Goal: Task Accomplishment & Management: Manage account settings

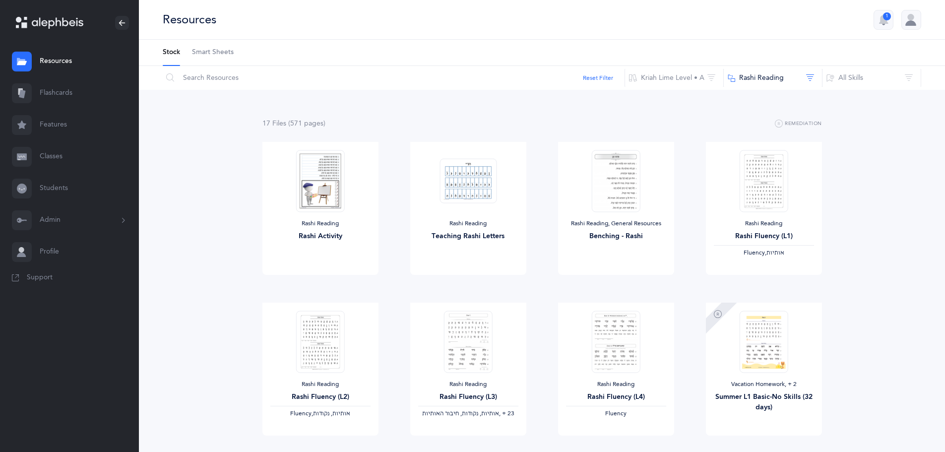
scroll to position [298, 0]
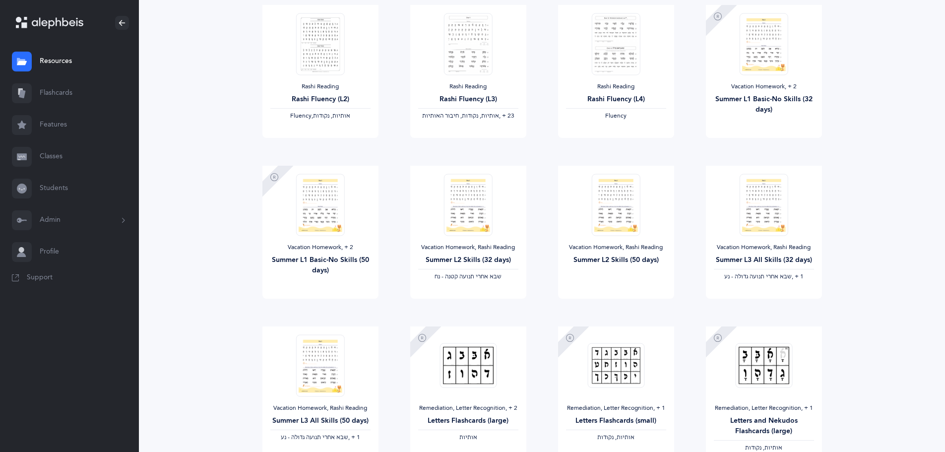
click at [63, 162] on link "Classes" at bounding box center [69, 157] width 139 height 32
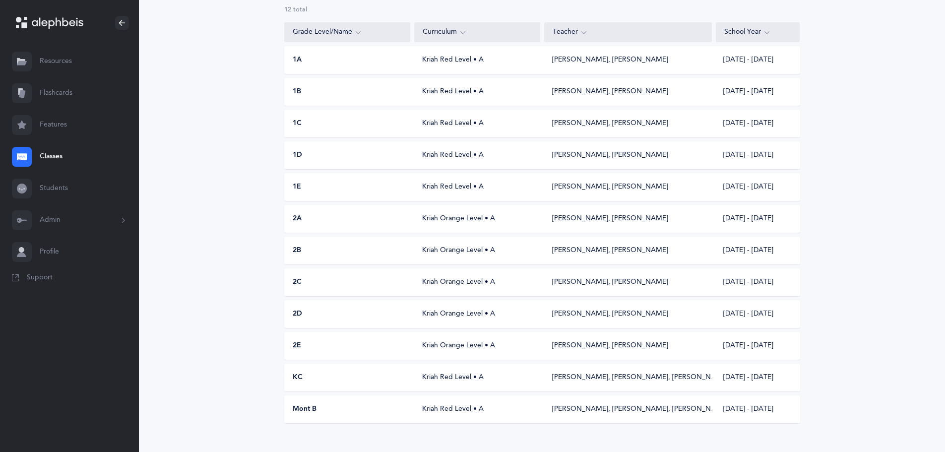
scroll to position [99, 0]
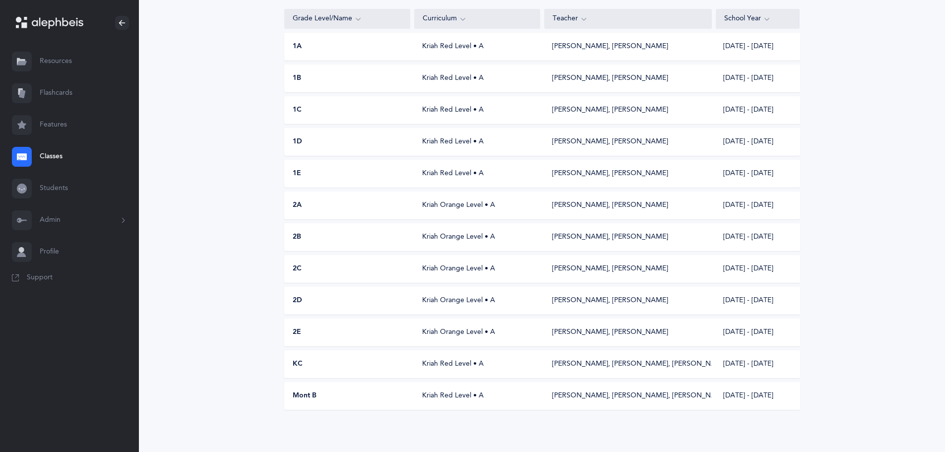
click at [385, 304] on div "2D" at bounding box center [348, 301] width 126 height 10
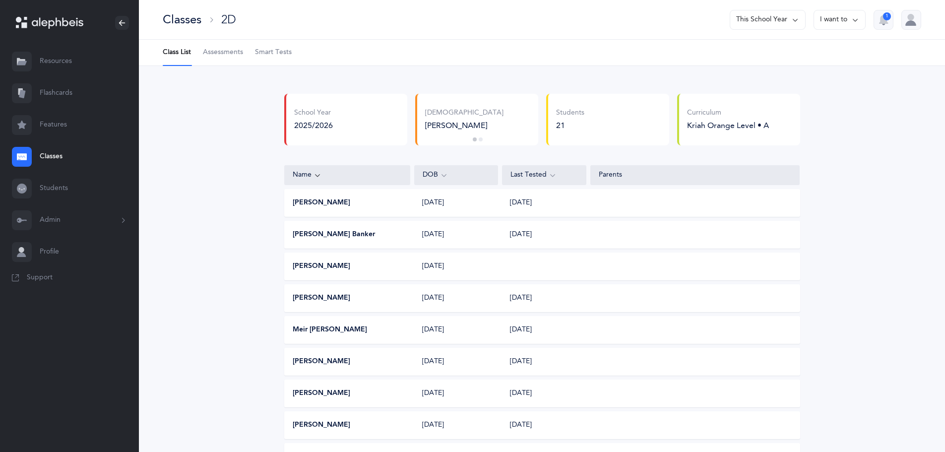
click at [198, 23] on div "Classes" at bounding box center [182, 19] width 39 height 16
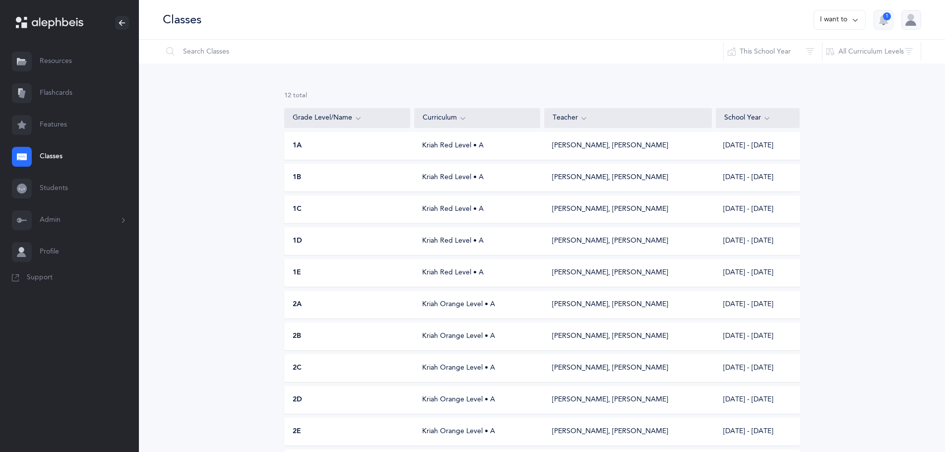
scroll to position [99, 0]
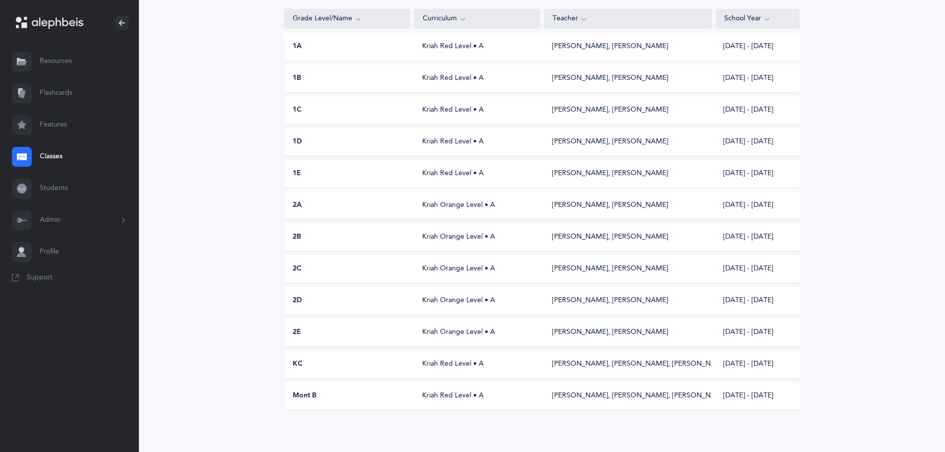
click at [582, 329] on div "Shmuel Brody, Aviva Hakimi" at bounding box center [610, 333] width 116 height 10
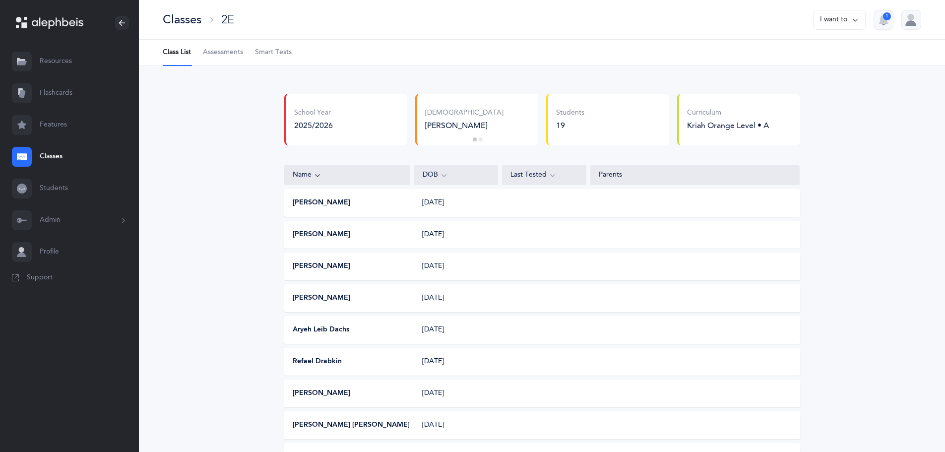
click at [822, 24] on button "I want to" at bounding box center [840, 20] width 52 height 20
click at [822, 44] on button "Edit class" at bounding box center [822, 51] width 71 height 18
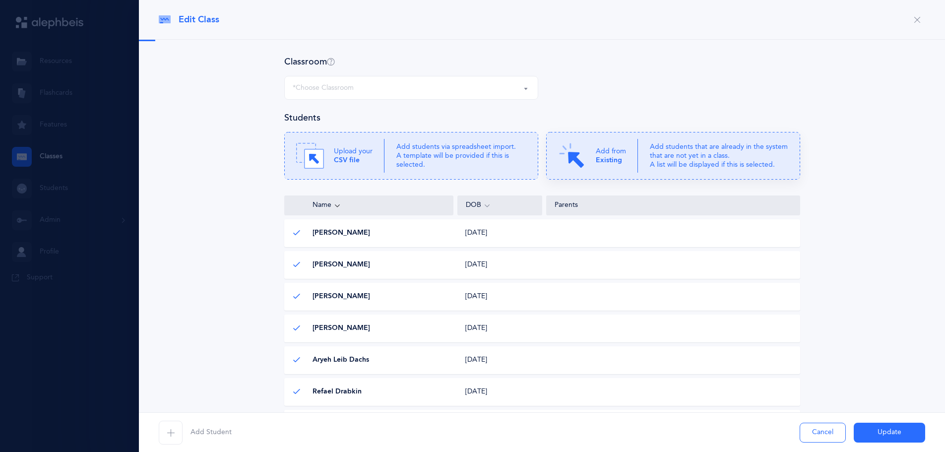
select select "967"
click at [568, 157] on img at bounding box center [572, 156] width 28 height 28
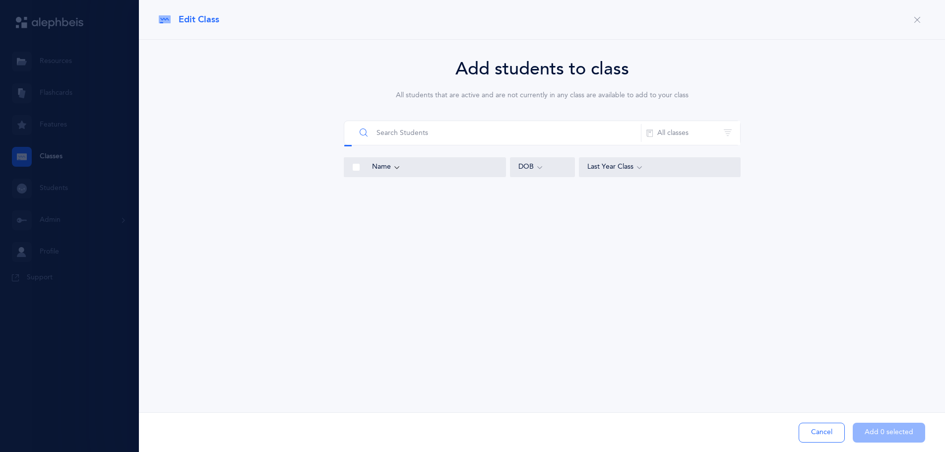
click at [533, 134] on input "text" at bounding box center [499, 133] width 286 height 24
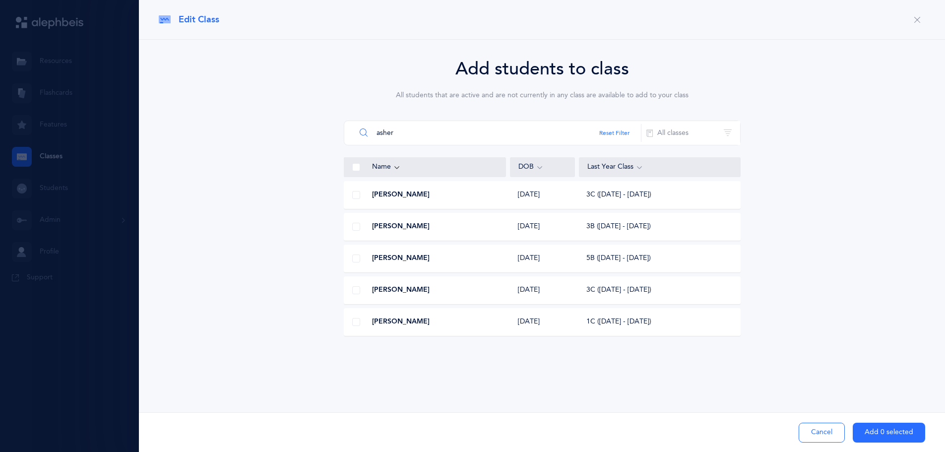
type input "asher"
click at [488, 317] on div "Asher Yablonsky 02/10/2018 1C (2024 - 2025)" at bounding box center [542, 322] width 397 height 28
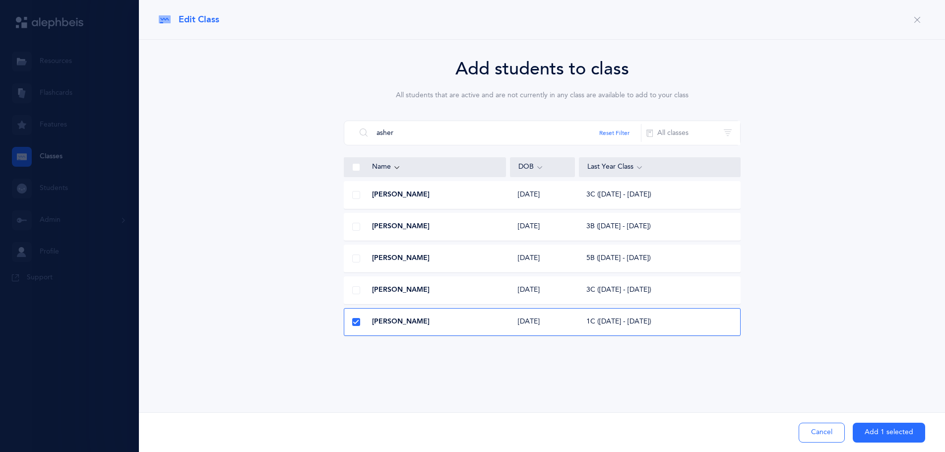
click at [907, 433] on button "Add 1 selected" at bounding box center [889, 433] width 72 height 20
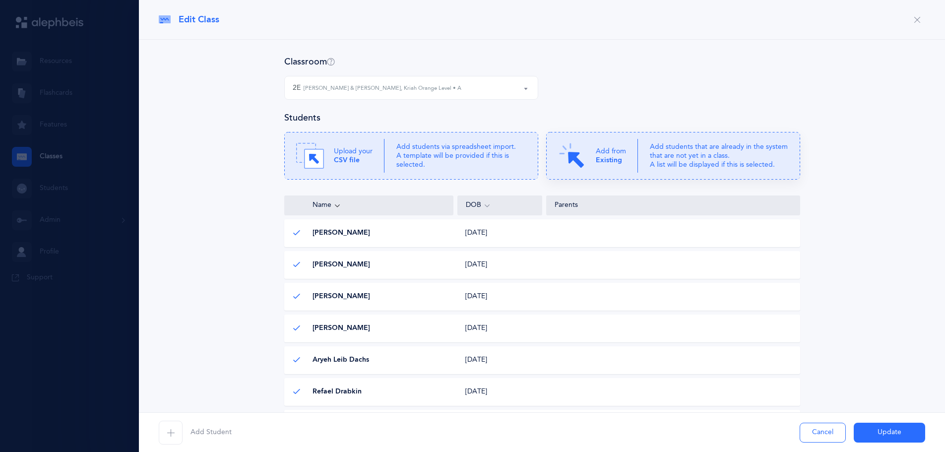
click at [651, 149] on p "Add students that are already in the system that are not yet in a class. A list…" at bounding box center [719, 155] width 138 height 27
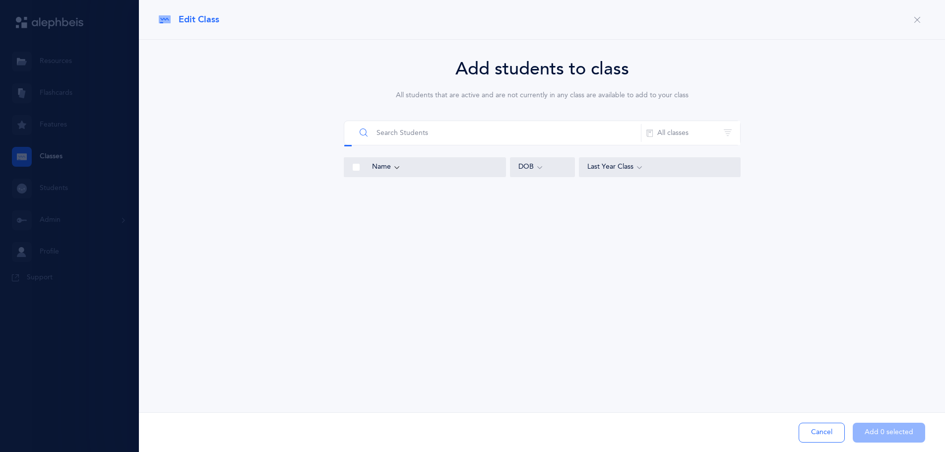
click at [392, 127] on input "text" at bounding box center [499, 133] width 286 height 24
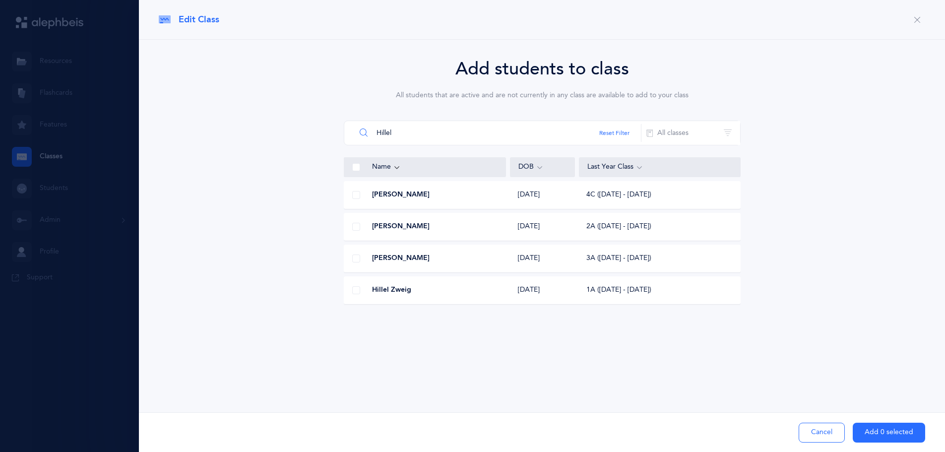
type input "Hillel"
click at [433, 299] on div "Hillel Zweig 06/10/2018 1A (2024 - 2025)" at bounding box center [542, 290] width 397 height 28
click at [877, 436] on button "Add 1 selected" at bounding box center [889, 433] width 72 height 20
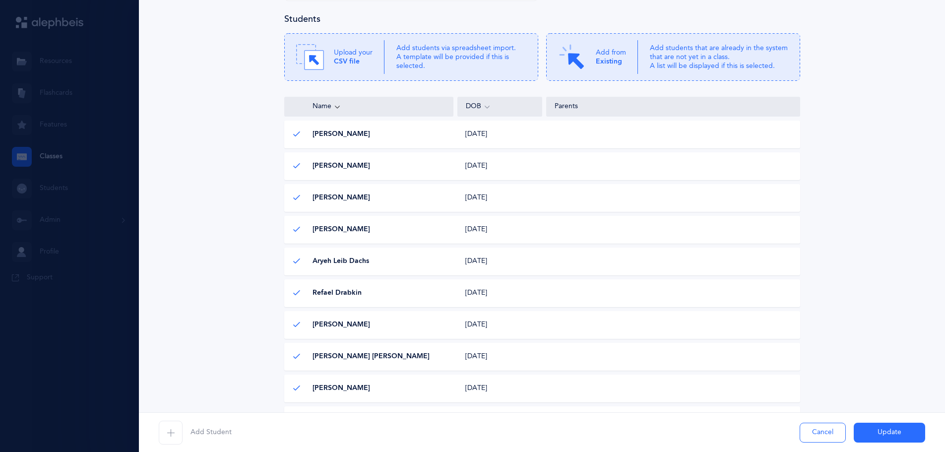
scroll to position [99, 0]
click at [912, 440] on button "Update" at bounding box center [889, 433] width 71 height 20
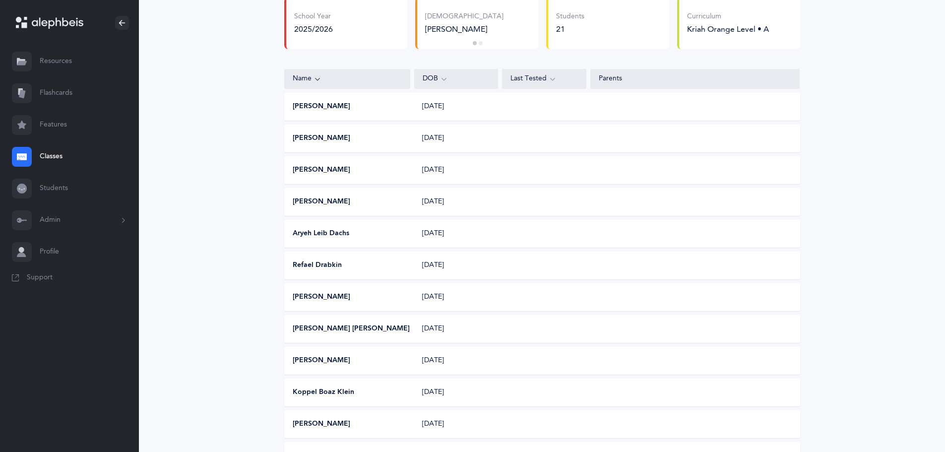
scroll to position [0, 0]
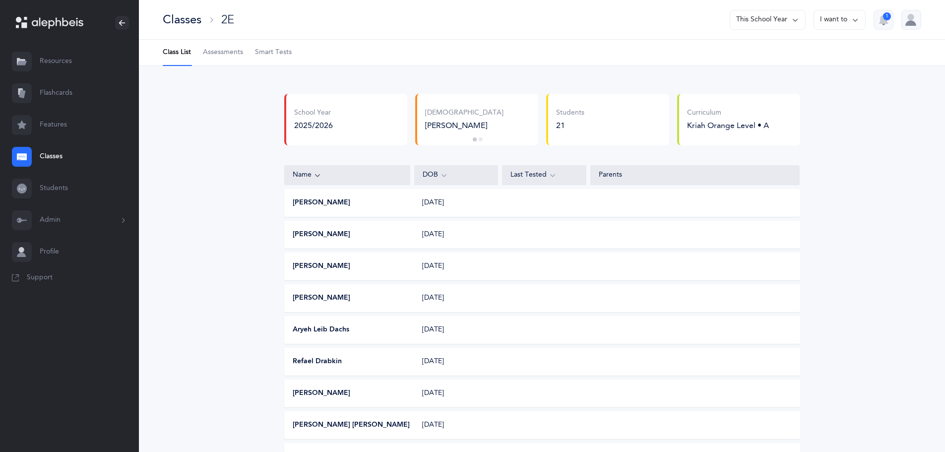
click at [190, 60] on li "Class List" at bounding box center [177, 53] width 28 height 26
click at [60, 151] on link "Classes" at bounding box center [69, 157] width 139 height 32
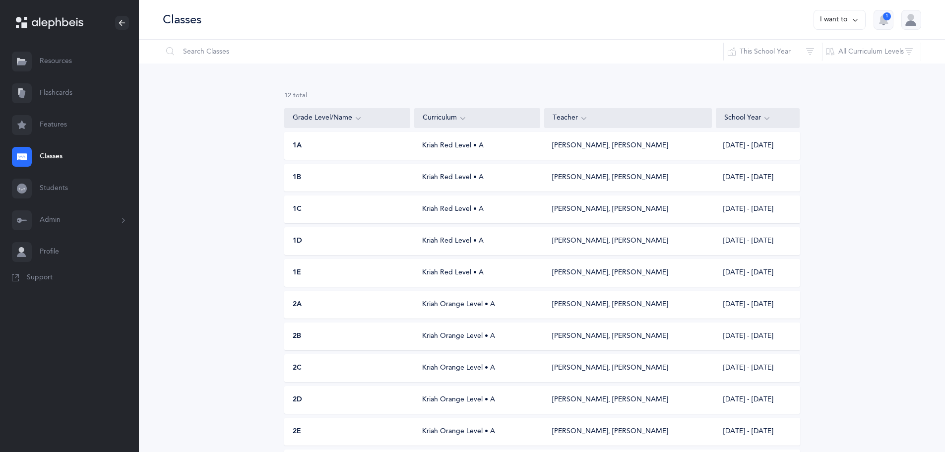
click at [841, 21] on button "I want to" at bounding box center [840, 20] width 52 height 20
click at [641, 24] on div "Classes I want to Print reports Add new 1" at bounding box center [542, 20] width 806 height 40
click at [830, 18] on button "I want to" at bounding box center [840, 20] width 52 height 20
click at [830, 68] on button "Add new" at bounding box center [829, 69] width 55 height 18
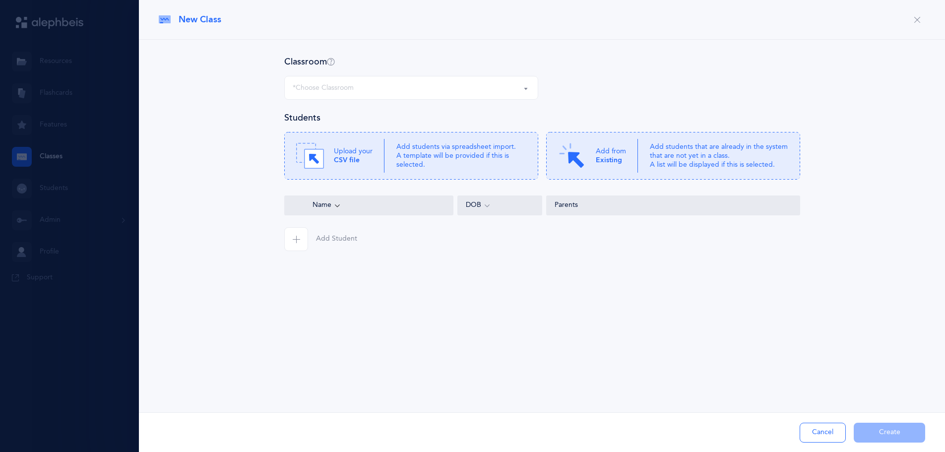
click at [487, 96] on div "*Choose Classroom" at bounding box center [411, 87] width 237 height 17
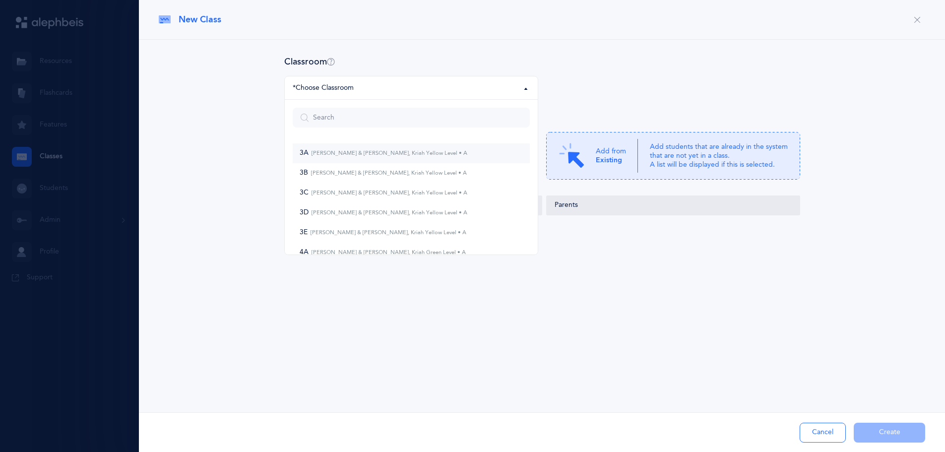
click at [422, 155] on small "Simcha Schwarz & Leib Purec, Kriah Yellow Level • A" at bounding box center [388, 153] width 159 height 6
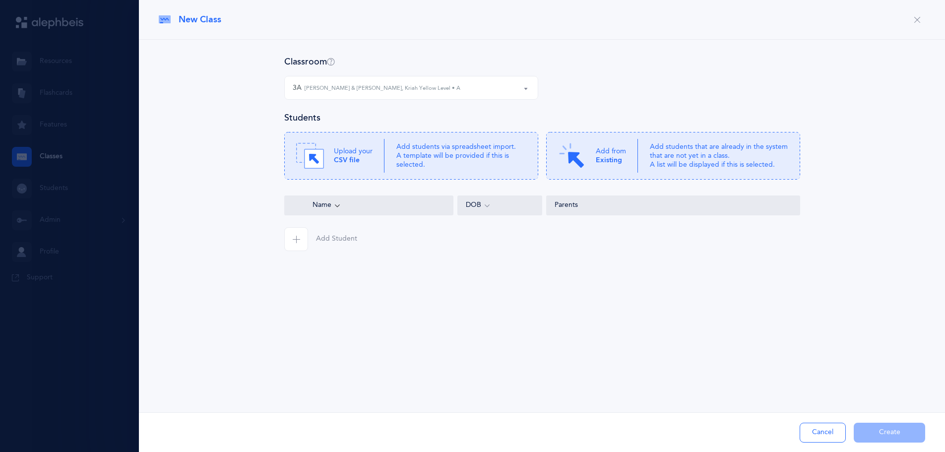
click at [431, 79] on div "3A Simcha Schwarz & Leib Purec, Kriah Yellow Level • A" at bounding box center [411, 87] width 237 height 17
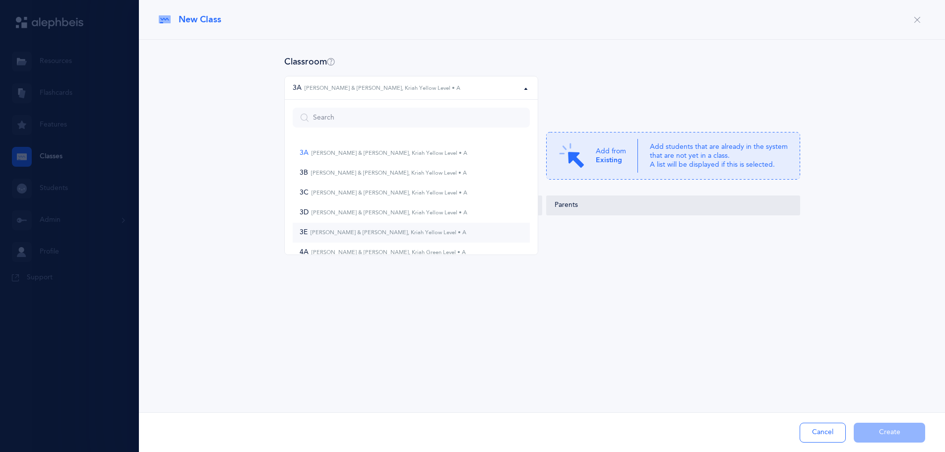
click at [401, 233] on small "Aaron Krasner & Dov Becker, Kriah Yellow Level • A" at bounding box center [387, 232] width 159 height 6
select select "1075"
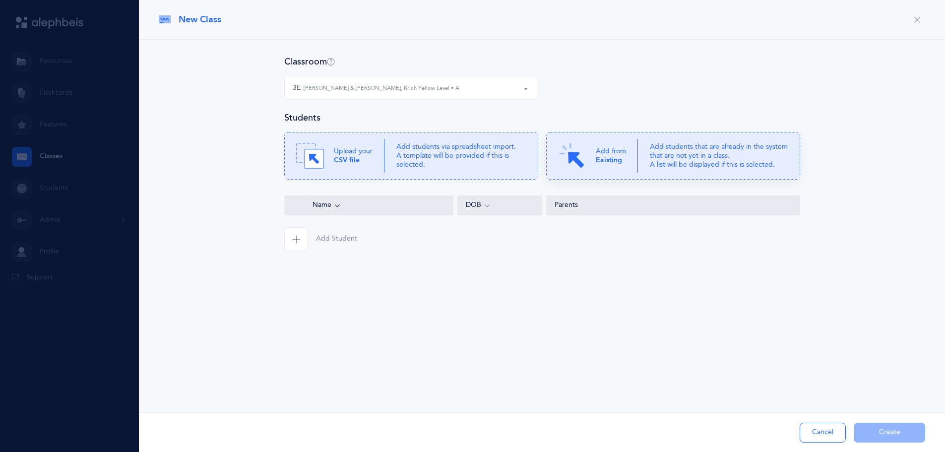
click at [695, 149] on p "Add students that are already in the system that are not yet in a class. A list…" at bounding box center [719, 155] width 138 height 27
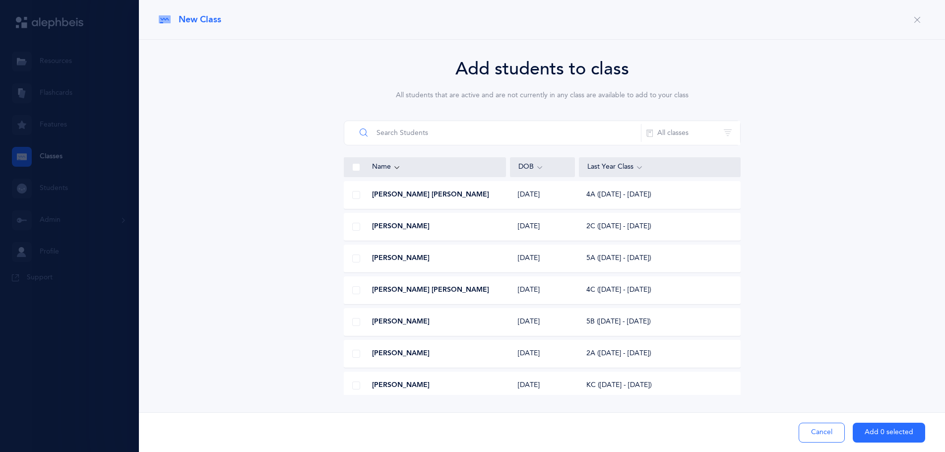
click at [450, 132] on input "text" at bounding box center [499, 133] width 286 height 24
click at [355, 192] on span at bounding box center [356, 195] width 8 height 8
click at [0, 0] on input "checkbox" at bounding box center [0, 0] width 0 height 0
click at [355, 192] on span at bounding box center [356, 195] width 8 height 8
click at [0, 0] on input "checkbox" at bounding box center [0, 0] width 0 height 0
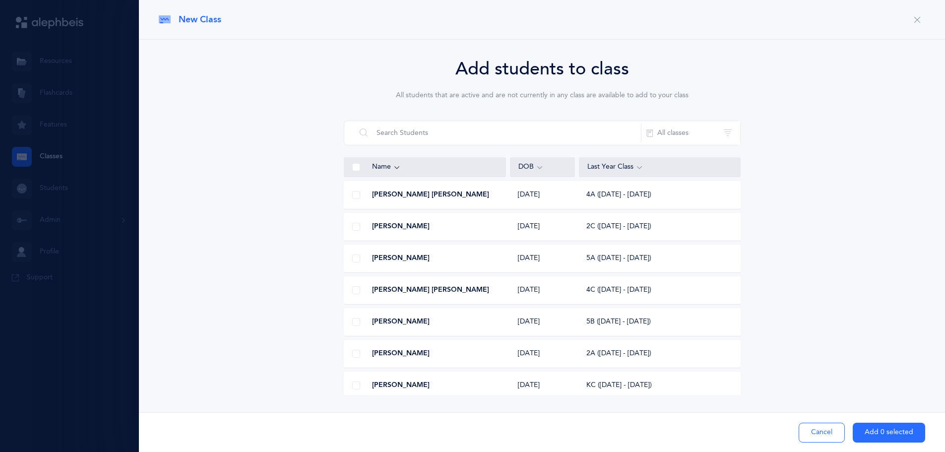
click at [360, 221] on div at bounding box center [356, 227] width 24 height 20
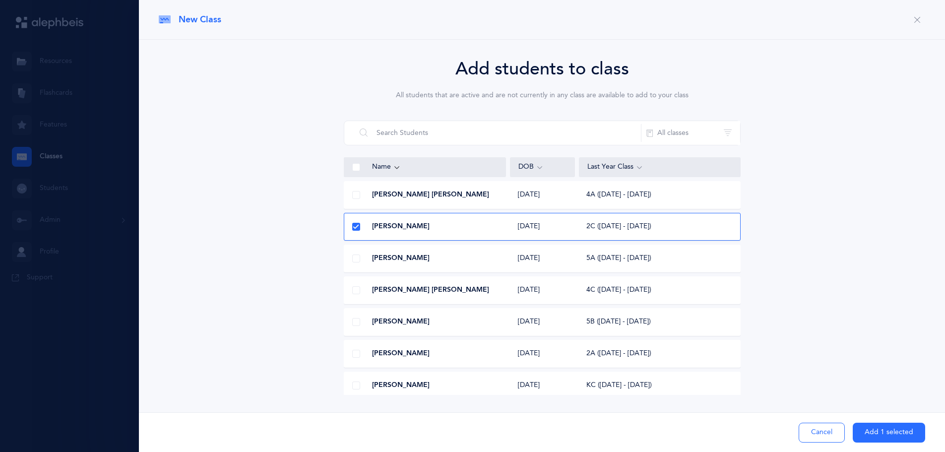
click at [359, 227] on span at bounding box center [356, 227] width 8 height 8
click at [0, 0] on input "checkbox" at bounding box center [0, 0] width 0 height 0
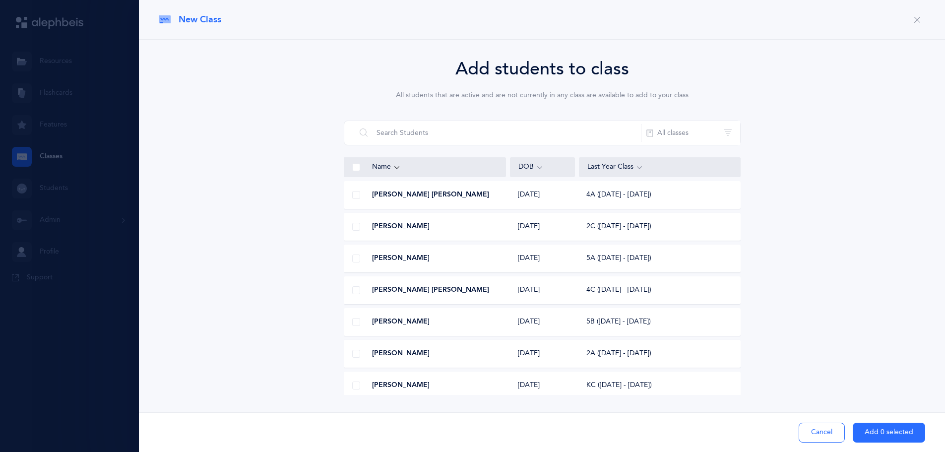
click at [360, 227] on span at bounding box center [356, 227] width 8 height 8
click at [0, 0] on input "checkbox" at bounding box center [0, 0] width 0 height 0
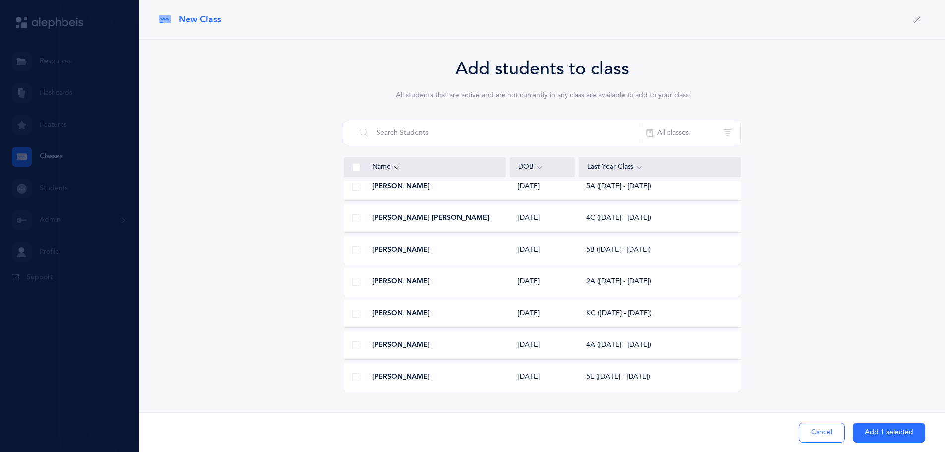
scroll to position [50, 0]
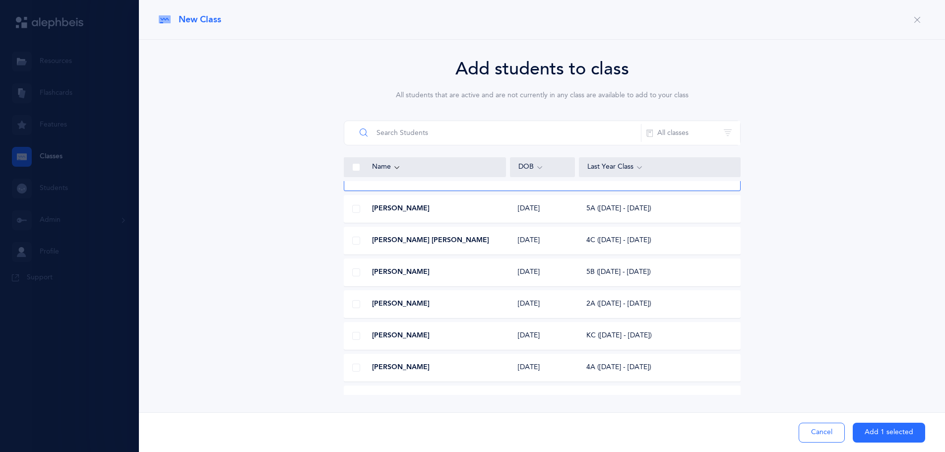
click at [384, 133] on input "text" at bounding box center [499, 133] width 286 height 24
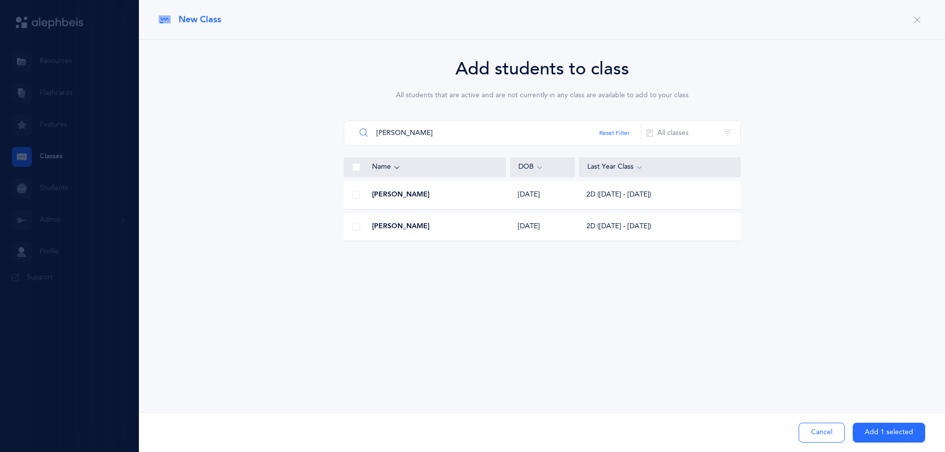
scroll to position [0, 0]
click at [388, 198] on span "Uriel Finkelstein" at bounding box center [401, 195] width 58 height 10
click at [414, 136] on input "fink" at bounding box center [499, 133] width 286 height 24
type input "f"
click at [358, 194] on span at bounding box center [356, 195] width 8 height 8
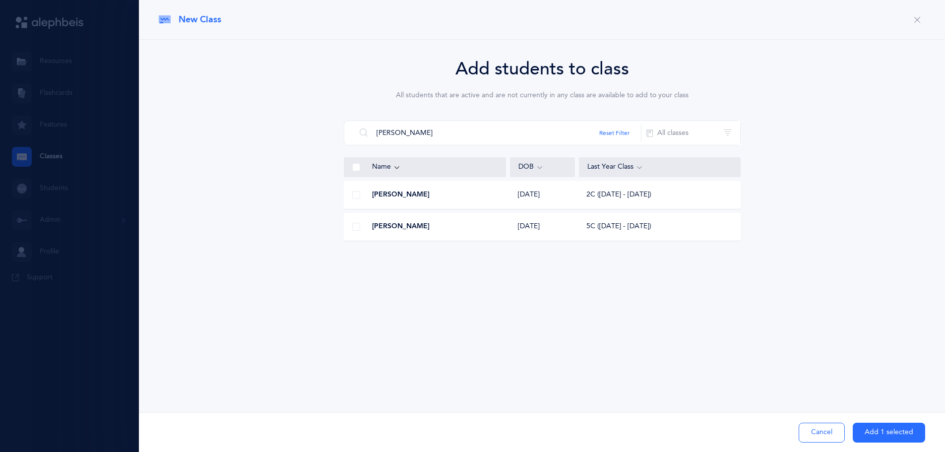
click at [0, 0] on input "checkbox" at bounding box center [0, 0] width 0 height 0
click at [410, 139] on input "fogel" at bounding box center [499, 133] width 286 height 24
click at [356, 226] on span at bounding box center [356, 227] width 8 height 8
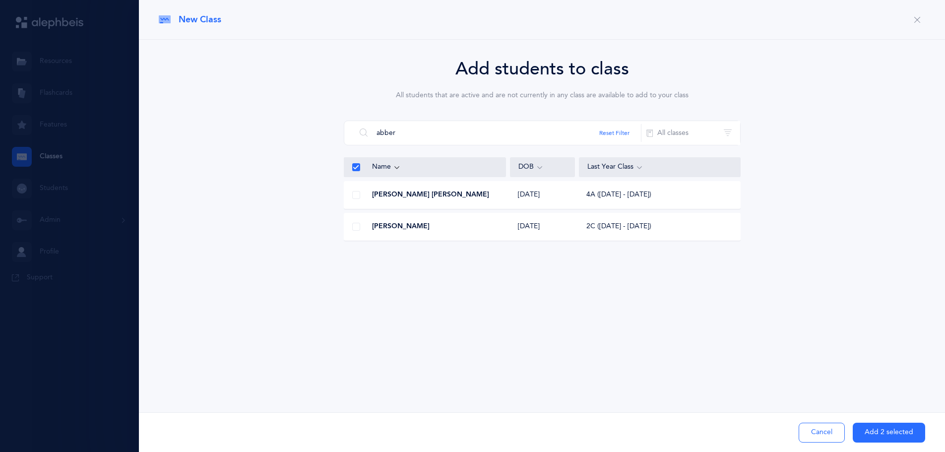
click at [0, 0] on input "checkbox" at bounding box center [0, 0] width 0 height 0
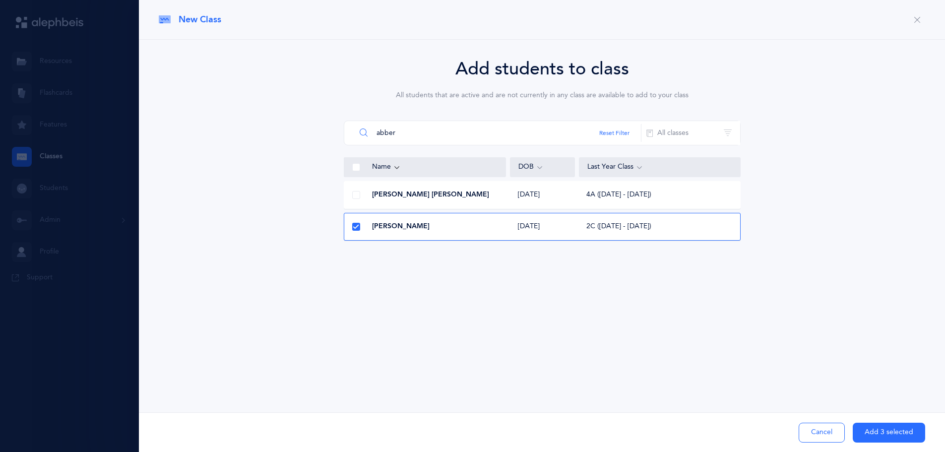
click at [448, 137] on input "abber" at bounding box center [499, 133] width 286 height 24
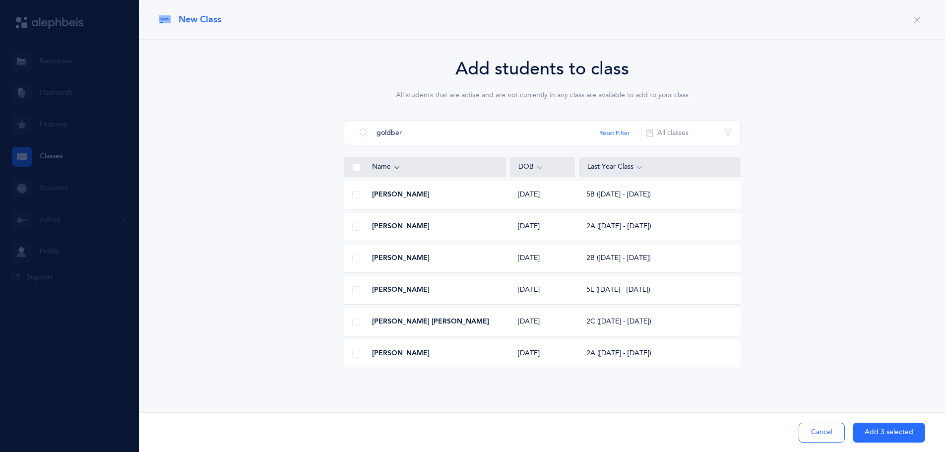
click at [355, 354] on span at bounding box center [356, 354] width 8 height 8
click at [0, 0] on input "checkbox" at bounding box center [0, 0] width 0 height 0
click at [433, 132] on input "goldber" at bounding box center [499, 133] width 286 height 24
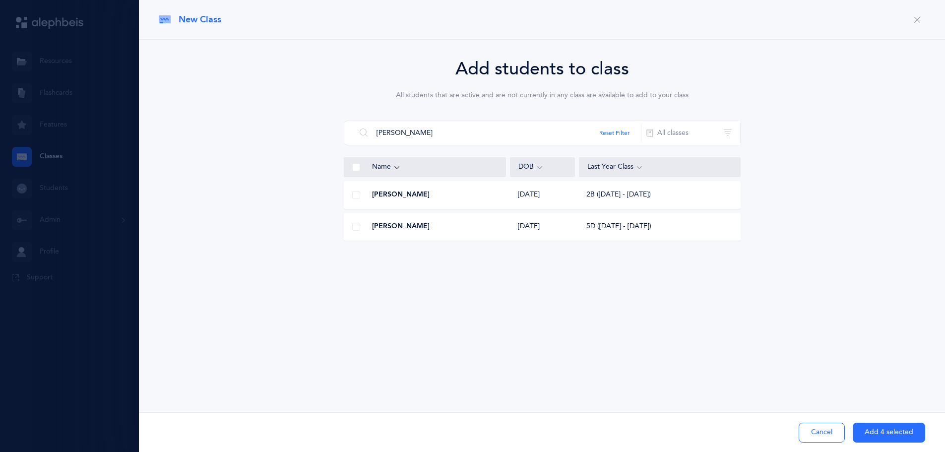
click at [356, 195] on span at bounding box center [356, 195] width 8 height 8
click at [0, 0] on input "checkbox" at bounding box center [0, 0] width 0 height 0
click at [460, 133] on input "heine" at bounding box center [499, 133] width 286 height 24
click at [360, 193] on span at bounding box center [356, 195] width 8 height 8
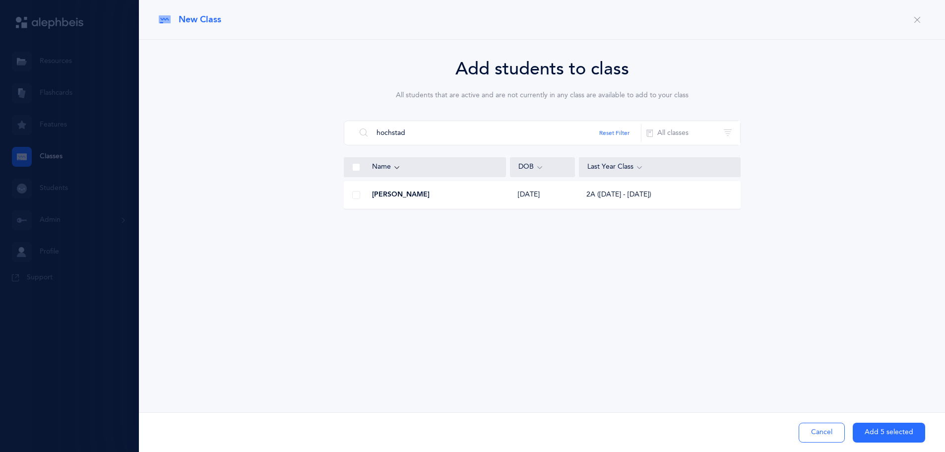
click at [0, 0] on input "checkbox" at bounding box center [0, 0] width 0 height 0
click at [433, 136] on input "hochstad" at bounding box center [499, 133] width 286 height 24
click at [431, 135] on input "hochstad" at bounding box center [499, 133] width 286 height 24
click at [357, 225] on span at bounding box center [356, 227] width 8 height 8
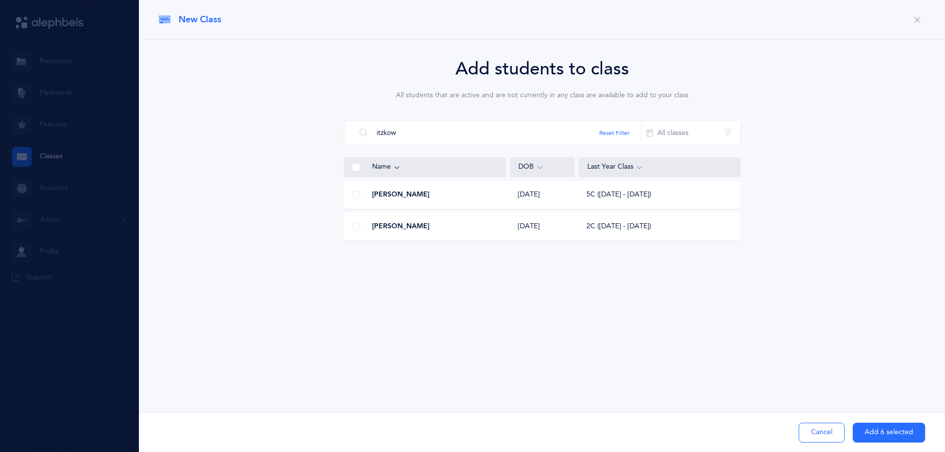
click at [0, 0] on input "checkbox" at bounding box center [0, 0] width 0 height 0
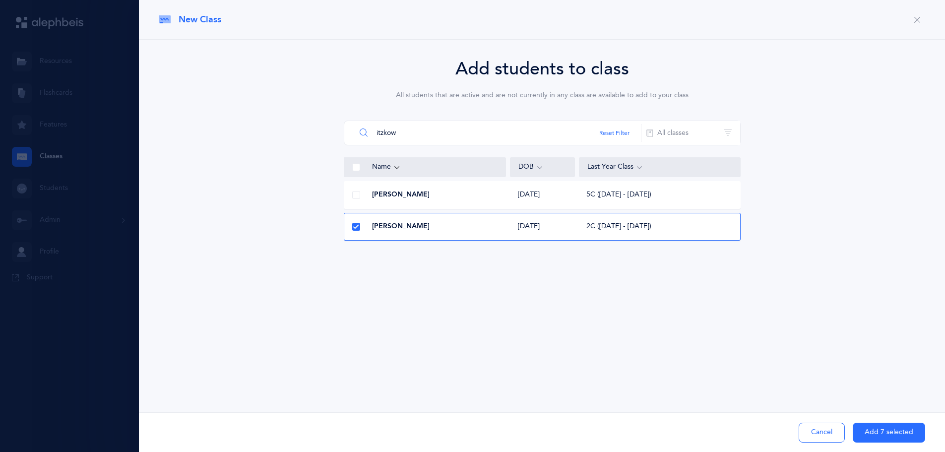
click at [514, 137] on input "itzkow" at bounding box center [499, 133] width 286 height 24
click at [509, 136] on input "itzkow" at bounding box center [499, 133] width 286 height 24
click at [360, 194] on span at bounding box center [356, 195] width 8 height 8
click at [0, 0] on input "checkbox" at bounding box center [0, 0] width 0 height 0
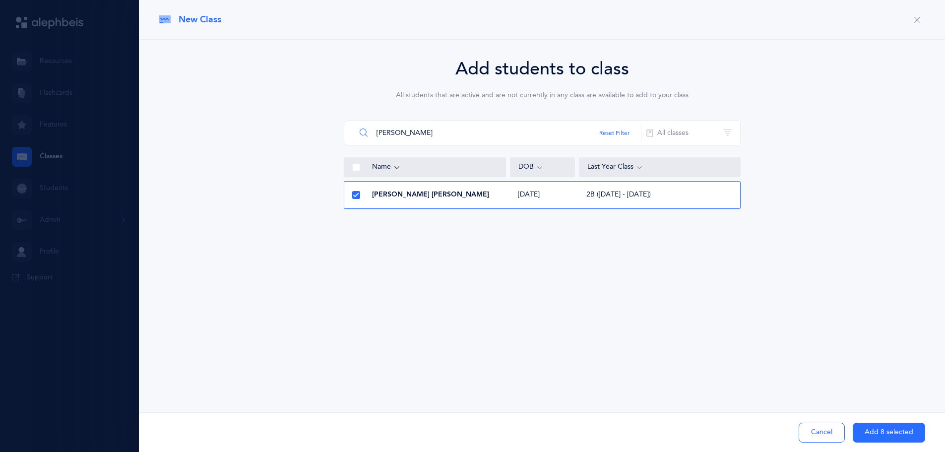
click at [382, 136] on input "jacobo" at bounding box center [499, 133] width 286 height 24
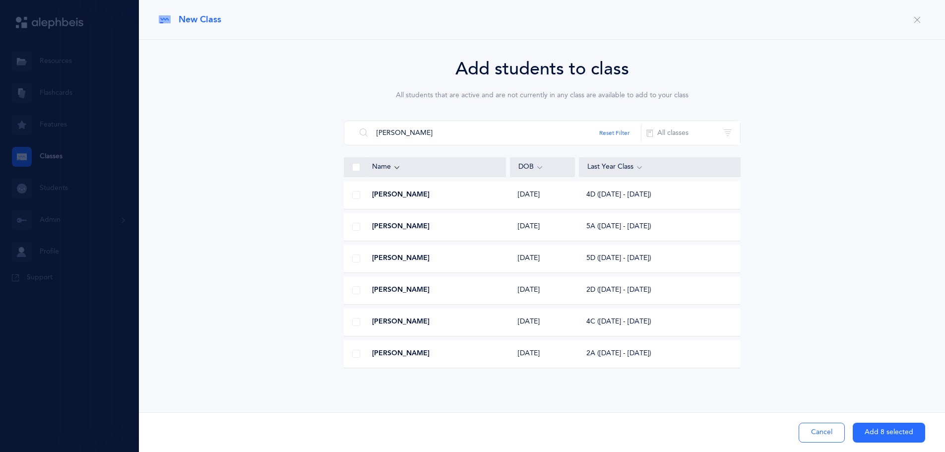
click at [355, 293] on span at bounding box center [356, 290] width 8 height 8
click at [0, 0] on input "checkbox" at bounding box center [0, 0] width 0 height 0
click at [409, 131] on input "katz" at bounding box center [499, 133] width 286 height 24
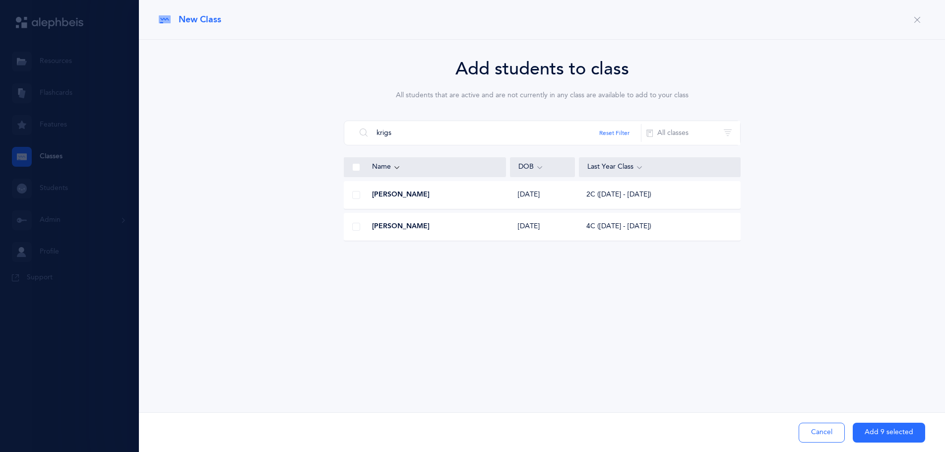
click at [357, 199] on div at bounding box center [356, 195] width 24 height 20
click at [395, 132] on input "krigs" at bounding box center [499, 133] width 286 height 24
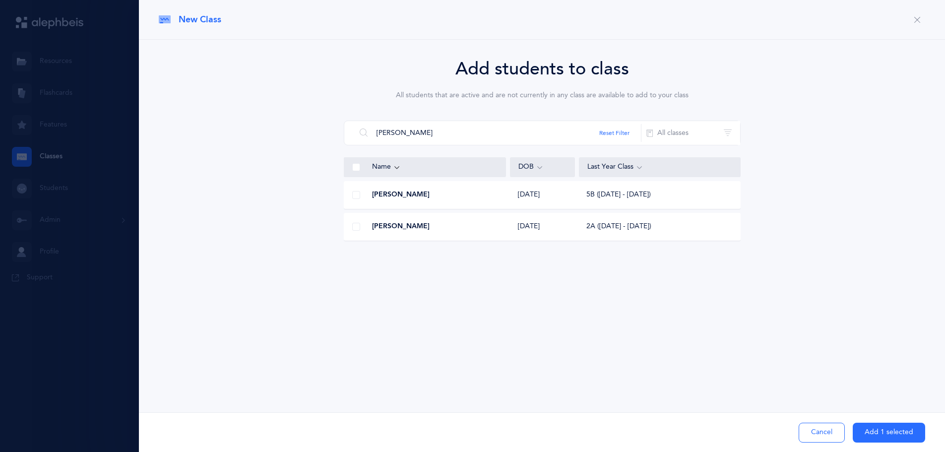
click at [357, 226] on span at bounding box center [356, 227] width 8 height 8
click at [0, 0] on input "checkbox" at bounding box center [0, 0] width 0 height 0
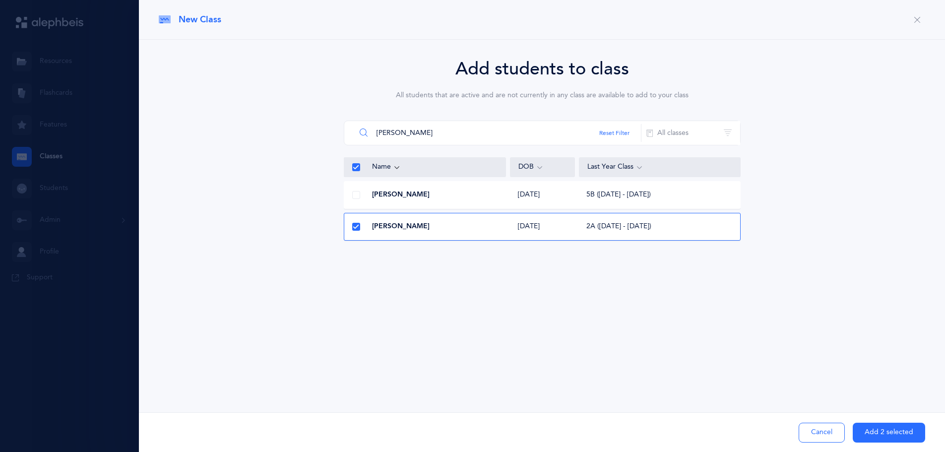
click at [384, 135] on input "lazar" at bounding box center [499, 133] width 286 height 24
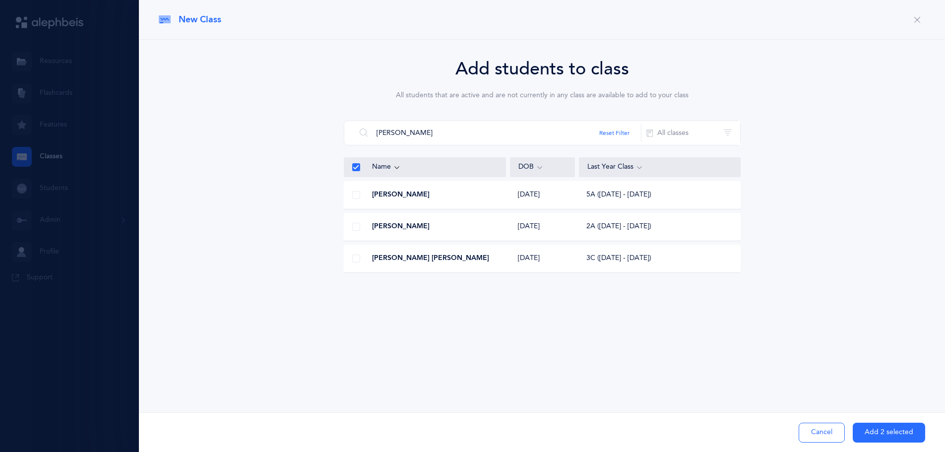
click at [359, 231] on div at bounding box center [356, 227] width 24 height 20
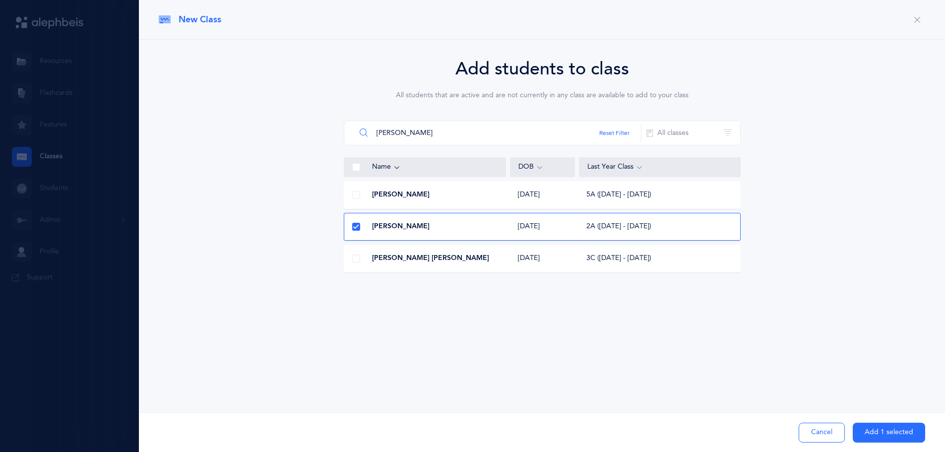
click at [386, 135] on input "miller" at bounding box center [499, 133] width 286 height 24
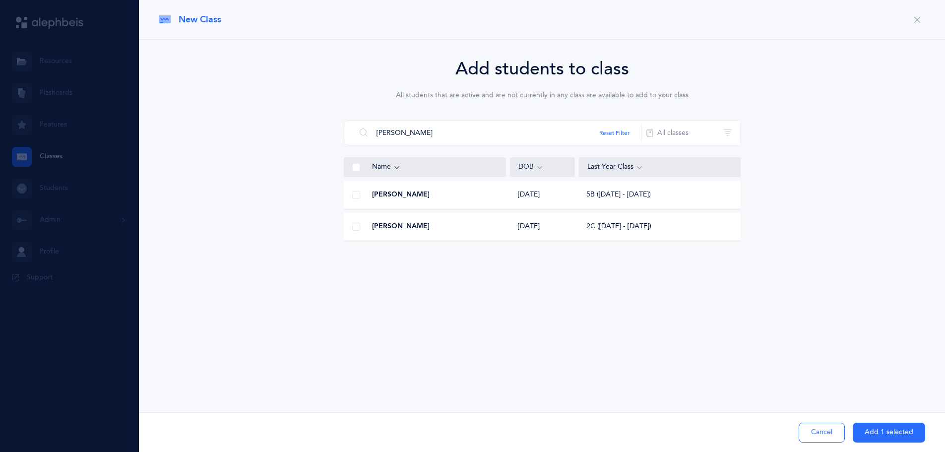
click at [359, 225] on span at bounding box center [356, 227] width 8 height 8
click at [0, 0] on input "checkbox" at bounding box center [0, 0] width 0 height 0
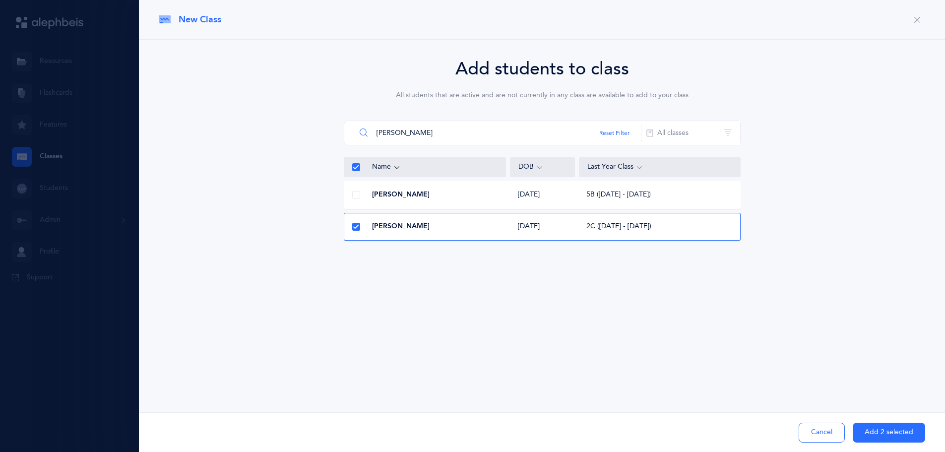
click at [396, 136] on input "pensak" at bounding box center [499, 133] width 286 height 24
click at [359, 194] on span at bounding box center [356, 195] width 8 height 8
click at [0, 0] on input "checkbox" at bounding box center [0, 0] width 0 height 0
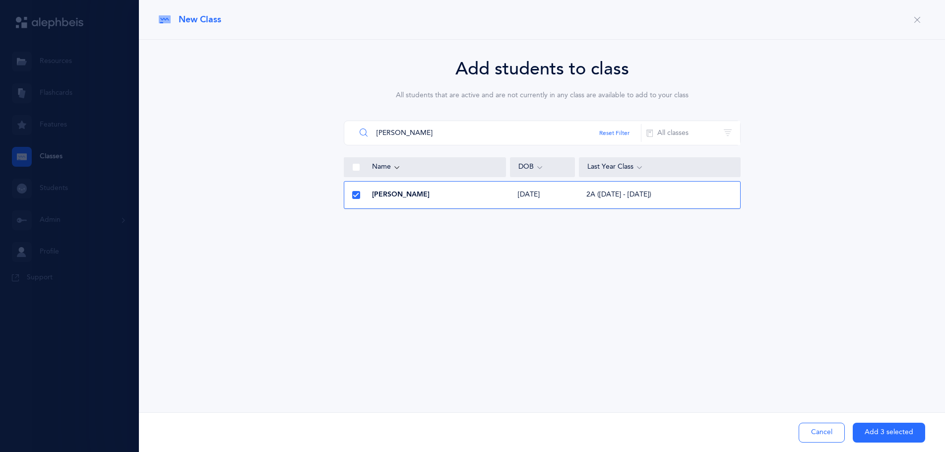
click at [378, 135] on input "rosner" at bounding box center [499, 133] width 286 height 24
click at [379, 135] on input "rosner" at bounding box center [499, 133] width 286 height 24
click at [389, 135] on input "safren" at bounding box center [499, 133] width 286 height 24
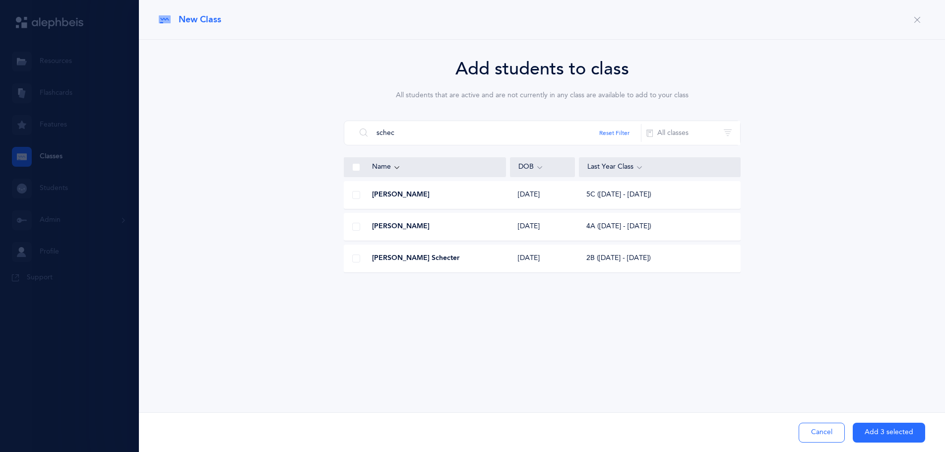
click at [358, 259] on span at bounding box center [356, 259] width 8 height 8
click at [0, 0] on input "checkbox" at bounding box center [0, 0] width 0 height 0
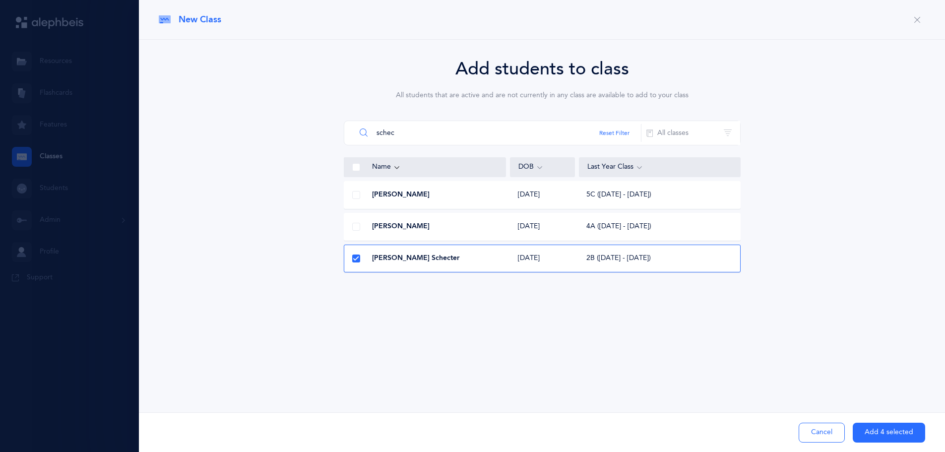
click at [452, 133] on input "schec" at bounding box center [499, 133] width 286 height 24
click at [358, 196] on span at bounding box center [356, 195] width 8 height 8
click at [0, 0] on input "checkbox" at bounding box center [0, 0] width 0 height 0
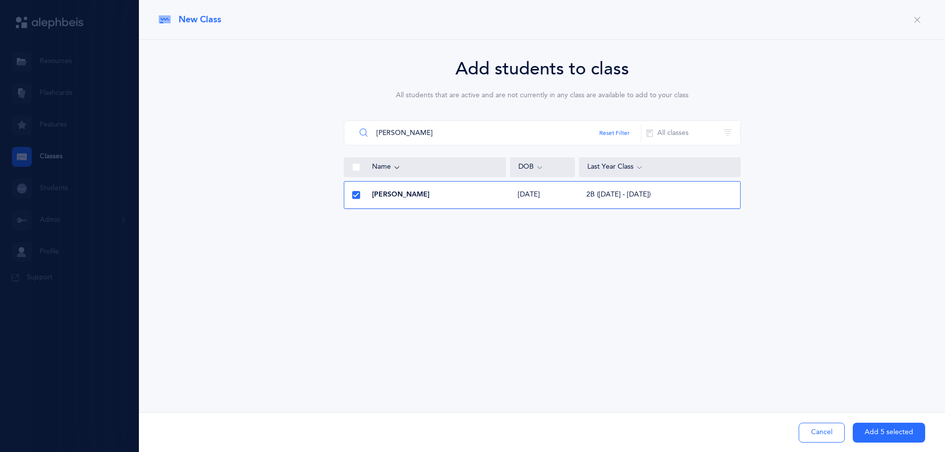
click at [390, 129] on input "schuch" at bounding box center [499, 133] width 286 height 24
click at [357, 195] on span at bounding box center [356, 195] width 8 height 8
click at [0, 0] on input "checkbox" at bounding box center [0, 0] width 0 height 0
click at [385, 137] on input "shmidm" at bounding box center [499, 133] width 286 height 24
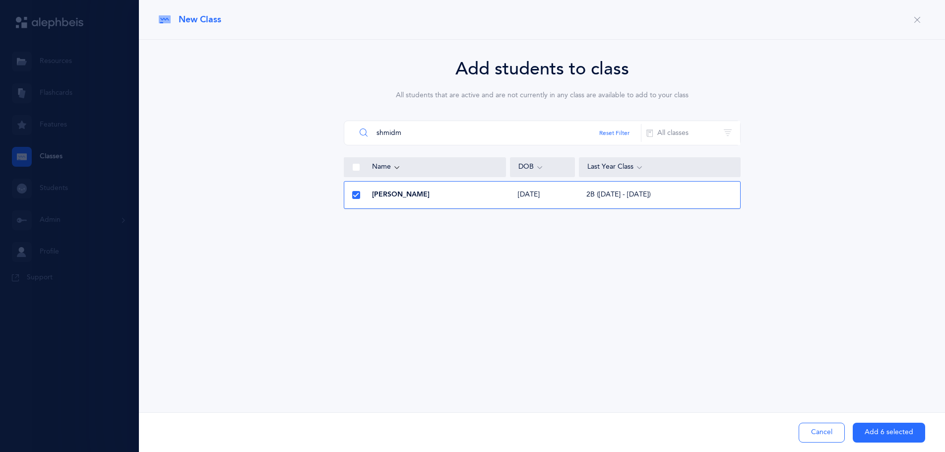
click at [385, 137] on input "shmidm" at bounding box center [499, 133] width 286 height 24
type input "spero"
click at [358, 196] on span at bounding box center [356, 195] width 8 height 8
click at [0, 0] on input "checkbox" at bounding box center [0, 0] width 0 height 0
click at [877, 438] on button "Add 7 selected" at bounding box center [889, 433] width 72 height 20
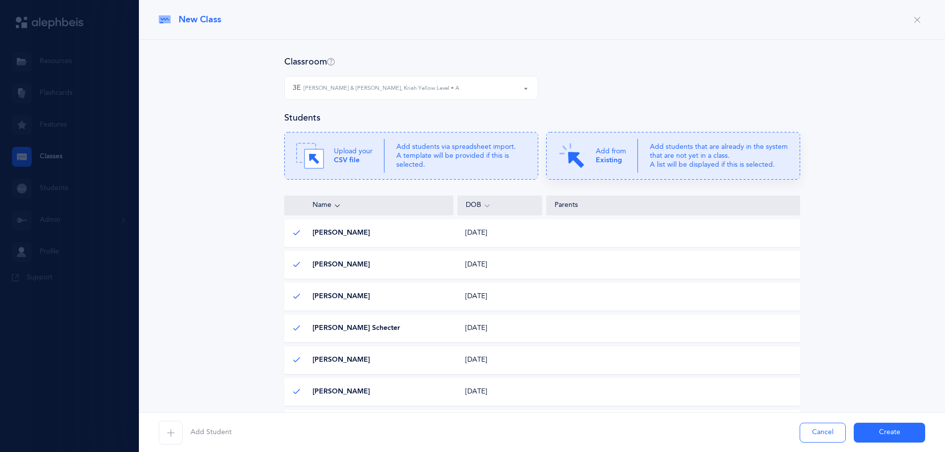
click at [606, 159] on b "Existing" at bounding box center [609, 160] width 26 height 8
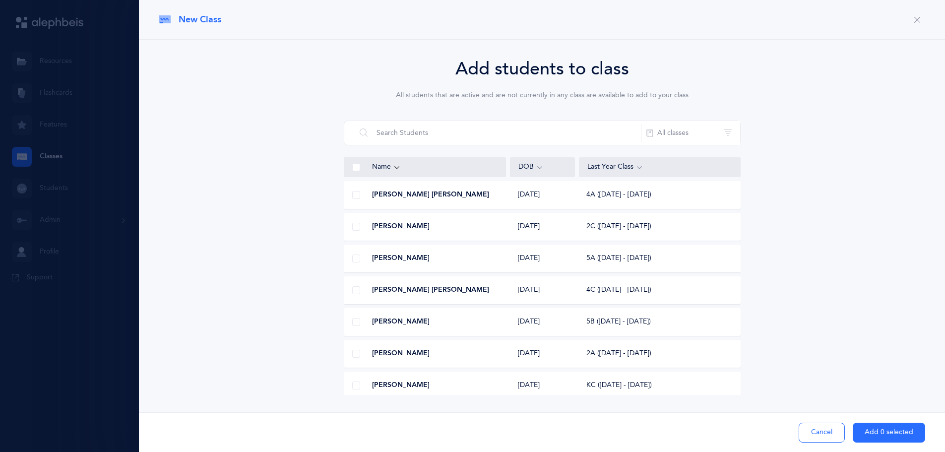
click at [354, 198] on span at bounding box center [356, 195] width 8 height 8
click at [0, 0] on input "checkbox" at bounding box center [0, 0] width 0 height 0
click at [355, 198] on icon at bounding box center [355, 195] width 5 height 5
click at [0, 0] on input "checkbox" at bounding box center [0, 0] width 0 height 0
click at [359, 227] on span at bounding box center [356, 227] width 8 height 8
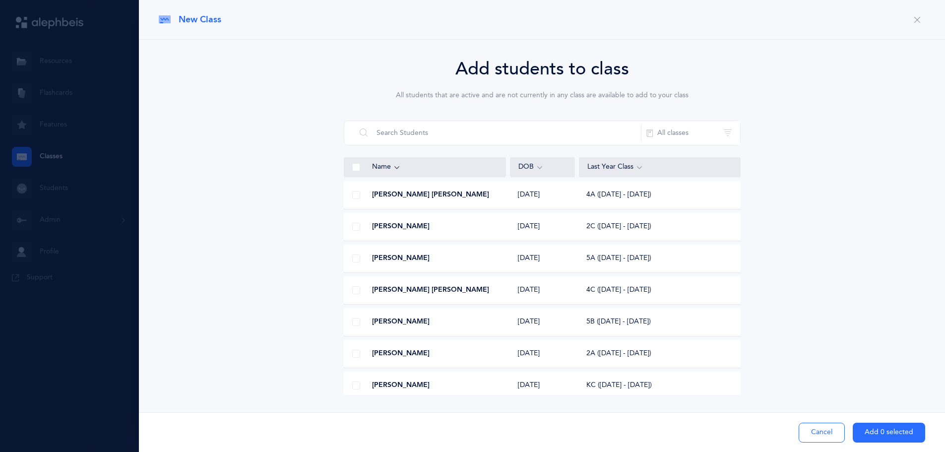
click at [0, 0] on input "checkbox" at bounding box center [0, 0] width 0 height 0
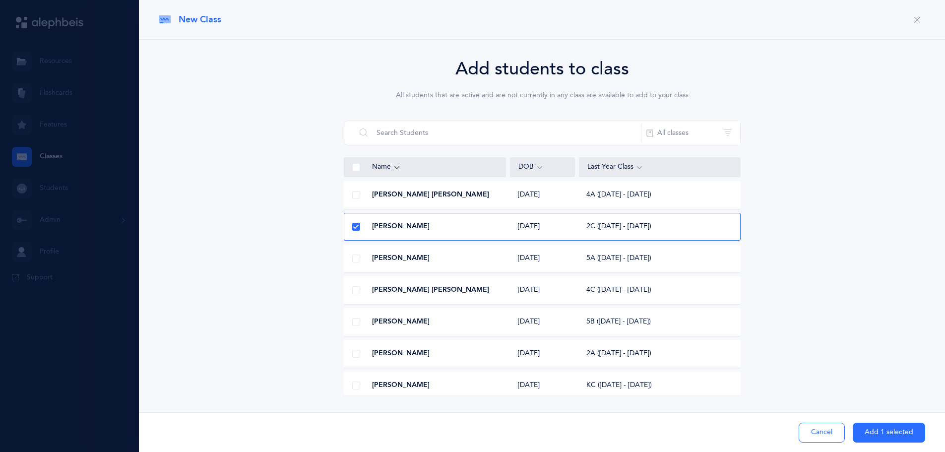
click at [873, 432] on button "Add 1 selected" at bounding box center [889, 433] width 72 height 20
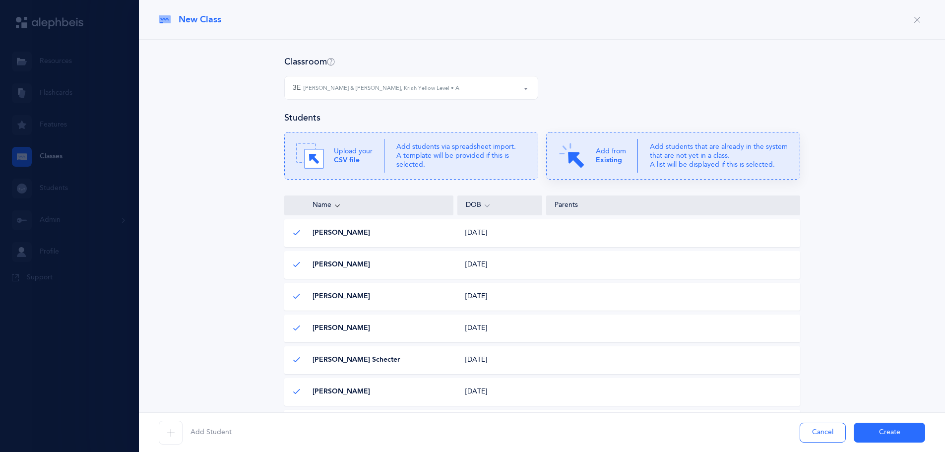
click at [631, 158] on div "Add from Existing" at bounding box center [598, 156] width 80 height 28
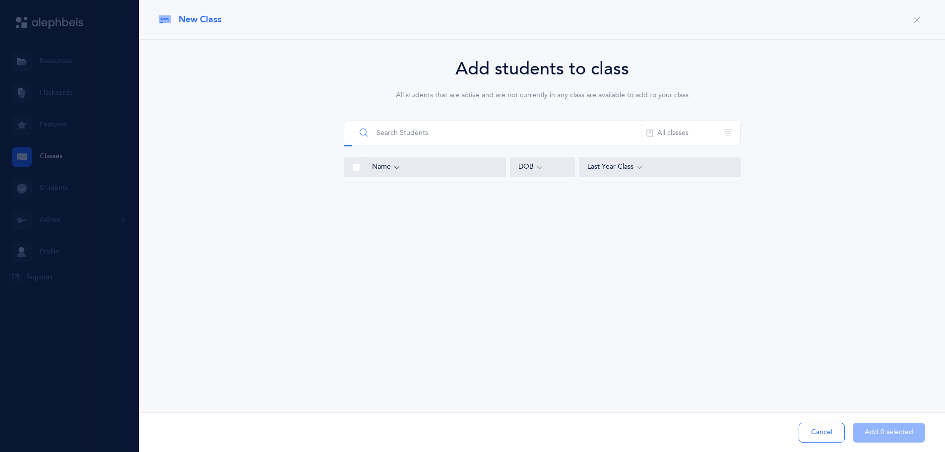
click at [506, 137] on input "text" at bounding box center [499, 133] width 286 height 24
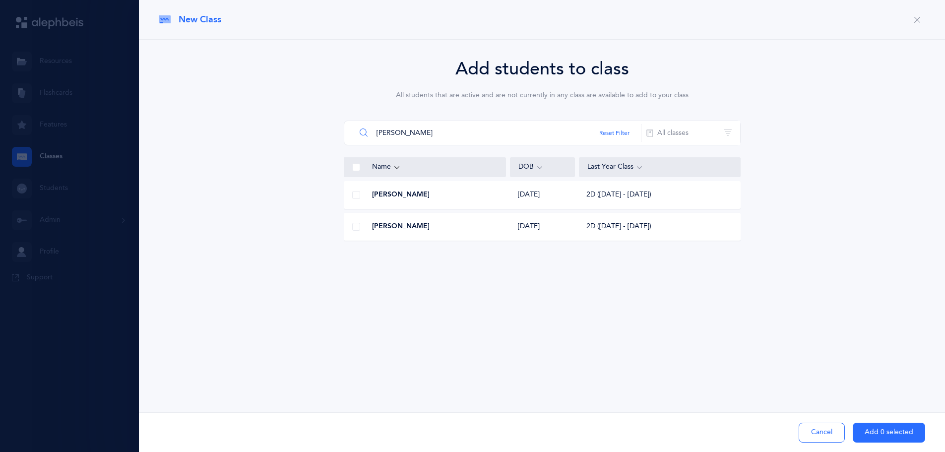
type input "fink"
click at [426, 202] on div "Uriel Finkelstein 02/22/2017 2D (2024 - 2025)" at bounding box center [542, 195] width 397 height 28
click at [886, 449] on div "Cancel Add 1 selected" at bounding box center [542, 432] width 806 height 40
click at [887, 435] on button "Add 1 selected" at bounding box center [889, 433] width 72 height 20
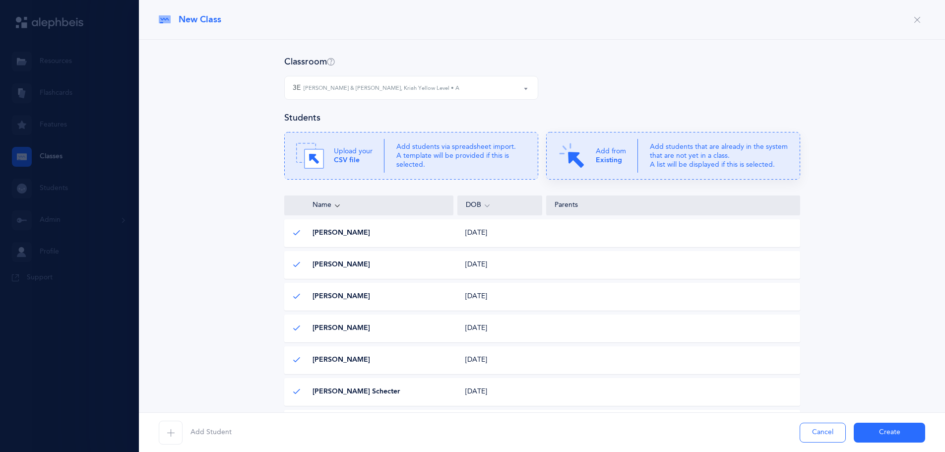
click at [698, 165] on p "Add students that are already in the system that are not yet in a class. A list…" at bounding box center [719, 155] width 138 height 27
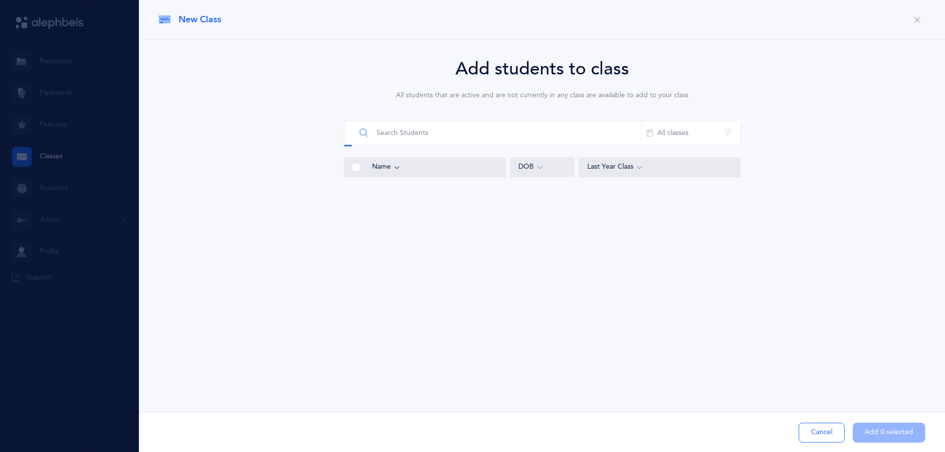
click at [484, 138] on input "text" at bounding box center [499, 133] width 286 height 24
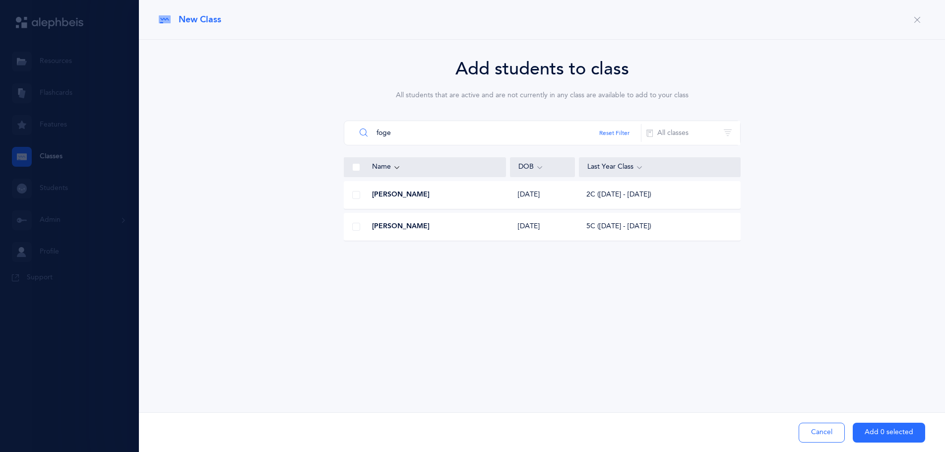
type input "foge"
click at [403, 198] on span "Nesanel Fogel" at bounding box center [401, 195] width 58 height 10
click at [872, 429] on button "Add 1 selected" at bounding box center [889, 433] width 72 height 20
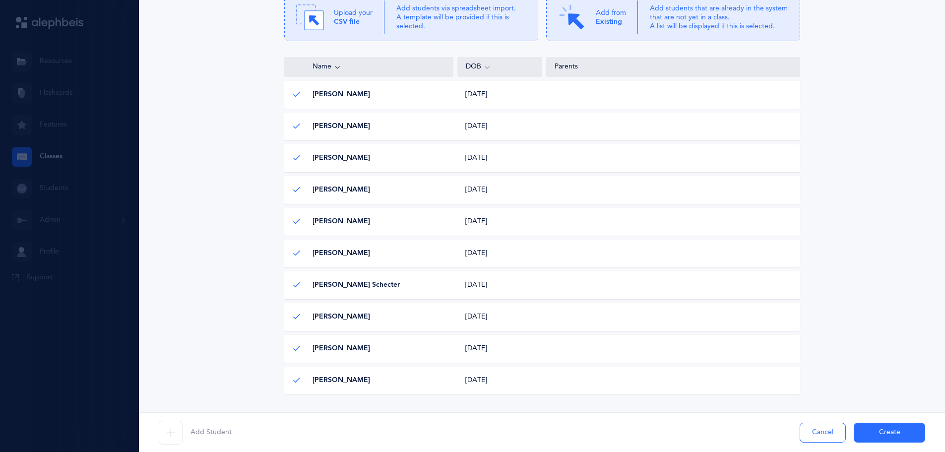
scroll to position [123, 0]
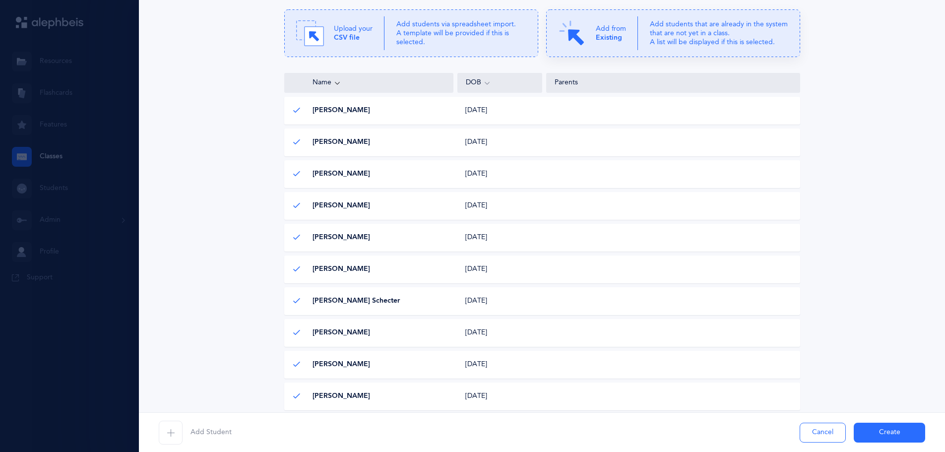
click at [639, 49] on icon at bounding box center [673, 33] width 254 height 48
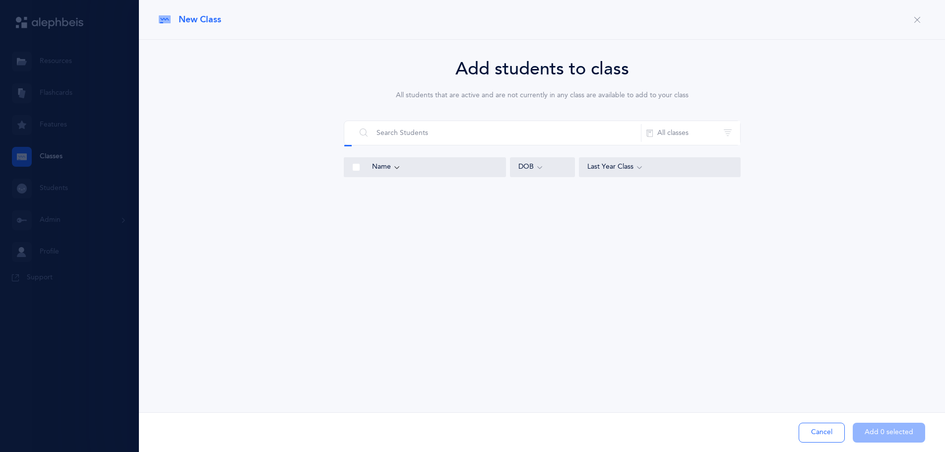
scroll to position [0, 0]
click at [487, 134] on input "text" at bounding box center [499, 133] width 286 height 24
type input "f"
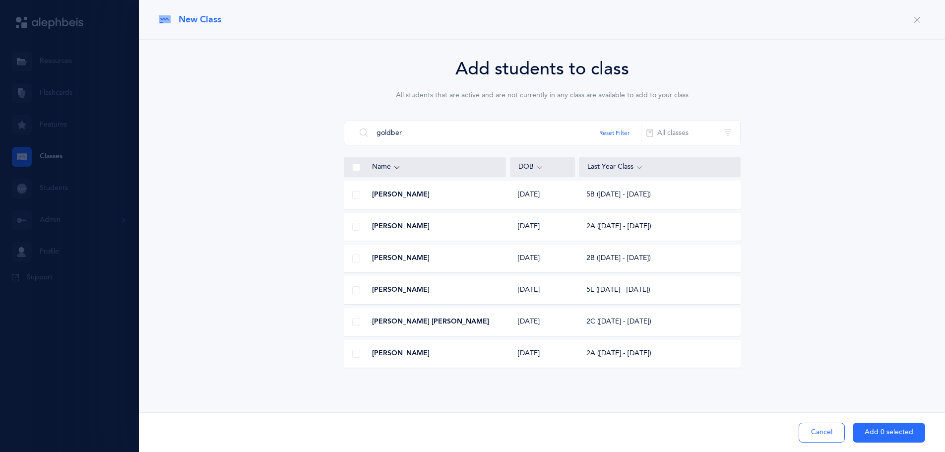
click at [356, 359] on div at bounding box center [356, 354] width 24 height 20
click at [432, 131] on input "goldber" at bounding box center [499, 133] width 286 height 24
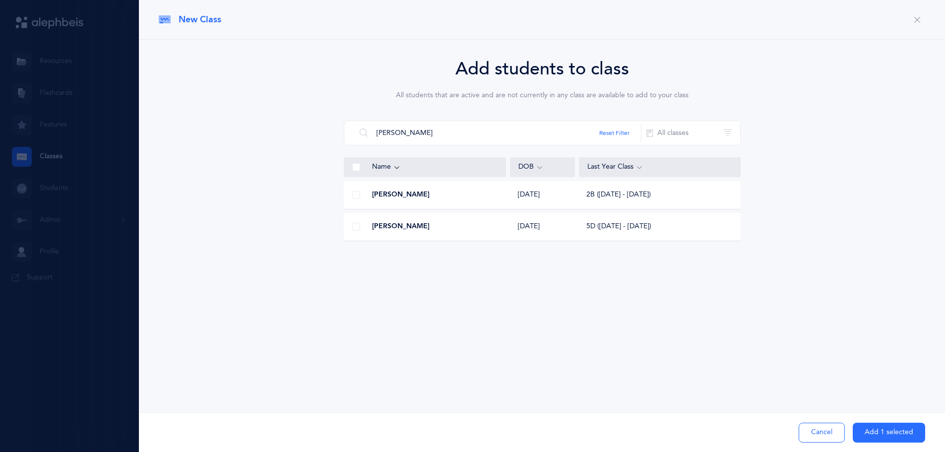
click at [359, 197] on span at bounding box center [356, 195] width 8 height 8
click at [0, 0] on input "checkbox" at bounding box center [0, 0] width 0 height 0
click at [437, 130] on input "hein" at bounding box center [499, 133] width 286 height 24
type input "hochs"
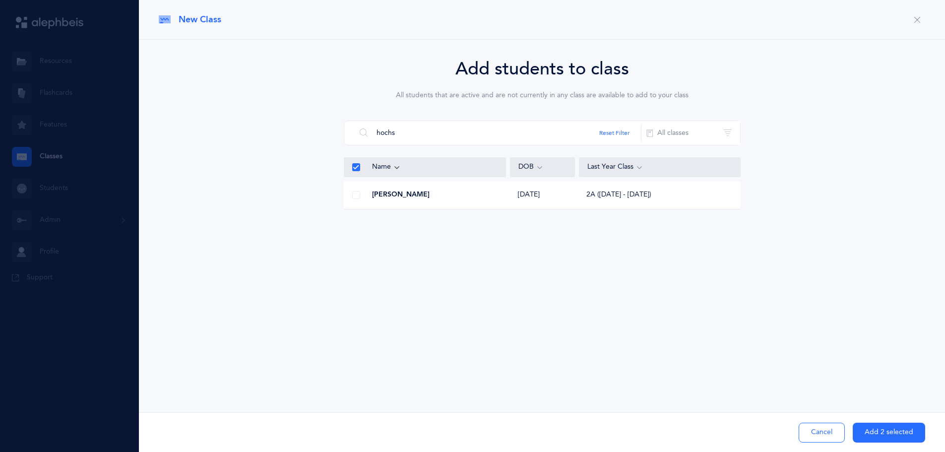
click at [407, 189] on div "Yehuda Hochstadter 08/02/2016 2A (2024 - 2025)" at bounding box center [542, 195] width 397 height 28
click at [406, 198] on span "Yehuda Hochstadter" at bounding box center [401, 195] width 58 height 10
click at [365, 169] on div at bounding box center [356, 167] width 25 height 20
click at [396, 164] on icon at bounding box center [397, 167] width 8 height 11
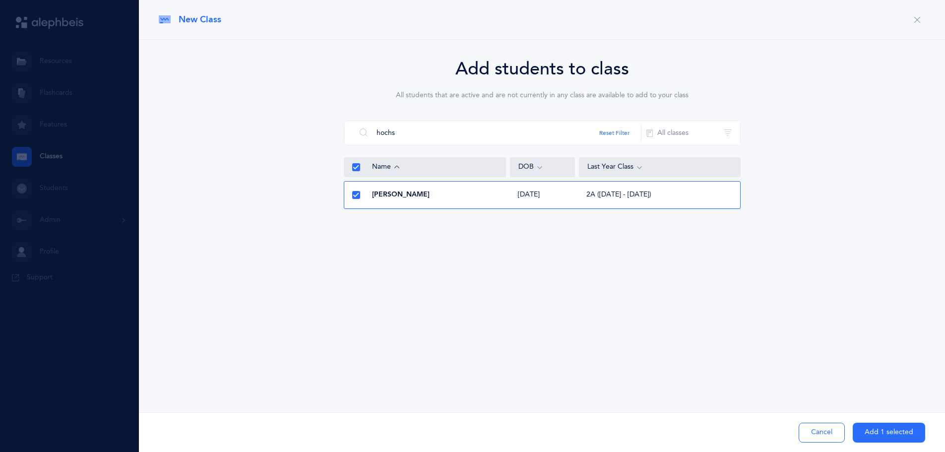
click at [396, 164] on icon at bounding box center [397, 167] width 8 height 11
click at [903, 430] on button "Add 1 selected" at bounding box center [889, 433] width 72 height 20
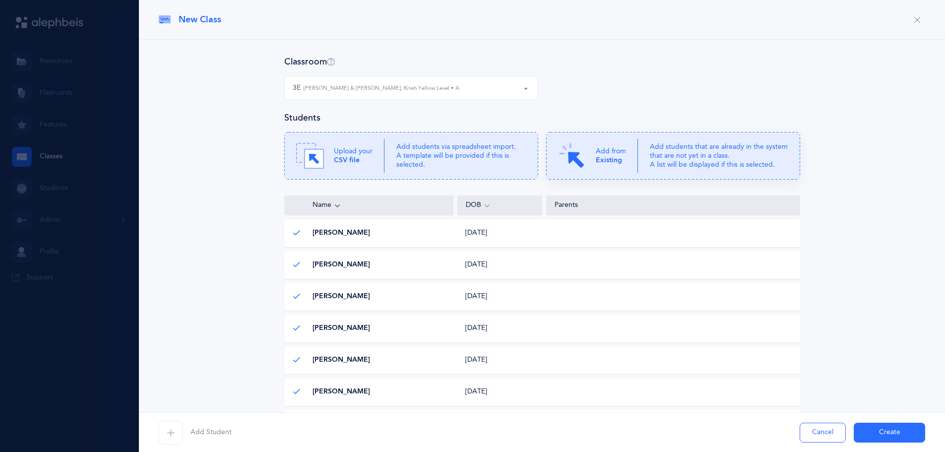
click at [619, 162] on p "Add from Existing" at bounding box center [611, 156] width 30 height 18
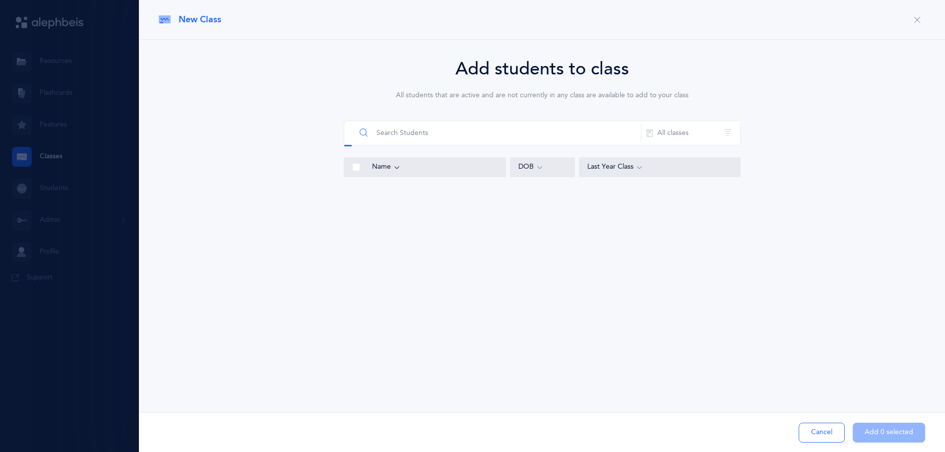
click at [475, 131] on input "text" at bounding box center [499, 133] width 286 height 24
type input "finke"
click at [444, 190] on div "Yitzchak Finkelstein" at bounding box center [425, 195] width 162 height 10
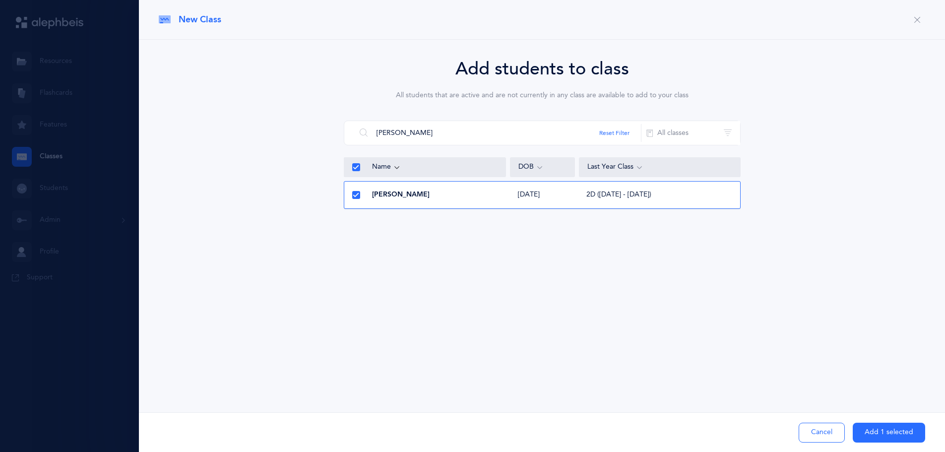
click at [444, 191] on div "Yitzchak Finkelstein" at bounding box center [425, 195] width 162 height 10
click at [823, 425] on button "Cancel" at bounding box center [822, 433] width 46 height 20
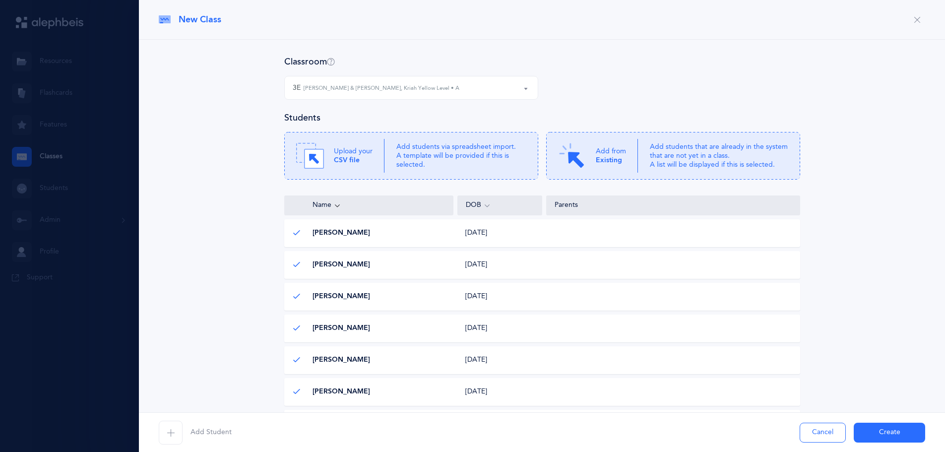
click at [351, 72] on div "Classroom 3A 3B 3C 3D 3E 4A 4B 4C 4D 5A 5B 5C 5D KA 5E KB KD MONTB 3E Aaron Kra…" at bounding box center [542, 84] width 516 height 56
click at [650, 161] on p "Add students that are already in the system that are not yet in a class. A list…" at bounding box center [719, 155] width 138 height 27
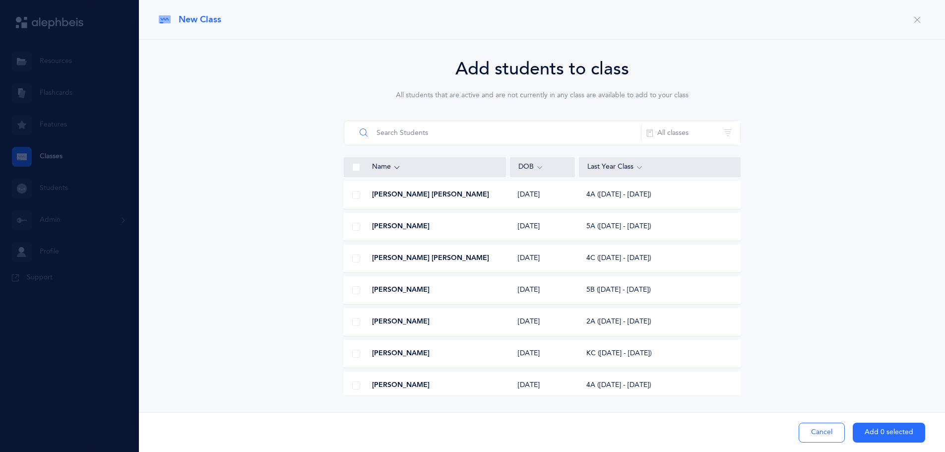
click at [428, 133] on input "text" at bounding box center [499, 133] width 286 height 24
type input "goldber"
click at [360, 356] on div at bounding box center [356, 354] width 24 height 20
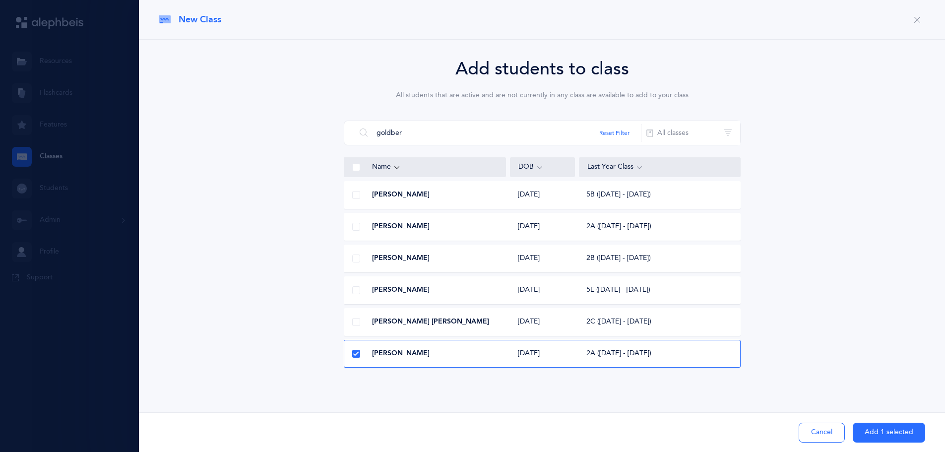
click at [883, 437] on button "Add 1 selected" at bounding box center [889, 433] width 72 height 20
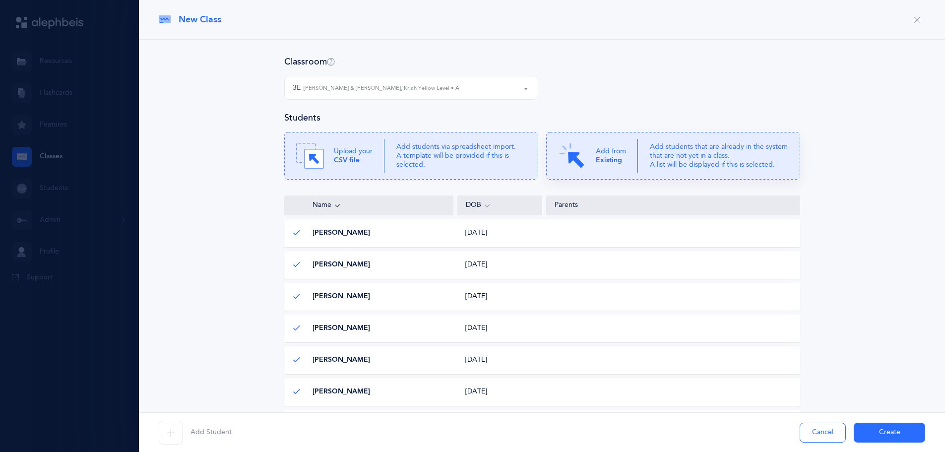
click at [578, 168] on img at bounding box center [572, 156] width 28 height 28
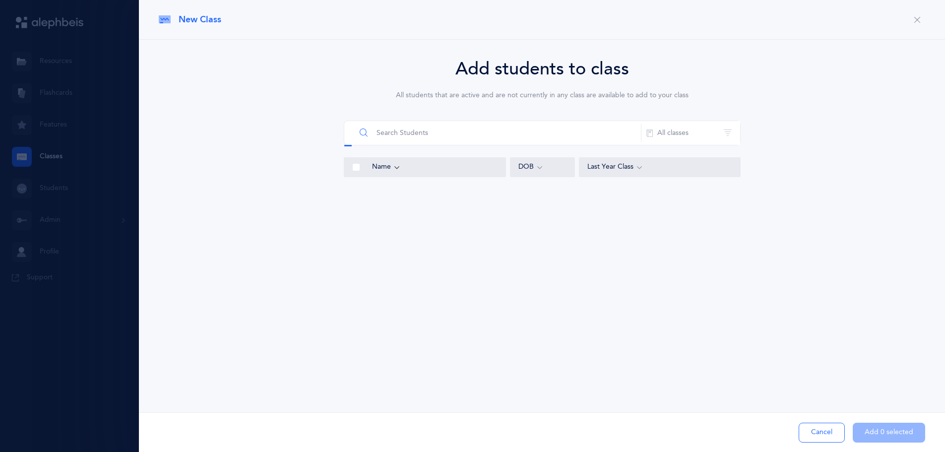
click at [557, 135] on input "text" at bounding box center [499, 133] width 286 height 24
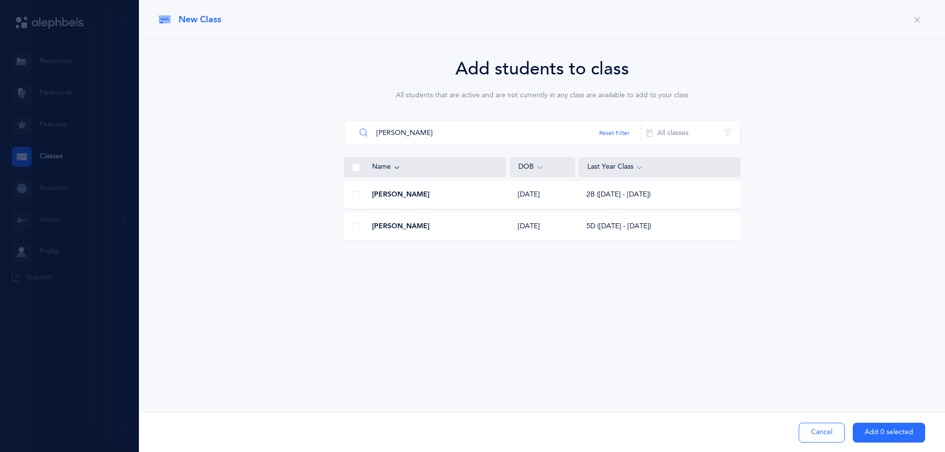
type input "hein"
click at [359, 196] on span at bounding box center [356, 195] width 8 height 8
click at [0, 0] on input "checkbox" at bounding box center [0, 0] width 0 height 0
click at [870, 423] on button "Add 1 selected" at bounding box center [889, 433] width 72 height 20
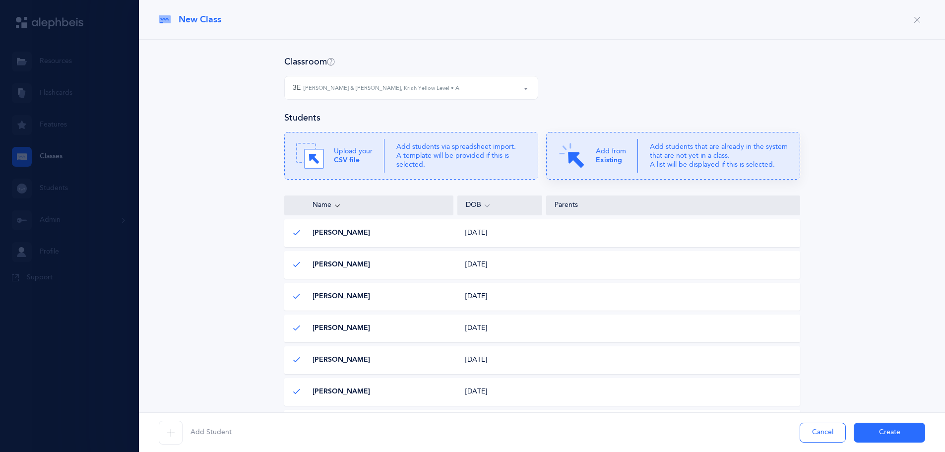
click at [608, 145] on div "Add from Existing" at bounding box center [598, 156] width 80 height 28
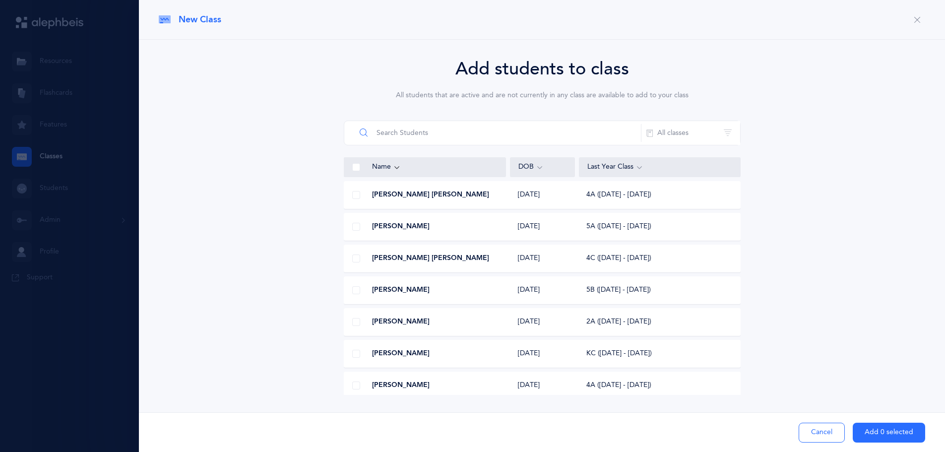
click at [488, 130] on input "text" at bounding box center [499, 133] width 286 height 24
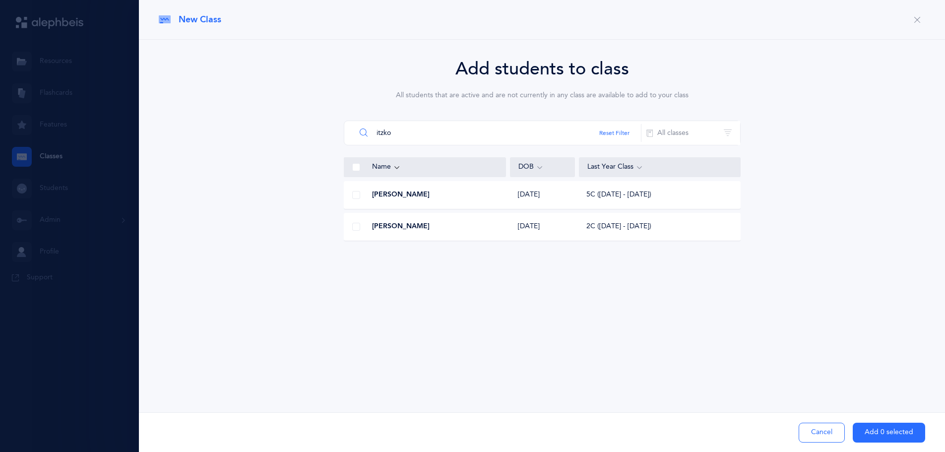
type input "itzko"
click at [357, 226] on span at bounding box center [356, 227] width 8 height 8
click at [0, 0] on input "checkbox" at bounding box center [0, 0] width 0 height 0
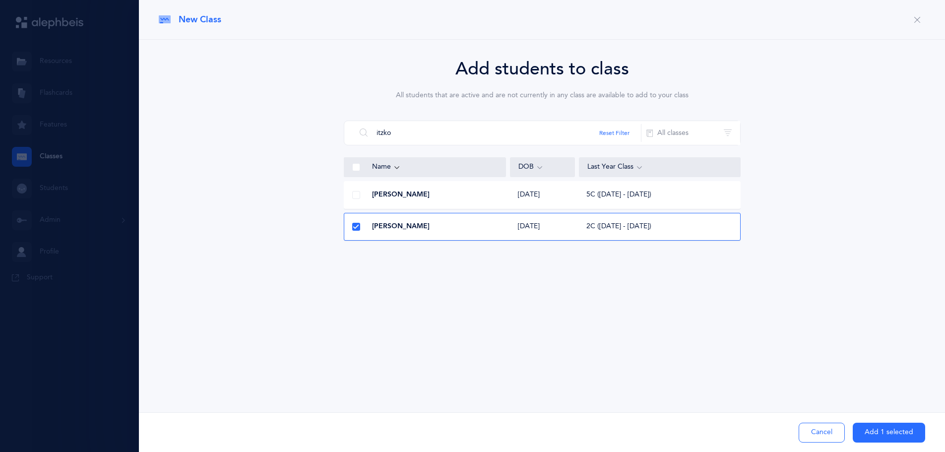
click at [899, 439] on button "Add 1 selected" at bounding box center [889, 433] width 72 height 20
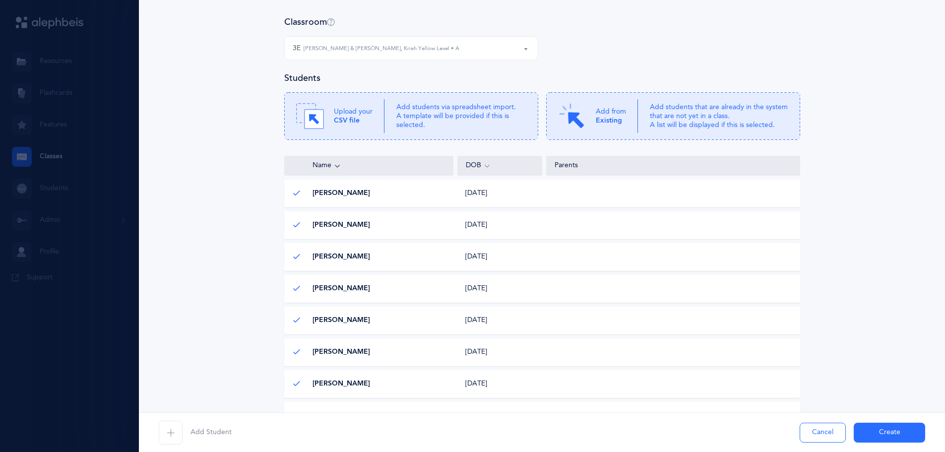
scroll to position [99, 0]
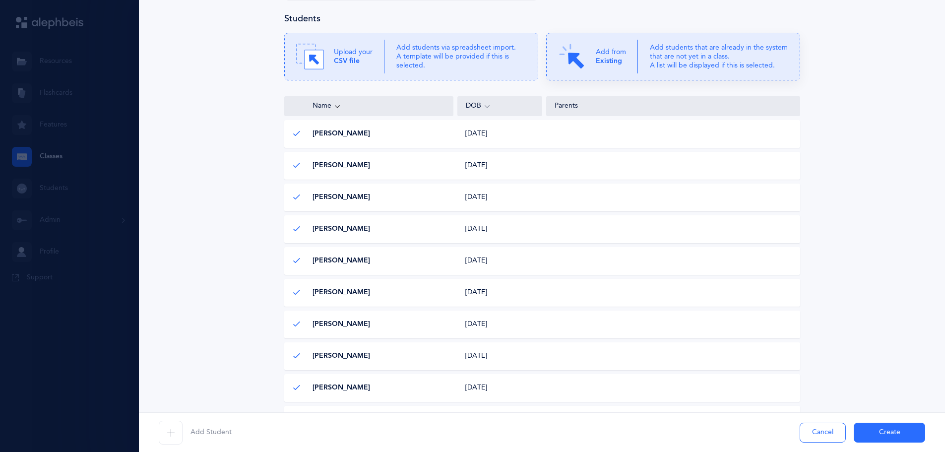
click at [612, 58] on b "Existing" at bounding box center [609, 61] width 26 height 8
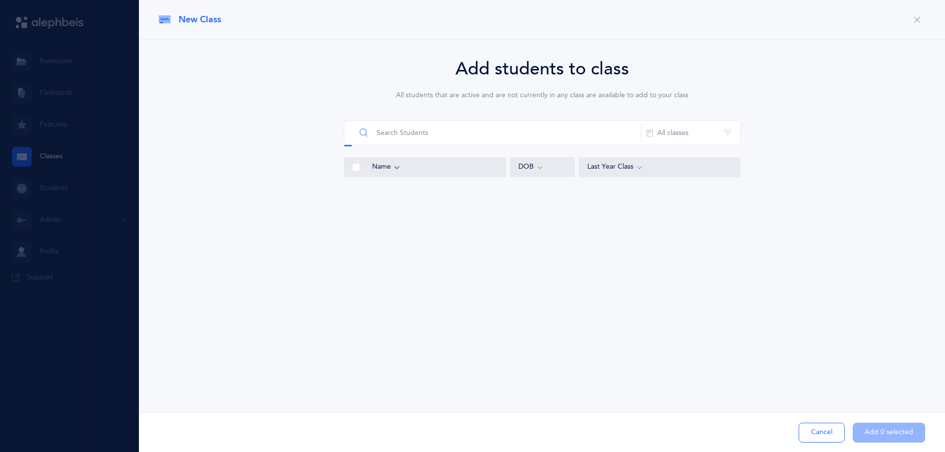
click at [477, 138] on input "text" at bounding box center [499, 133] width 286 height 24
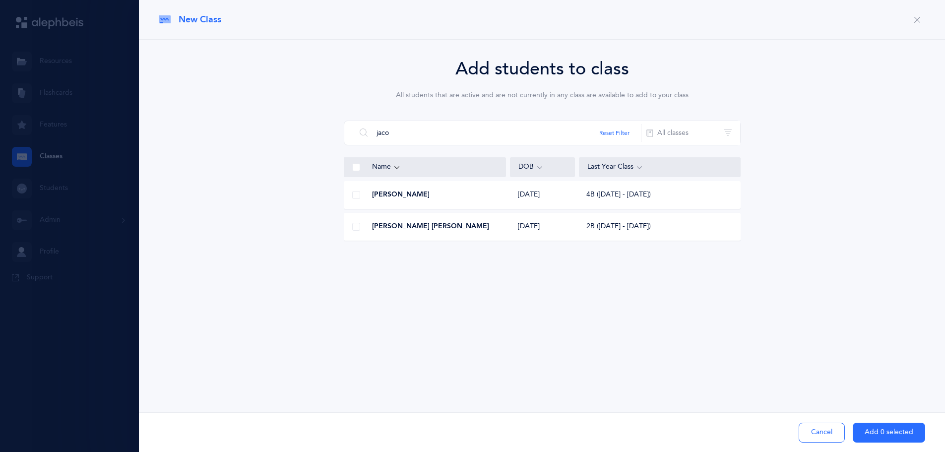
click at [359, 226] on span at bounding box center [356, 227] width 8 height 8
click at [0, 0] on input "checkbox" at bounding box center [0, 0] width 0 height 0
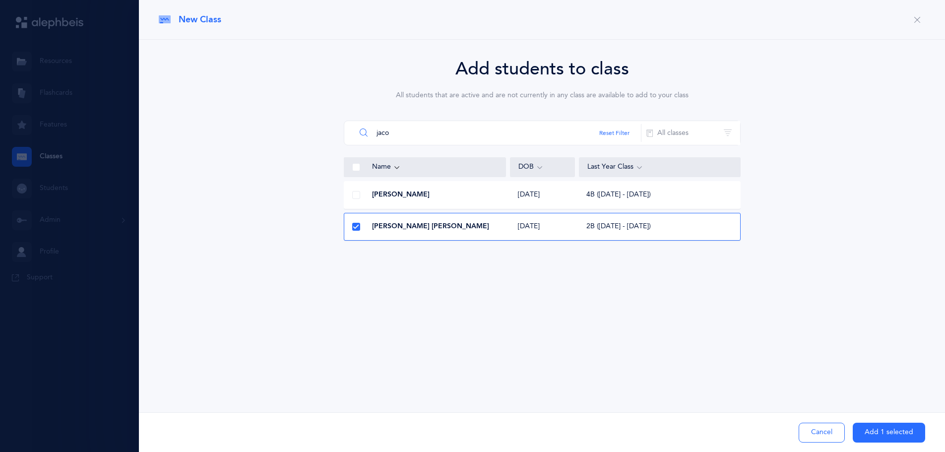
click at [495, 132] on input "jaco" at bounding box center [499, 133] width 286 height 24
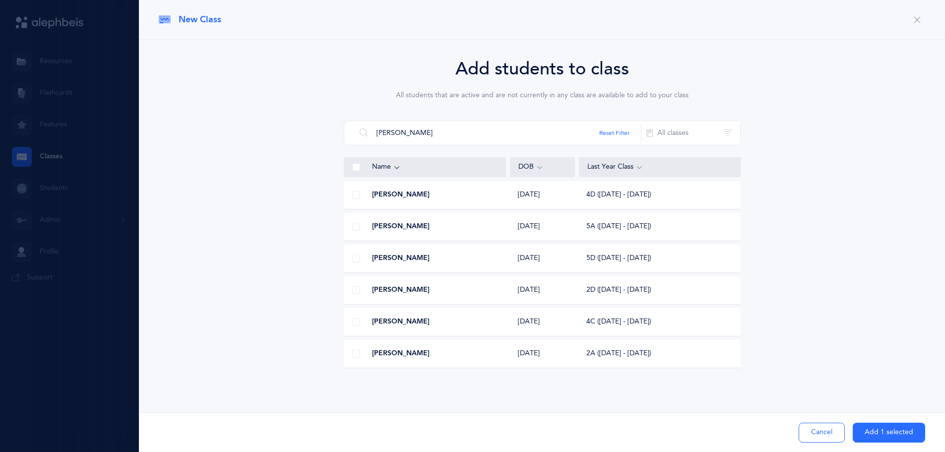
click at [359, 290] on span at bounding box center [356, 290] width 8 height 8
click at [0, 0] on input "checkbox" at bounding box center [0, 0] width 0 height 0
click at [461, 131] on input "katz" at bounding box center [499, 133] width 286 height 24
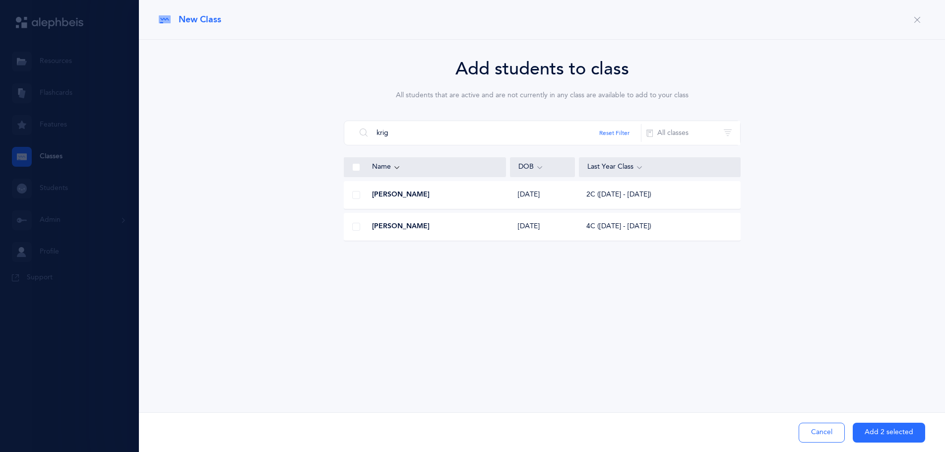
click at [354, 197] on span at bounding box center [356, 195] width 8 height 8
click at [0, 0] on input "checkbox" at bounding box center [0, 0] width 0 height 0
click at [482, 135] on input "krig" at bounding box center [499, 133] width 286 height 24
type input "laza"
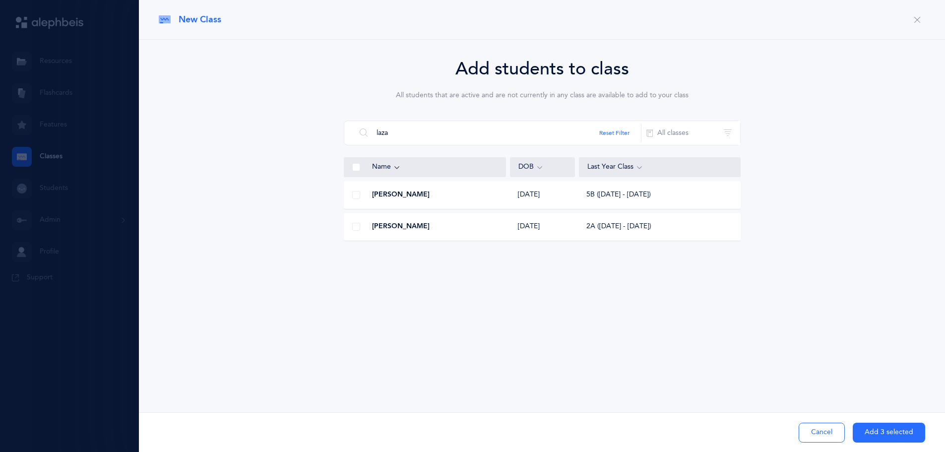
click at [356, 226] on span at bounding box center [356, 227] width 8 height 8
click at [0, 0] on input "checkbox" at bounding box center [0, 0] width 0 height 0
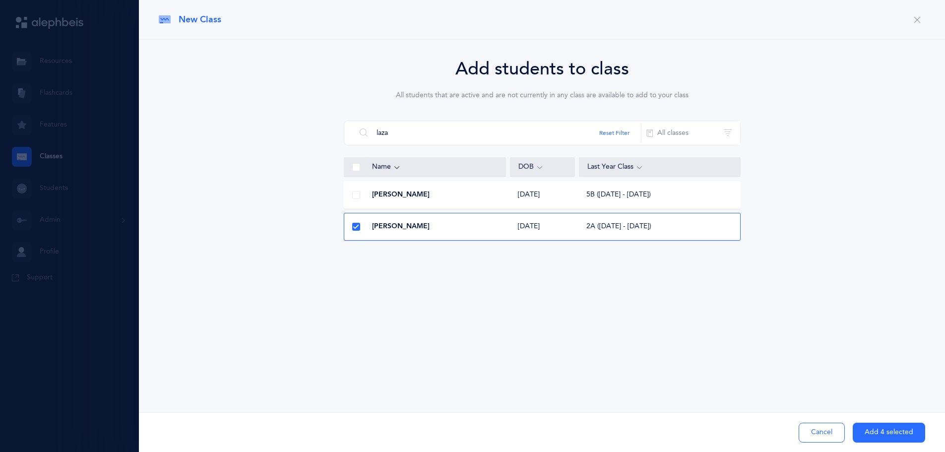
click at [864, 428] on button "Add 4 selected" at bounding box center [889, 433] width 72 height 20
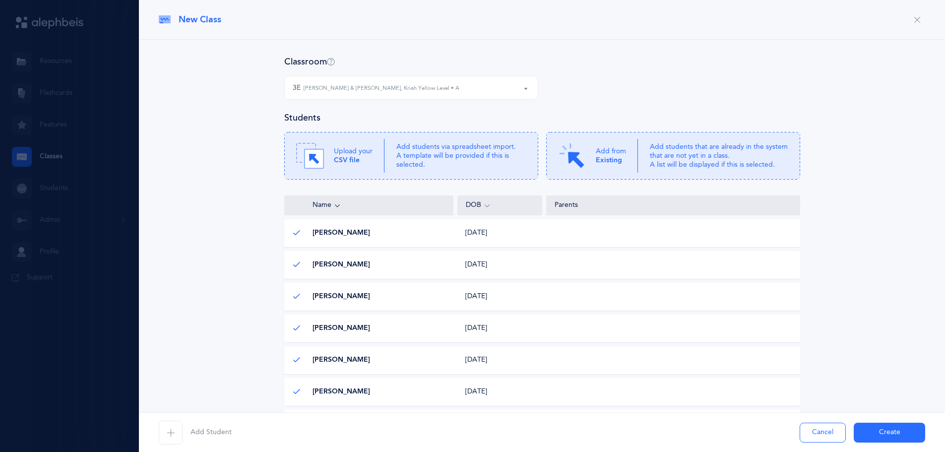
click at [892, 431] on button "Create" at bounding box center [889, 433] width 71 height 20
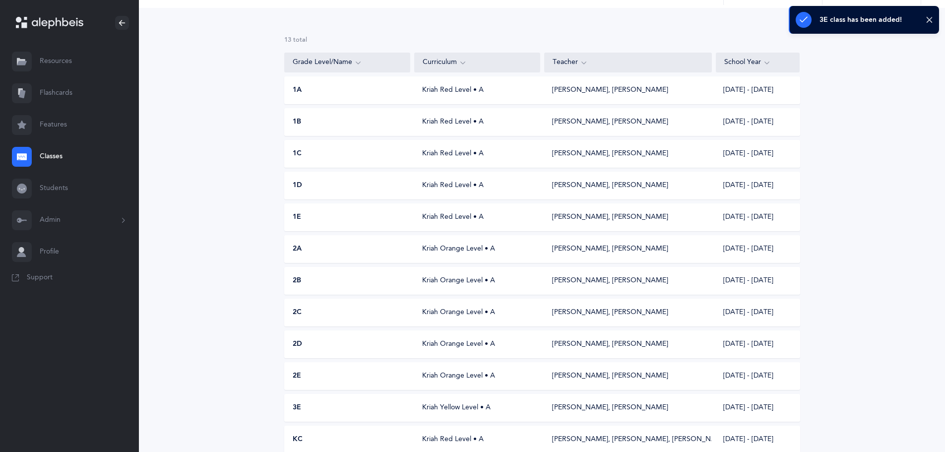
scroll to position [132, 0]
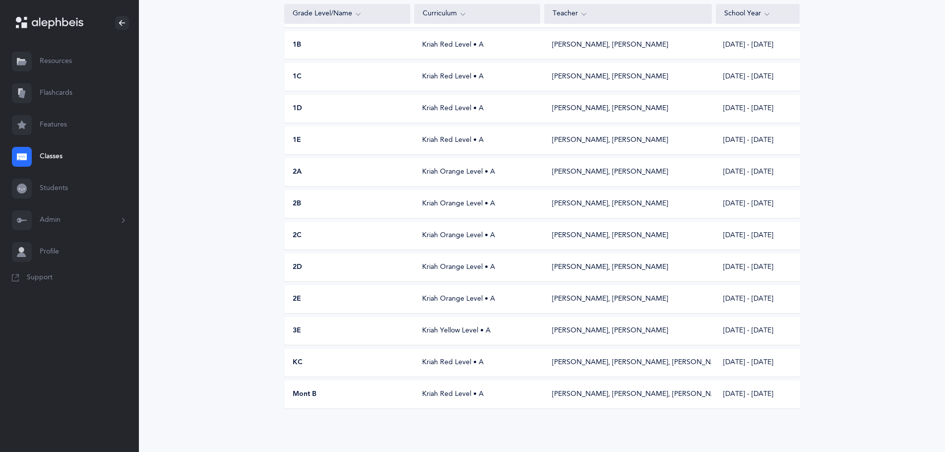
click at [473, 331] on div "Kriah Yellow Level • A" at bounding box center [477, 331] width 126 height 10
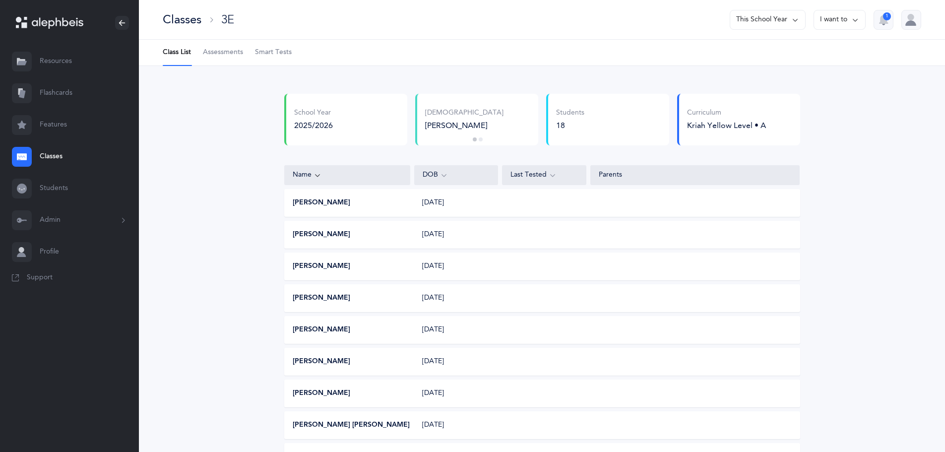
click at [825, 17] on button "I want to" at bounding box center [840, 20] width 52 height 20
click at [824, 50] on button "Edit class" at bounding box center [822, 51] width 71 height 18
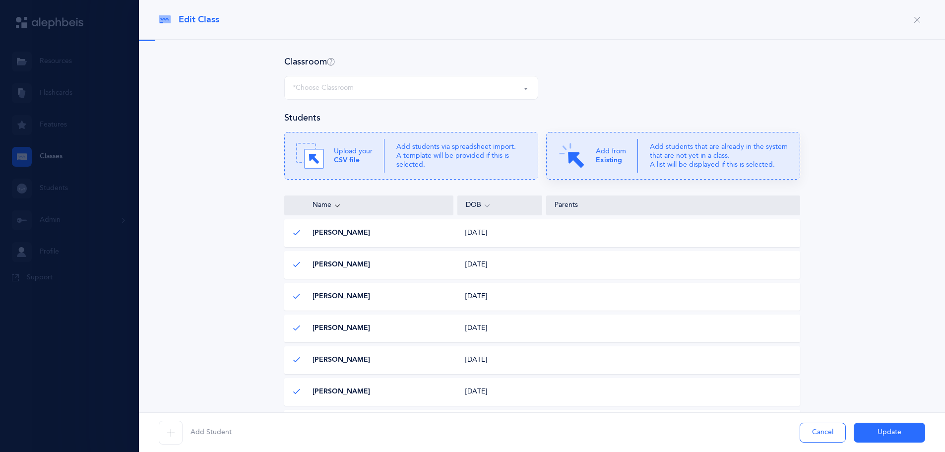
select select "1075"
click at [506, 171] on icon at bounding box center [411, 156] width 254 height 48
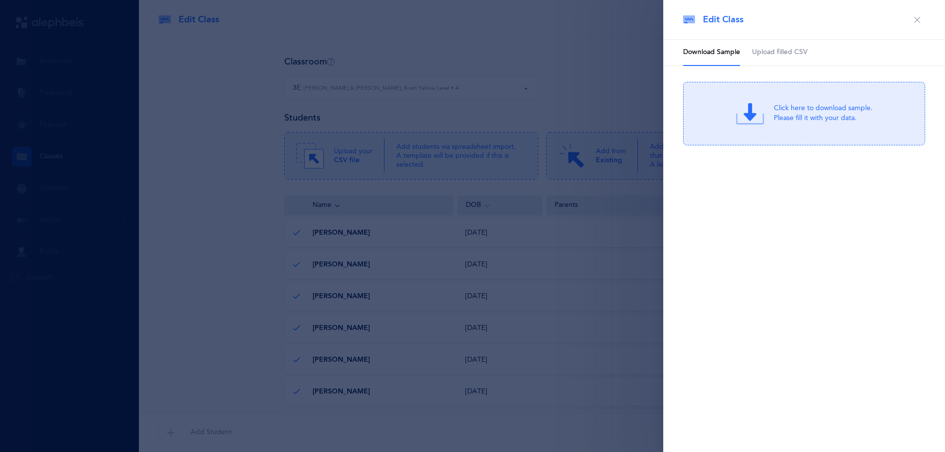
click at [777, 127] on div "Click here to download sample. Please fill it with your data." at bounding box center [804, 114] width 242 height 64
click at [923, 18] on button "button" at bounding box center [918, 20] width 16 height 16
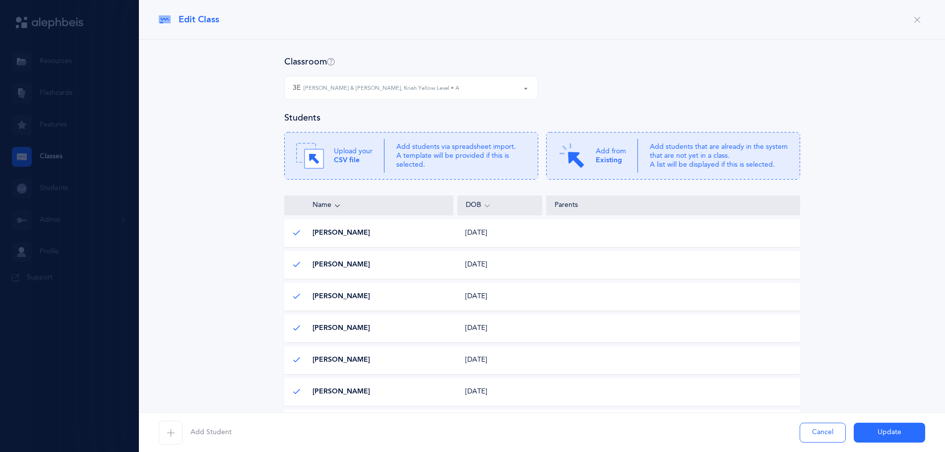
click at [52, 218] on div at bounding box center [472, 226] width 945 height 452
click at [818, 432] on button "Cancel" at bounding box center [823, 433] width 46 height 20
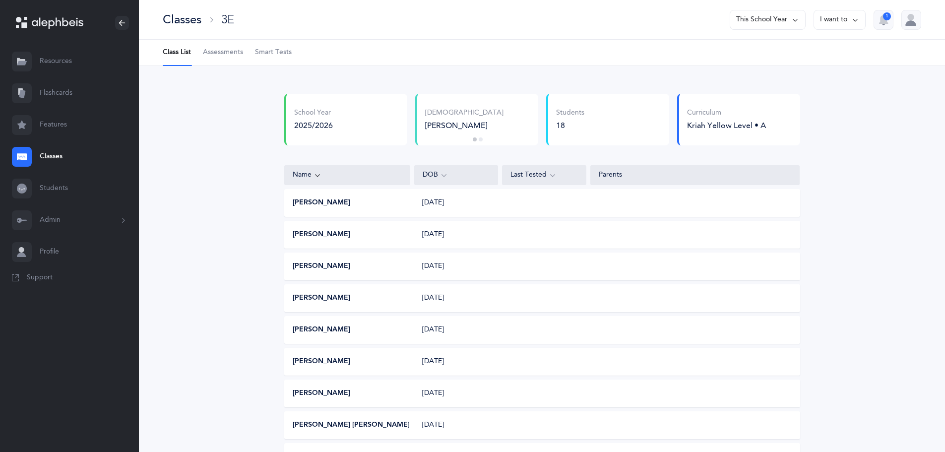
click at [74, 186] on link "Students" at bounding box center [69, 189] width 139 height 32
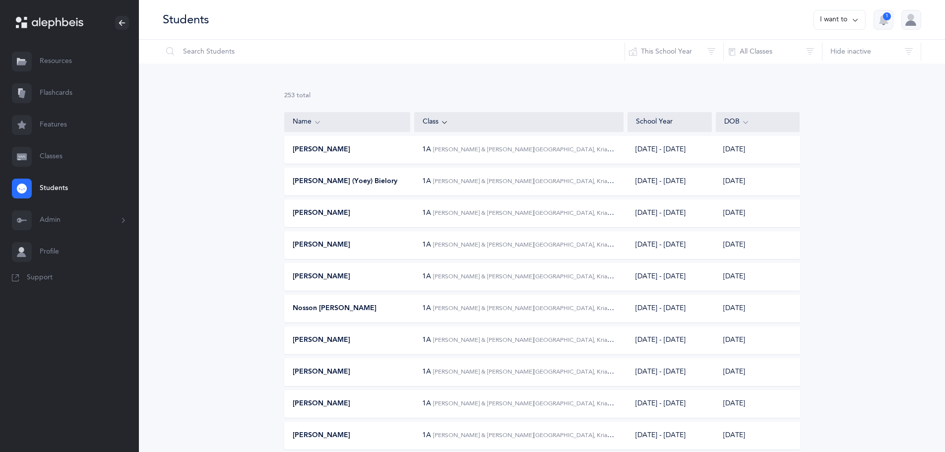
click at [854, 18] on icon at bounding box center [856, 19] width 8 height 11
click at [829, 69] on button "Add student" at bounding box center [829, 69] width 56 height 18
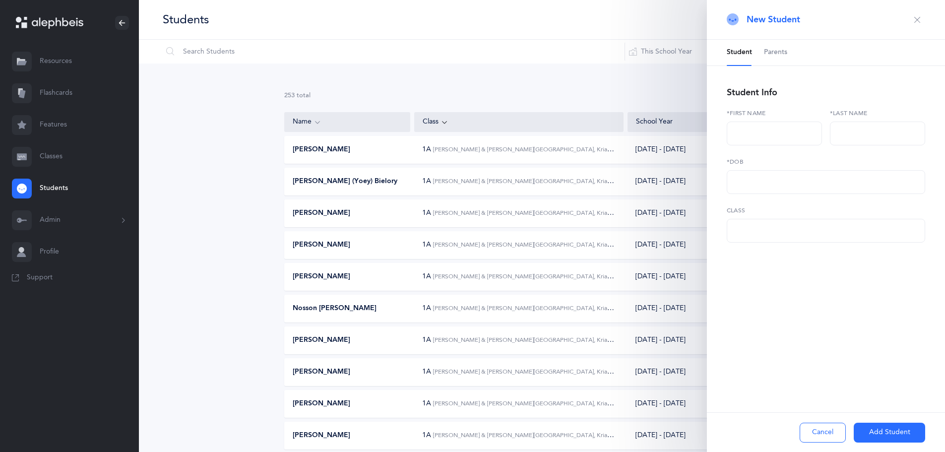
select select
click at [757, 138] on input "text" at bounding box center [774, 134] width 95 height 24
type input "y"
type input "Yishai"
type input "Safren"
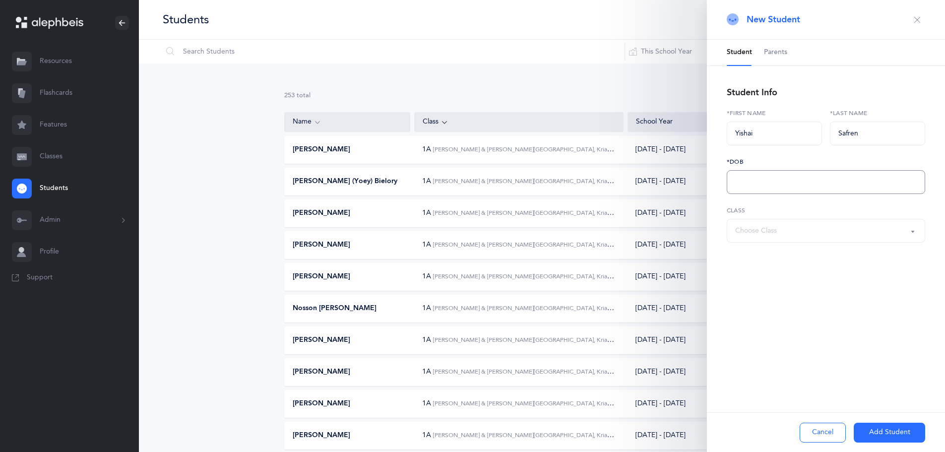
click at [760, 177] on input "text" at bounding box center [826, 182] width 198 height 24
type input "11/11/2017"
click at [802, 232] on div "Choose Class" at bounding box center [826, 230] width 182 height 17
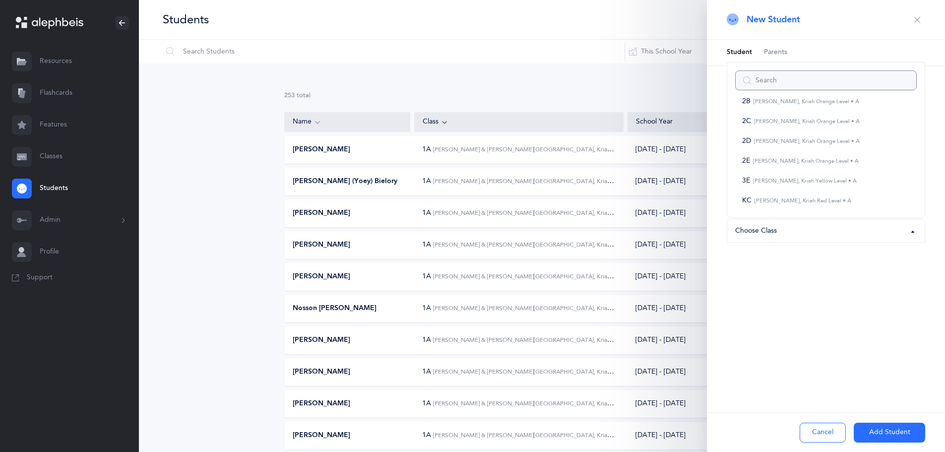
scroll to position [149, 0]
click at [799, 166] on small "Aaron Krasner, Kriah Yellow Level • A" at bounding box center [803, 165] width 107 height 6
select select "1977"
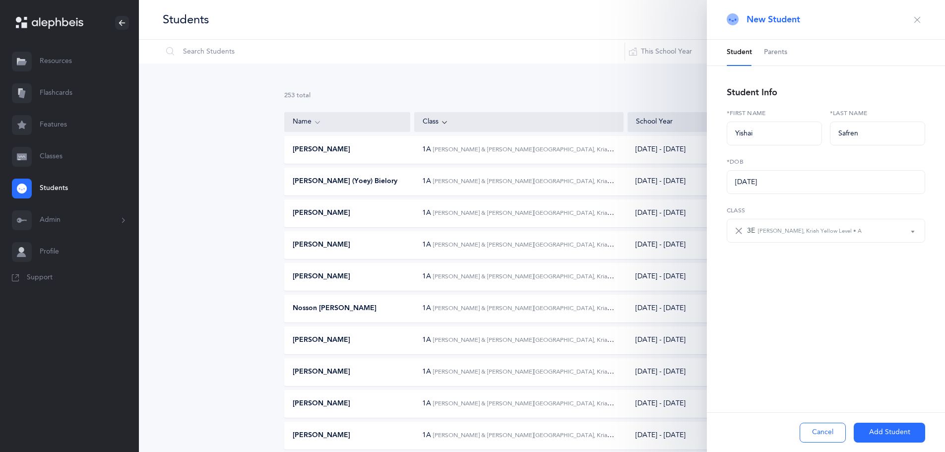
click at [875, 429] on button "Add Student" at bounding box center [889, 433] width 71 height 20
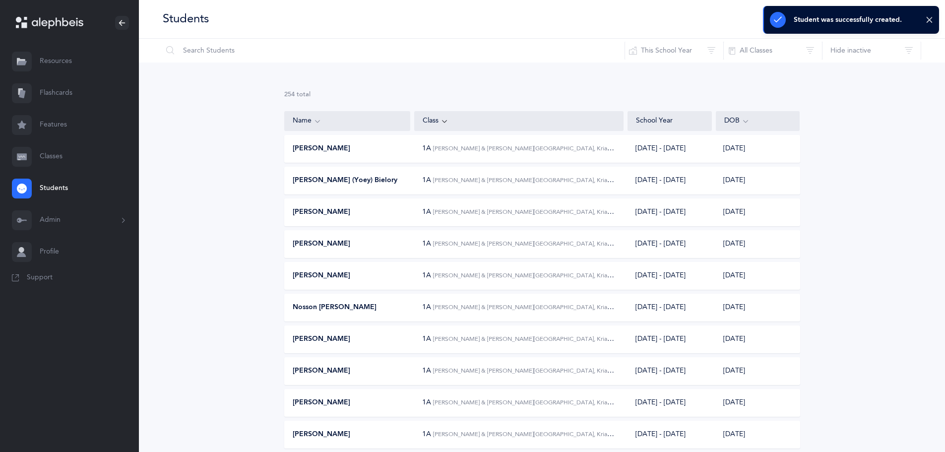
scroll to position [0, 0]
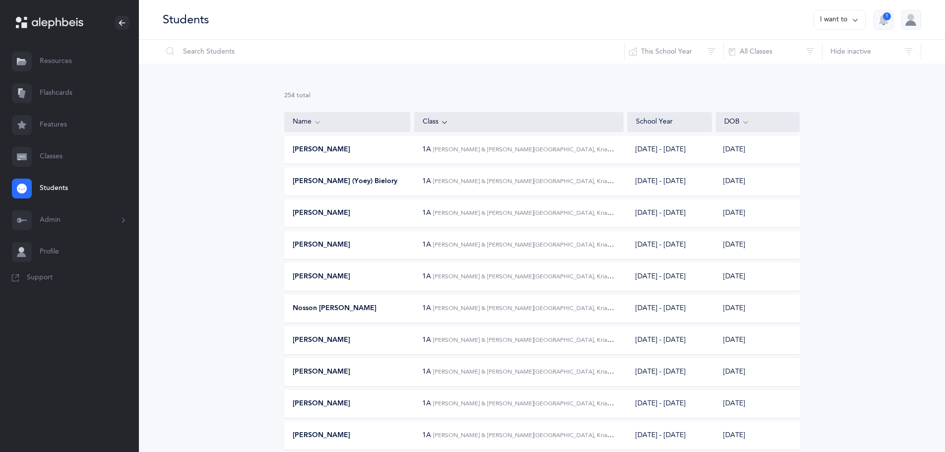
click at [44, 159] on link "Classes" at bounding box center [69, 157] width 139 height 32
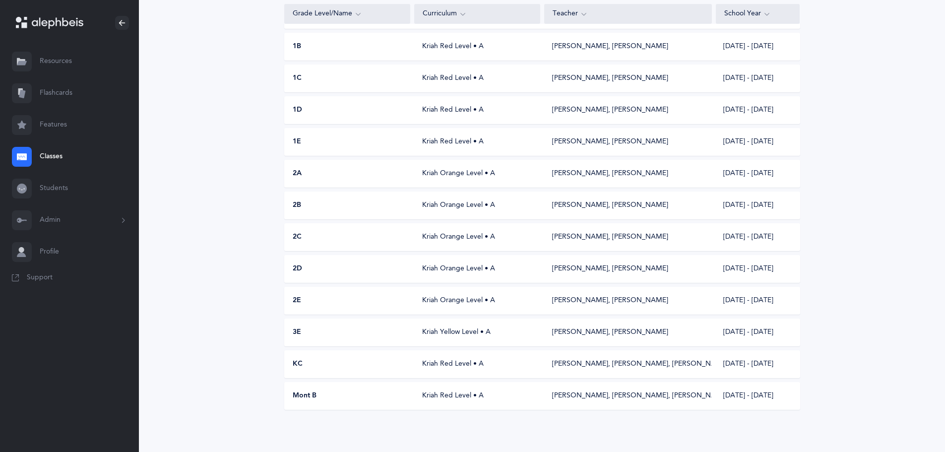
scroll to position [132, 0]
click at [445, 332] on div "Kriah Yellow Level • A" at bounding box center [477, 331] width 126 height 10
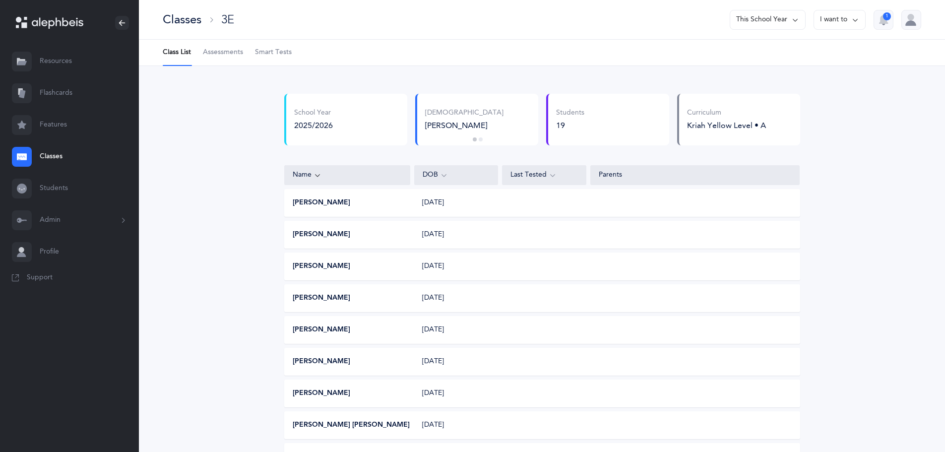
click at [856, 20] on icon at bounding box center [856, 19] width 8 height 11
click at [881, 45] on ul "Class List Assessments Smart Tests" at bounding box center [542, 53] width 806 height 26
click at [44, 222] on button "Admin" at bounding box center [69, 220] width 139 height 32
click at [51, 244] on link "Staff" at bounding box center [89, 247] width 99 height 22
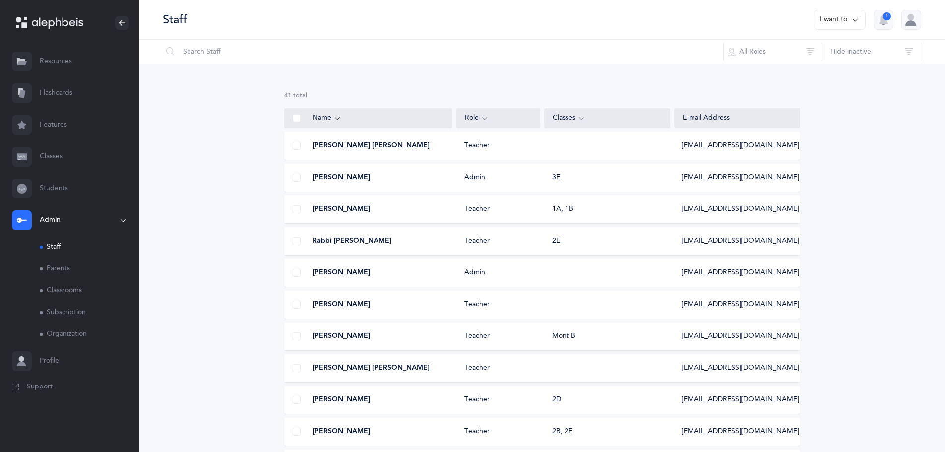
click at [843, 23] on button "I want to" at bounding box center [840, 20] width 52 height 20
click at [832, 50] on button "Add staff member" at bounding box center [820, 51] width 73 height 18
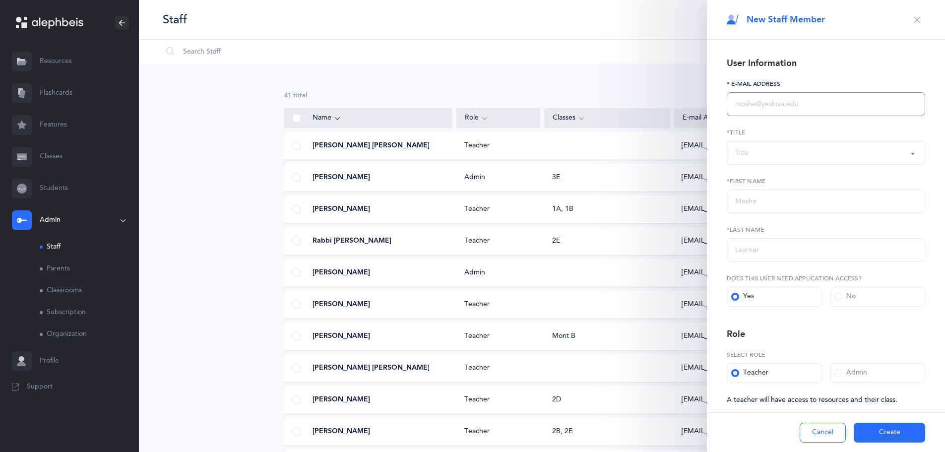
click at [791, 101] on input "text" at bounding box center [826, 104] width 198 height 24
click at [760, 160] on div "Title" at bounding box center [826, 152] width 182 height 17
click at [764, 178] on link "Rabbi" at bounding box center [826, 183] width 182 height 20
select select "1"
click at [766, 200] on input "text" at bounding box center [826, 202] width 198 height 24
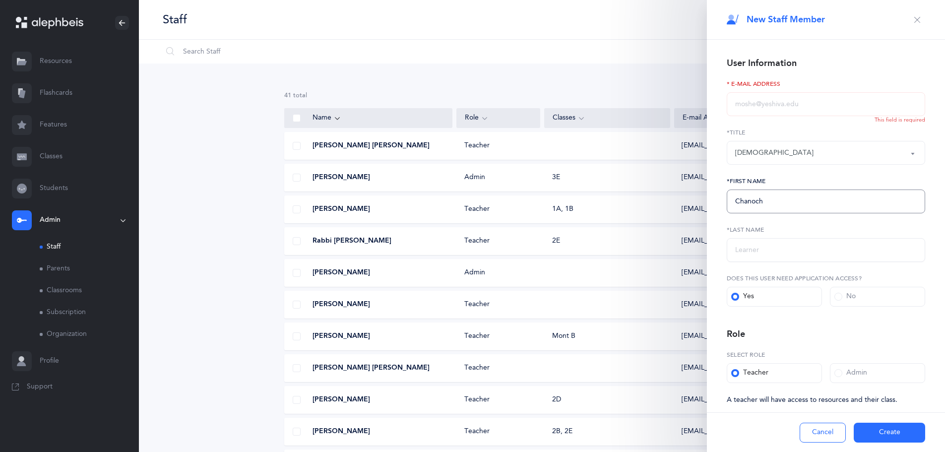
type input "Chanoch"
click at [765, 258] on input "text" at bounding box center [826, 250] width 198 height 24
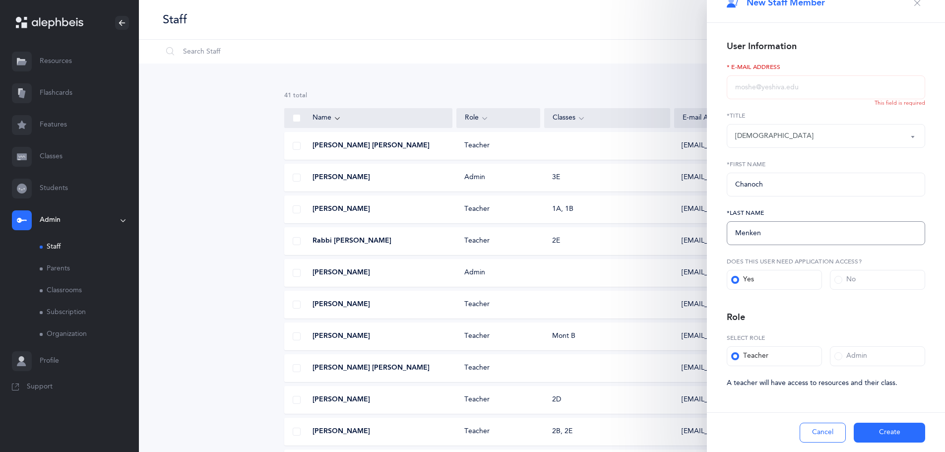
scroll to position [50, 0]
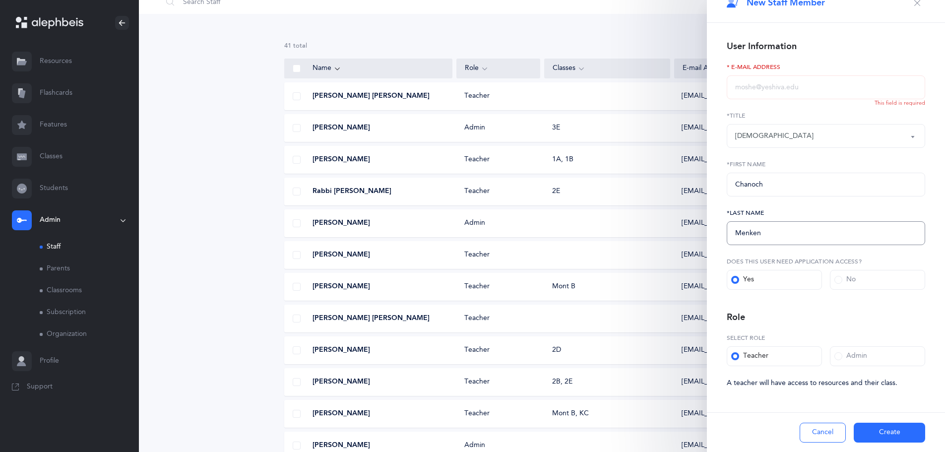
type input "Menken"
click at [764, 357] on div "Teacher" at bounding box center [749, 356] width 37 height 10
click at [0, 0] on input "Teacher" at bounding box center [0, 0] width 0 height 0
click at [804, 85] on input "text" at bounding box center [826, 87] width 198 height 24
type input "c"
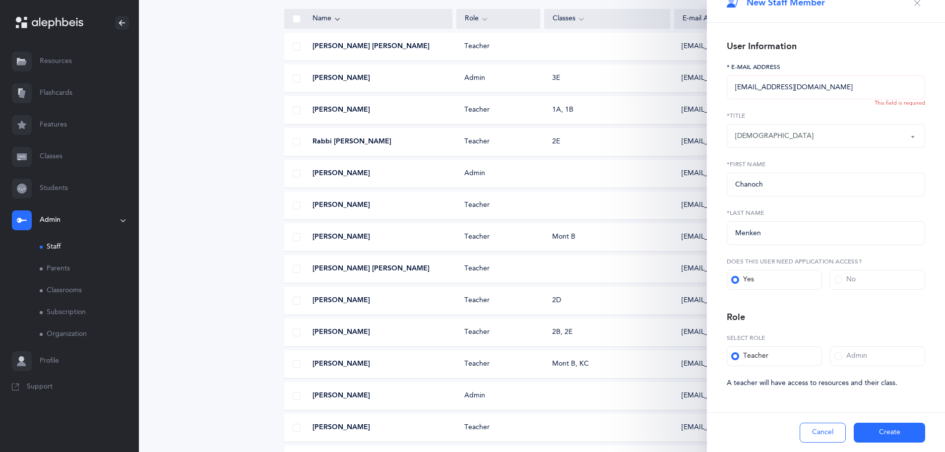
scroll to position [0, 0]
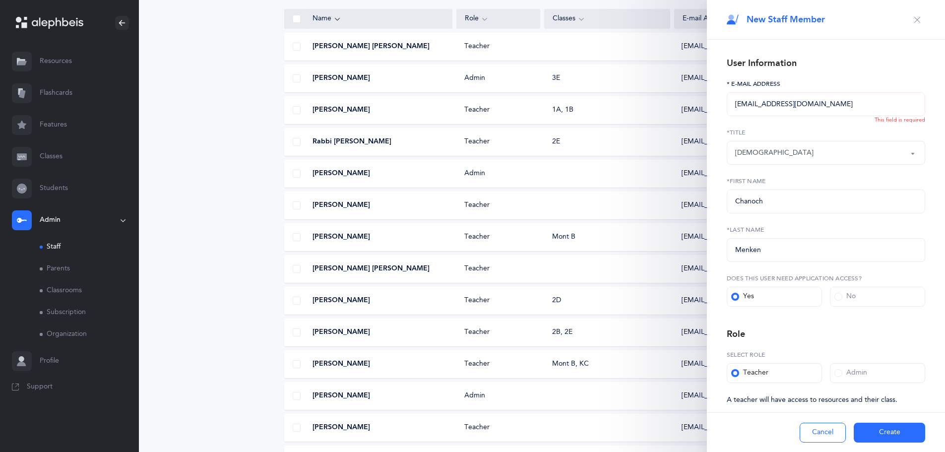
type input "chanochmenken@gmail.com"
click at [895, 437] on button "Create" at bounding box center [889, 433] width 71 height 20
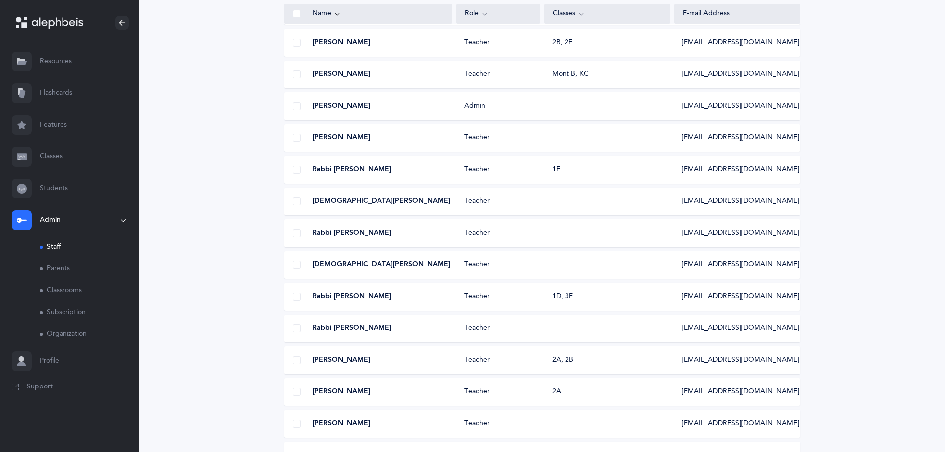
scroll to position [447, 0]
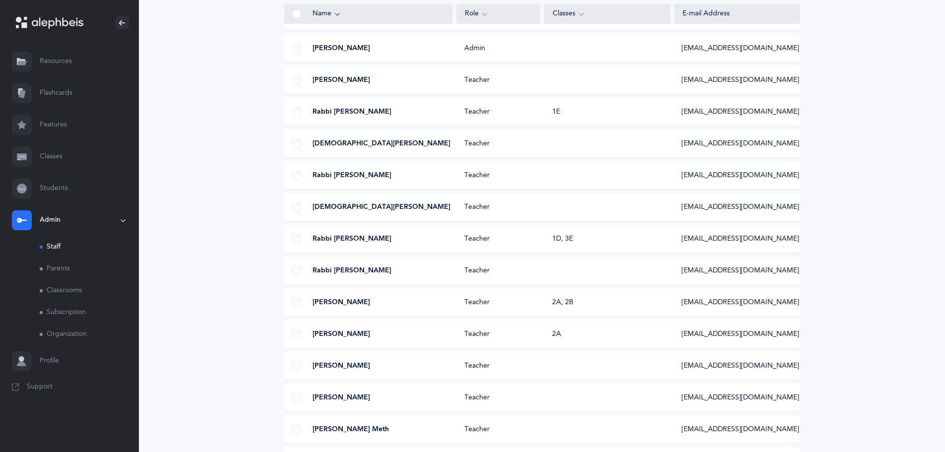
click at [363, 402] on span "Rabbi Chanoch Menken" at bounding box center [342, 398] width 58 height 10
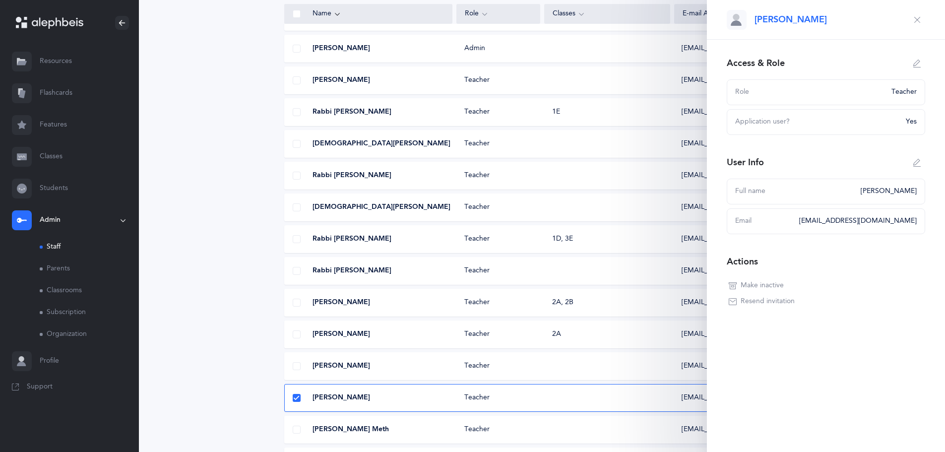
click at [363, 402] on span "Rabbi Chanoch Menken" at bounding box center [342, 398] width 58 height 10
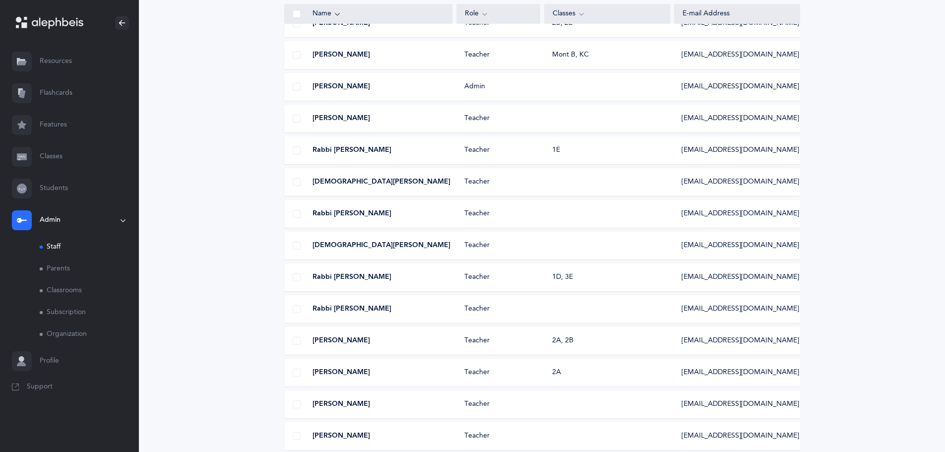
scroll to position [397, 0]
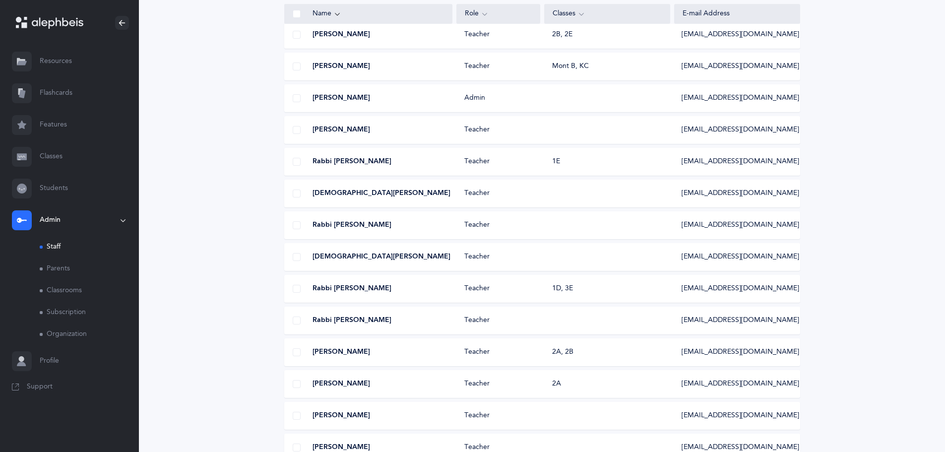
click at [61, 150] on link "Classes" at bounding box center [69, 157] width 139 height 32
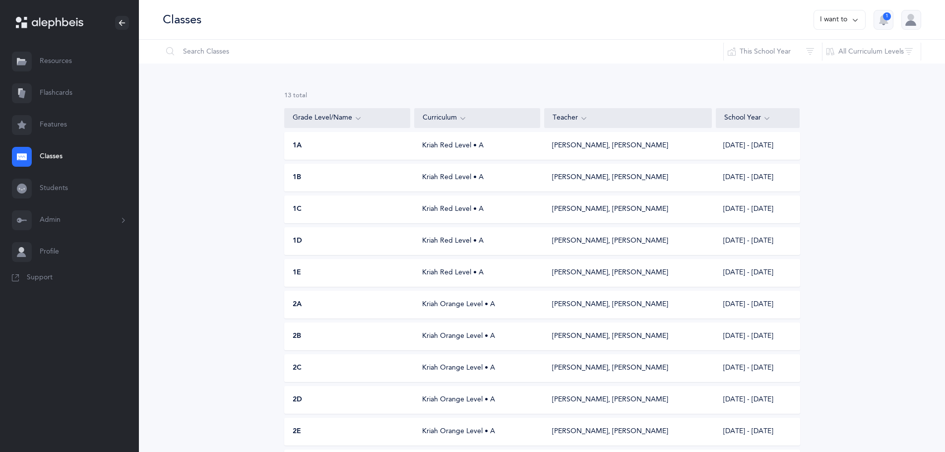
click at [834, 15] on button "I want to" at bounding box center [840, 20] width 52 height 20
click at [823, 71] on button "Add new" at bounding box center [829, 69] width 55 height 18
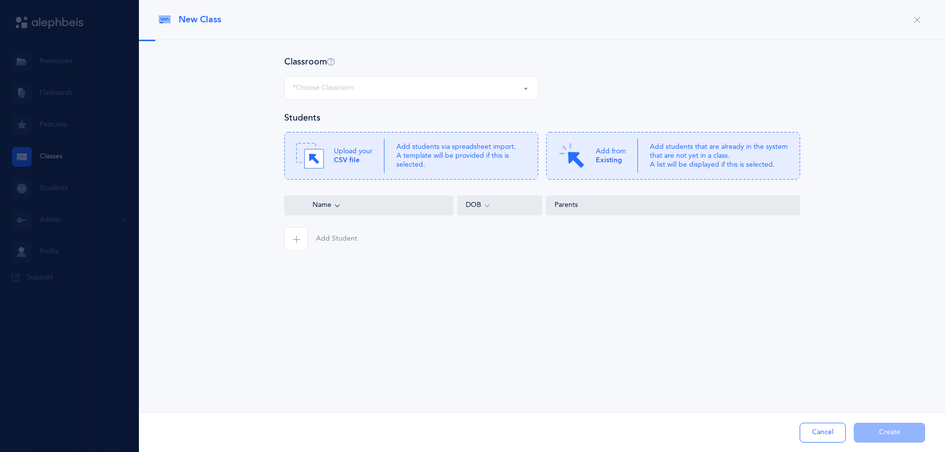
select select
click at [923, 17] on button "button" at bounding box center [918, 20] width 16 height 16
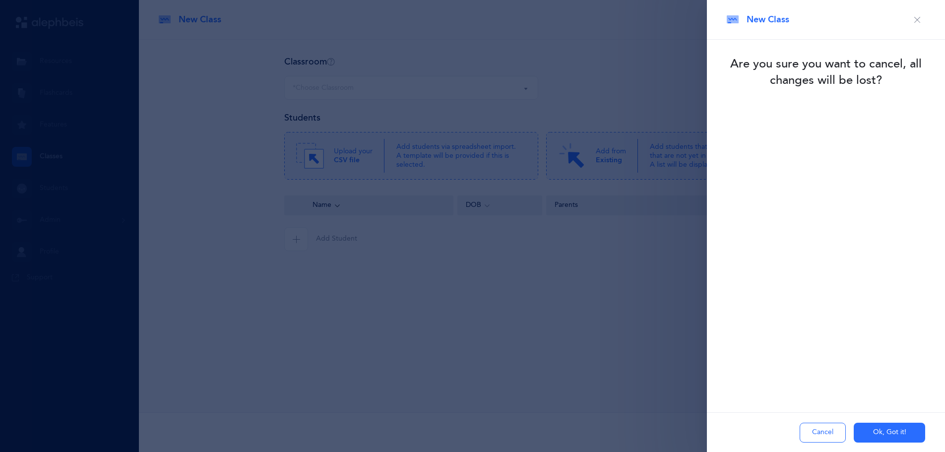
click at [880, 439] on button "Ok, Got it!" at bounding box center [889, 433] width 71 height 20
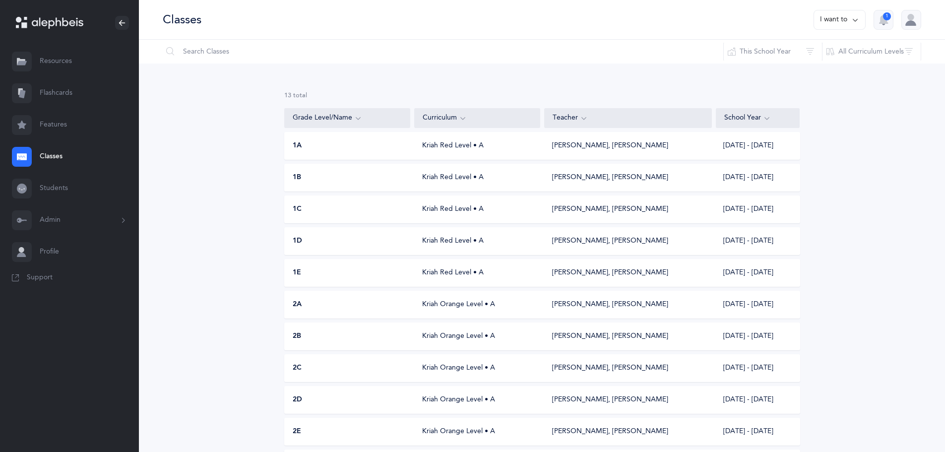
click at [49, 220] on button "Admin" at bounding box center [69, 220] width 139 height 32
click at [56, 288] on link "Classrooms" at bounding box center [89, 291] width 99 height 22
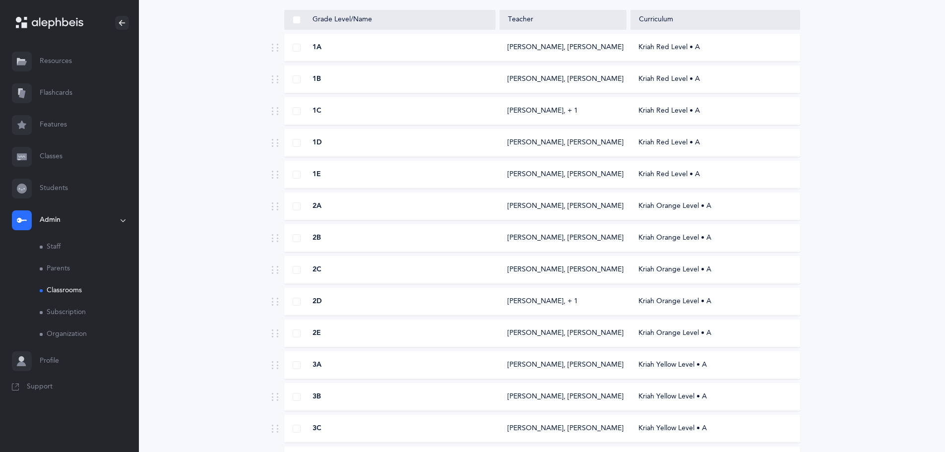
scroll to position [99, 0]
click at [369, 366] on div "3A" at bounding box center [390, 364] width 211 height 10
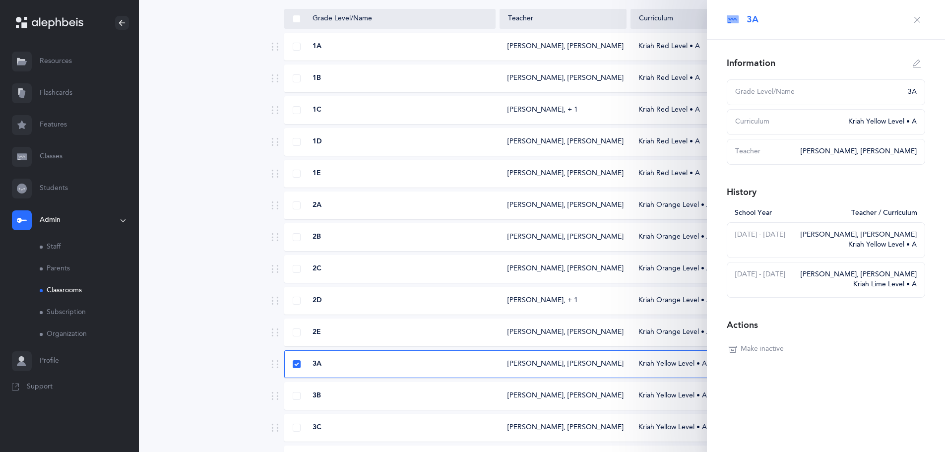
click at [293, 359] on div "3A" at bounding box center [390, 364] width 211 height 10
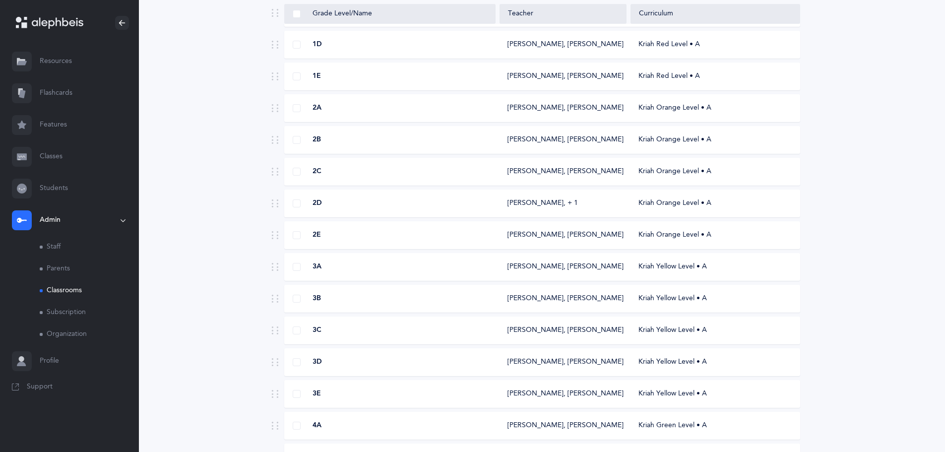
scroll to position [198, 0]
click at [301, 394] on div "3E" at bounding box center [390, 392] width 211 height 10
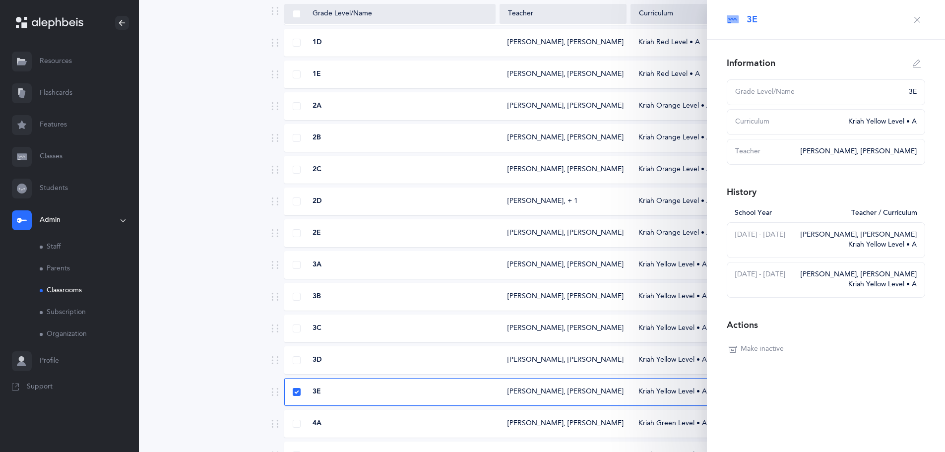
click at [919, 65] on icon "button" at bounding box center [918, 64] width 8 height 8
type input "3E"
select select "11"
select select "2004"
select select "1942"
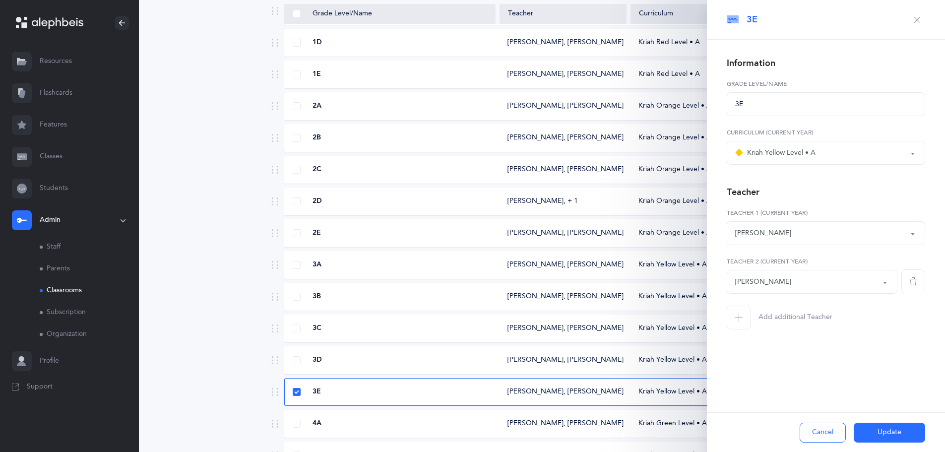
click at [910, 286] on span "button" at bounding box center [914, 281] width 24 height 24
click at [853, 271] on form "3E Grade Level/Name Kriah Purple Level Kriah Pink Level Kriah Red Level • A Kri…" at bounding box center [826, 179] width 198 height 201
click at [802, 271] on span "Add additional Teacher" at bounding box center [796, 269] width 74 height 10
click at [801, 278] on div "*Choose teacher" at bounding box center [812, 281] width 154 height 17
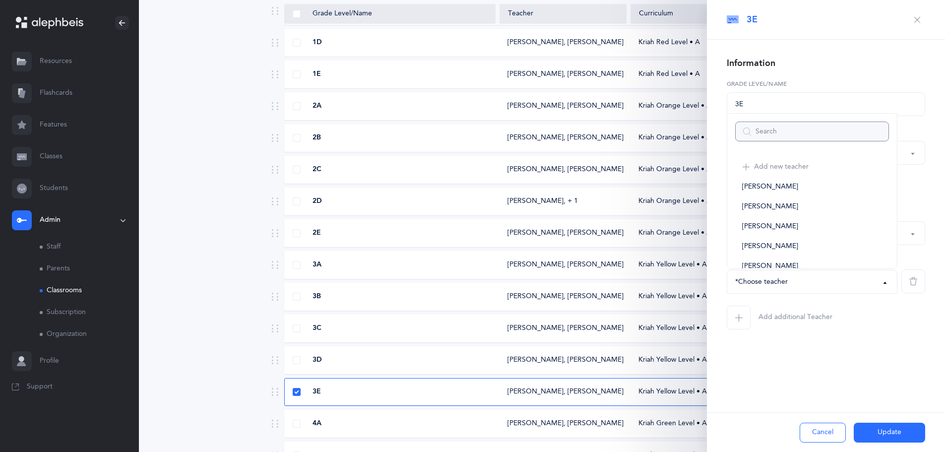
type input ","
select select
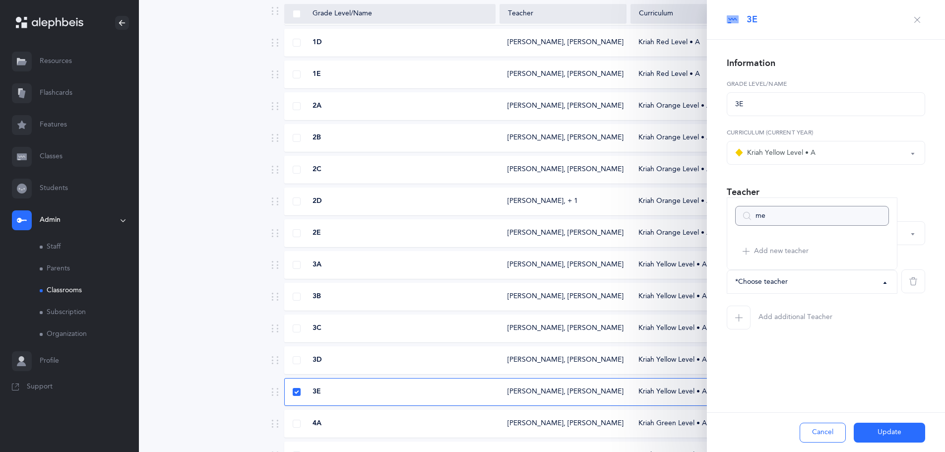
type input "men"
select select
type input "men"
click at [800, 233] on link "Chanoch Menken" at bounding box center [812, 232] width 154 height 20
select select "2705"
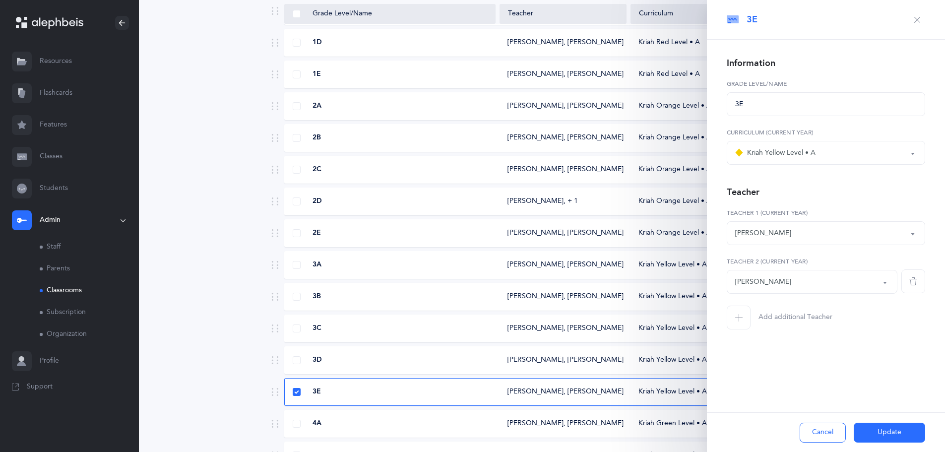
click at [876, 434] on button "Update" at bounding box center [889, 433] width 71 height 20
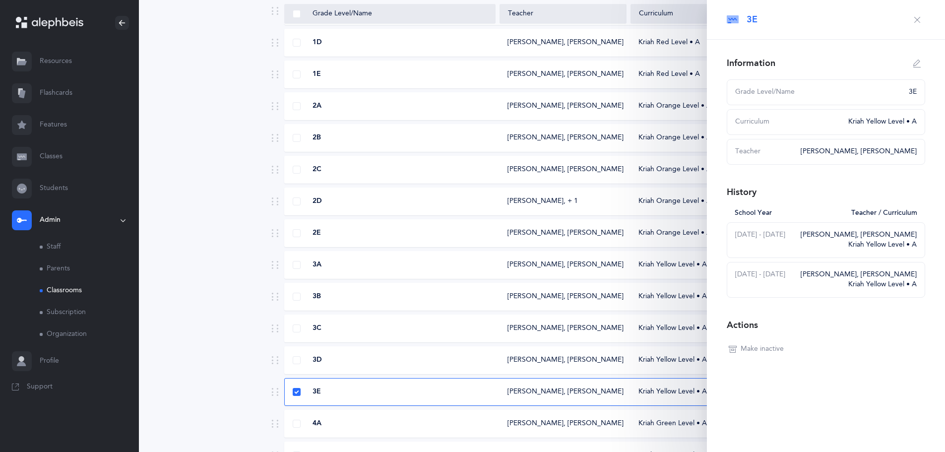
click at [913, 23] on button "button" at bounding box center [918, 20] width 16 height 16
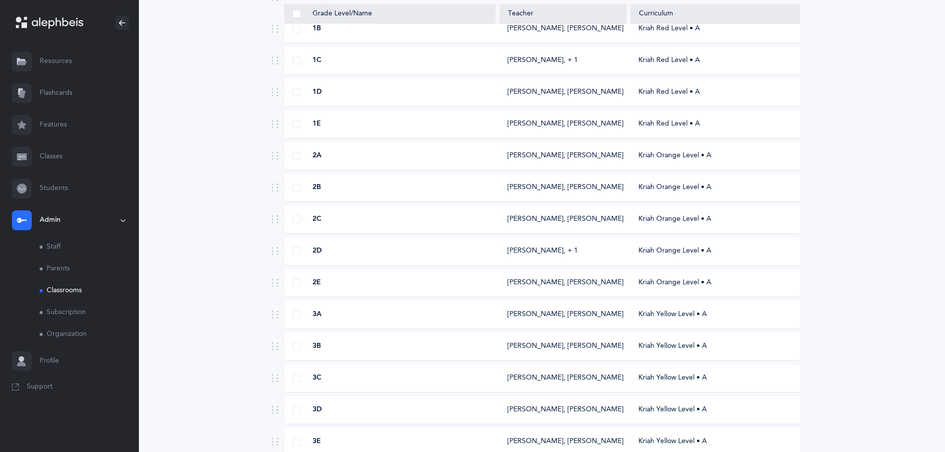
scroll to position [0, 0]
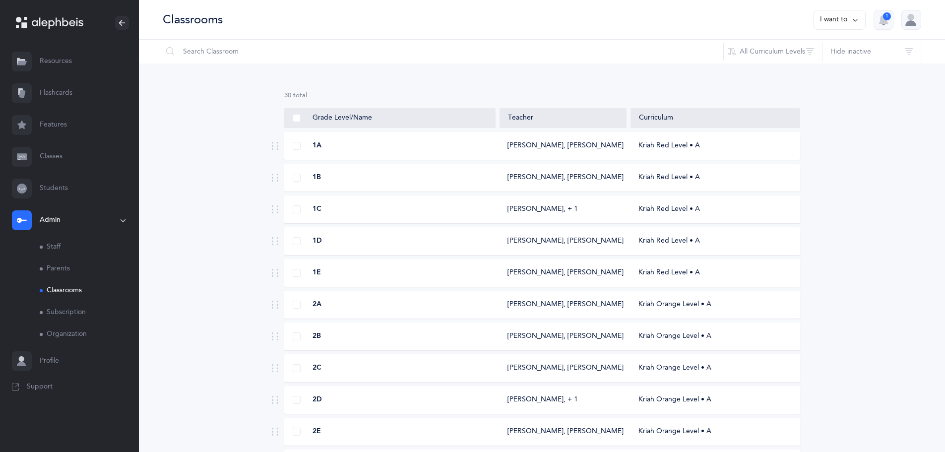
click at [56, 150] on link "Classes" at bounding box center [69, 157] width 139 height 32
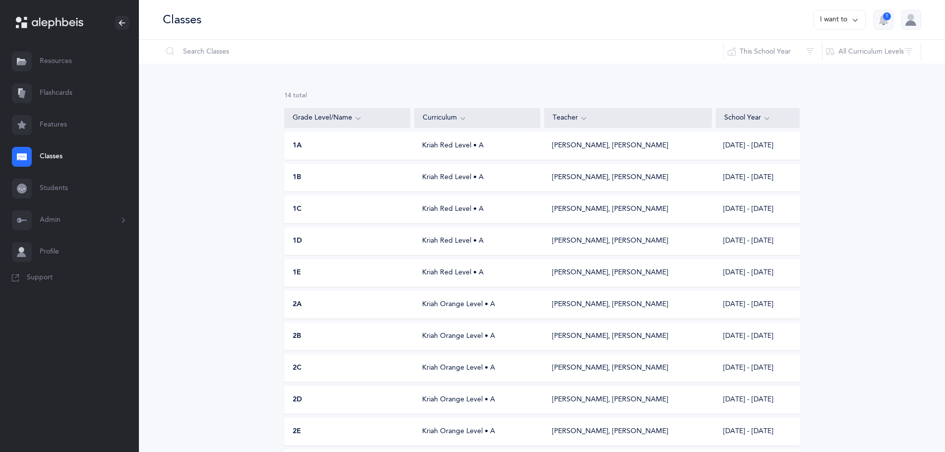
click at [858, 20] on icon at bounding box center [856, 19] width 8 height 11
click at [829, 72] on button "Add new" at bounding box center [829, 69] width 55 height 18
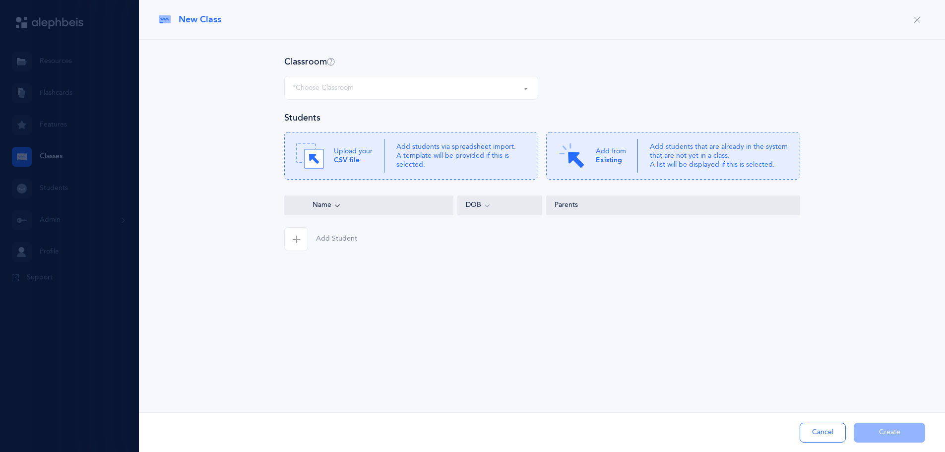
click at [465, 92] on div "*Choose Classroom" at bounding box center [411, 87] width 237 height 17
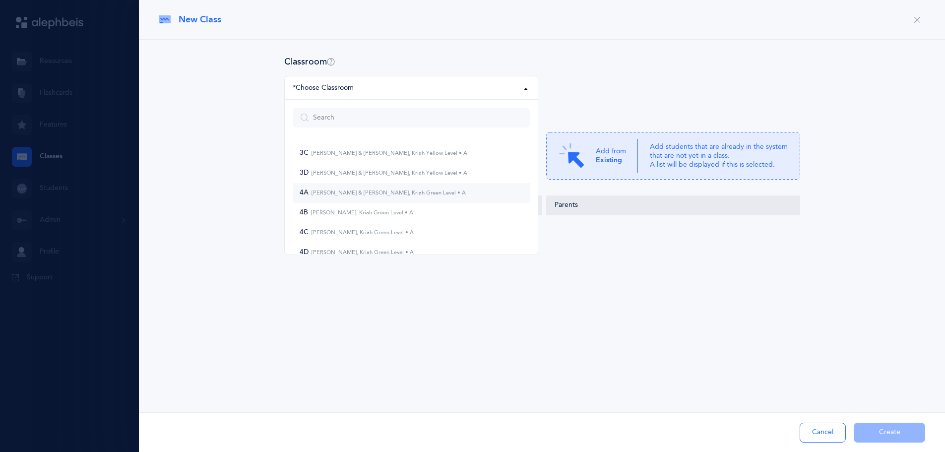
click at [406, 193] on small "Yehuda Zelinger & Akevy Greenblatt, Kriah Green Level • A" at bounding box center [387, 193] width 157 height 6
select select "972"
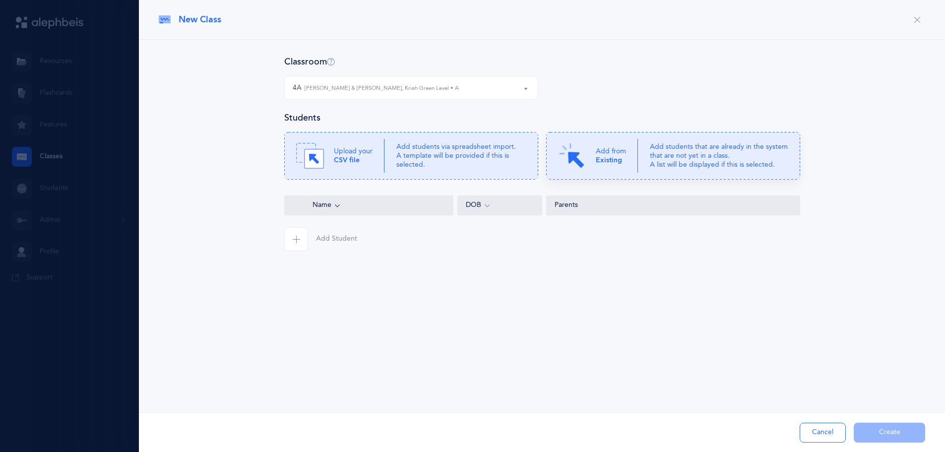
click at [597, 158] on b "Existing" at bounding box center [609, 160] width 26 height 8
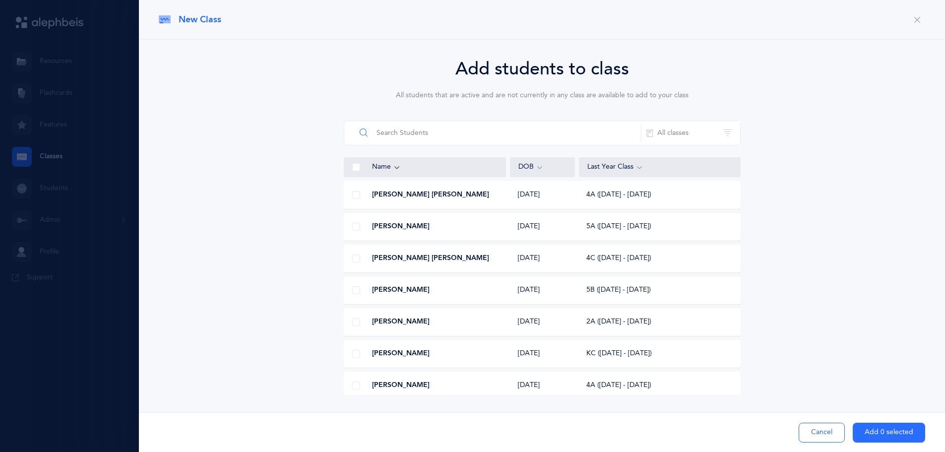
click at [417, 137] on input "text" at bounding box center [499, 133] width 286 height 24
click at [358, 196] on span at bounding box center [356, 195] width 8 height 8
click at [0, 0] on input "checkbox" at bounding box center [0, 0] width 0 height 0
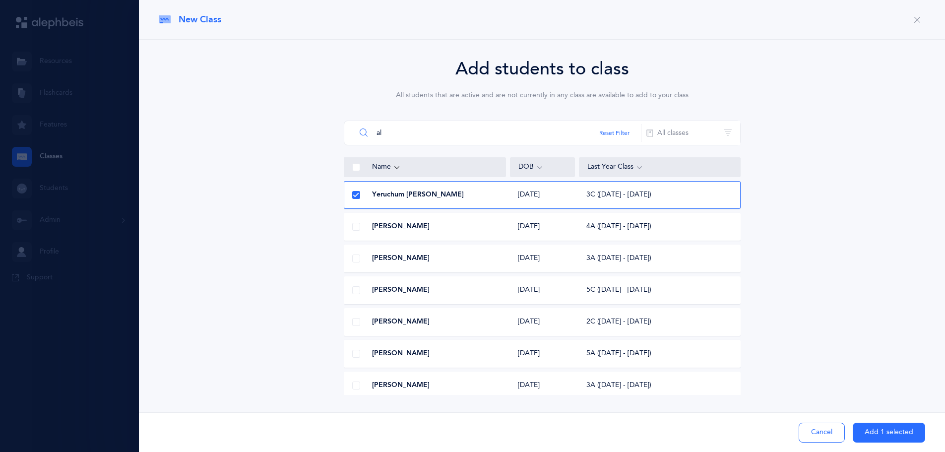
click at [381, 134] on input "al" at bounding box center [499, 133] width 286 height 24
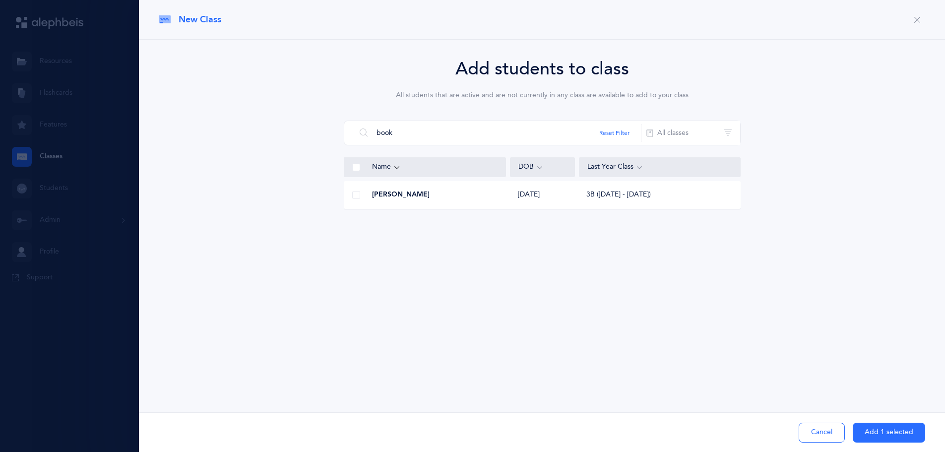
click at [355, 198] on span at bounding box center [356, 195] width 8 height 8
click at [0, 0] on input "checkbox" at bounding box center [0, 0] width 0 height 0
click at [446, 131] on input "book" at bounding box center [499, 133] width 286 height 24
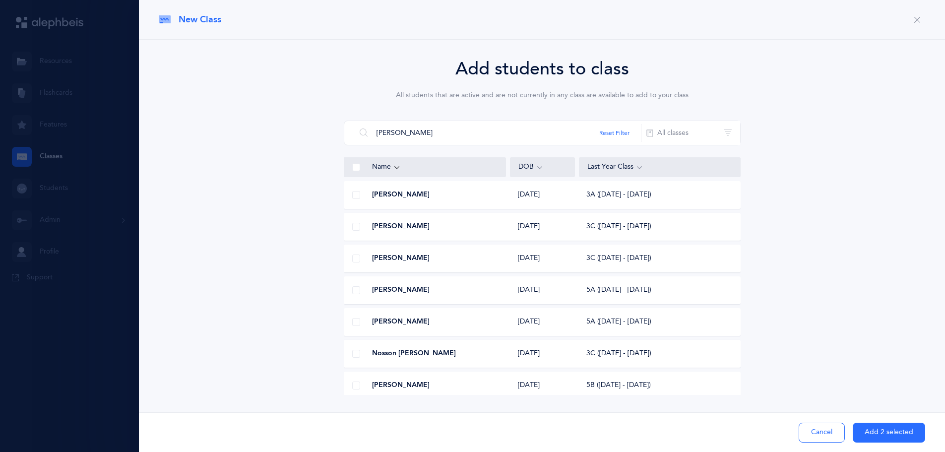
click at [355, 194] on span at bounding box center [356, 195] width 8 height 8
click at [0, 0] on input "checkbox" at bounding box center [0, 0] width 0 height 0
click at [453, 139] on input "cohen" at bounding box center [499, 133] width 286 height 24
click at [452, 137] on input "cohen" at bounding box center [499, 133] width 286 height 24
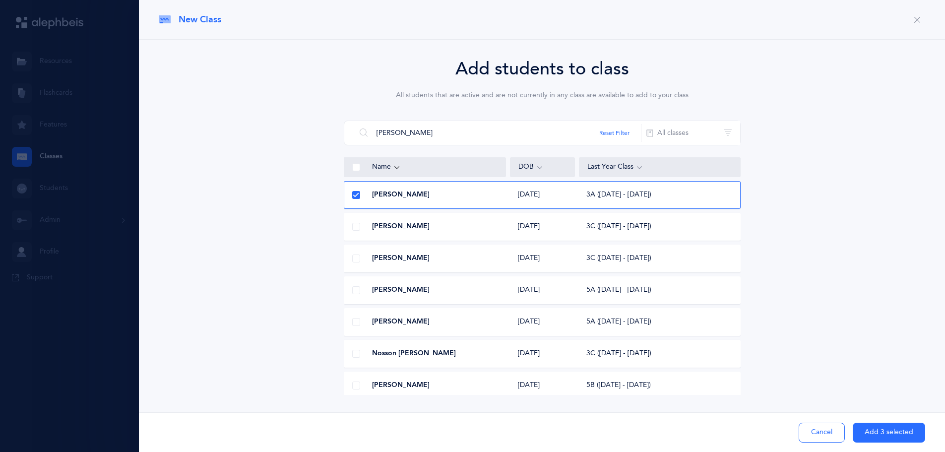
click at [362, 229] on div at bounding box center [356, 227] width 24 height 20
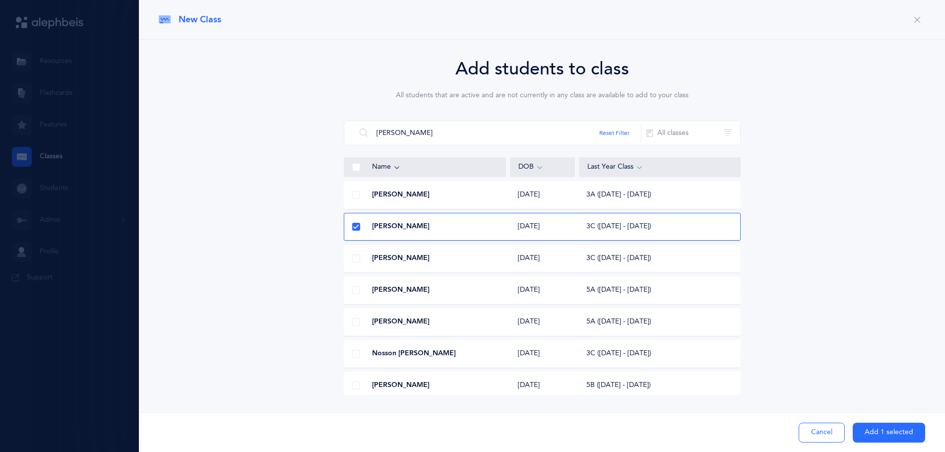
click at [352, 201] on div at bounding box center [356, 195] width 24 height 20
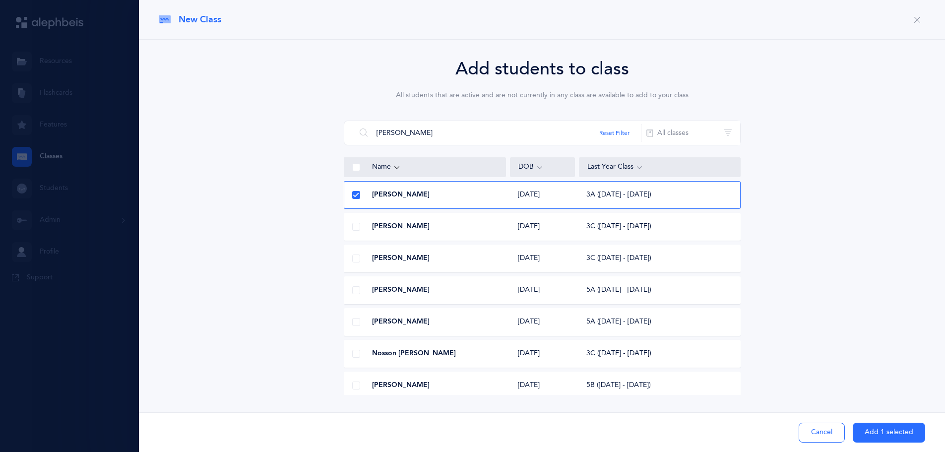
click at [357, 224] on span at bounding box center [356, 227] width 8 height 8
click at [0, 0] on input "checkbox" at bounding box center [0, 0] width 0 height 0
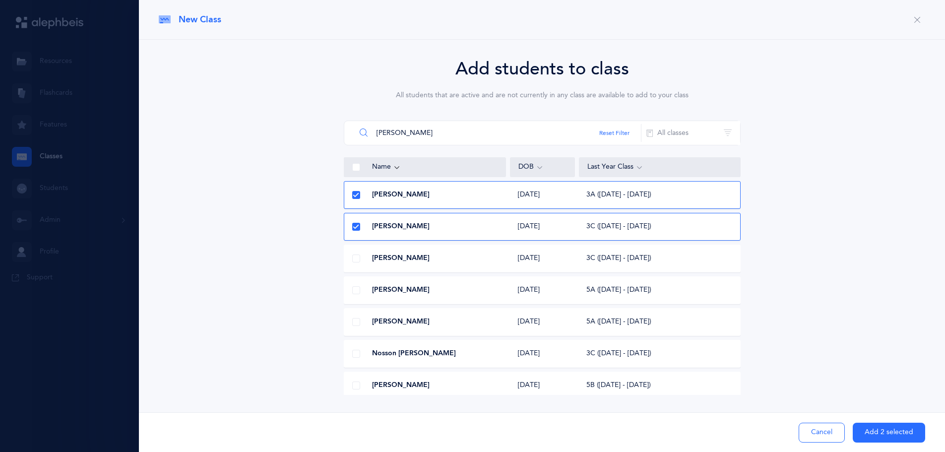
click at [403, 129] on input "cohen" at bounding box center [499, 133] width 286 height 24
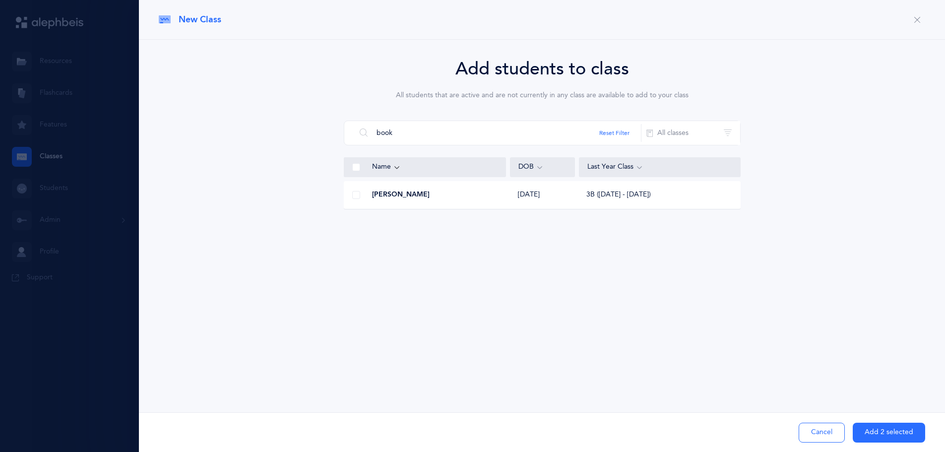
click at [354, 198] on span at bounding box center [356, 195] width 8 height 8
click at [0, 0] on input "checkbox" at bounding box center [0, 0] width 0 height 0
click at [381, 133] on input "book" at bounding box center [499, 133] width 286 height 24
type input "albah"
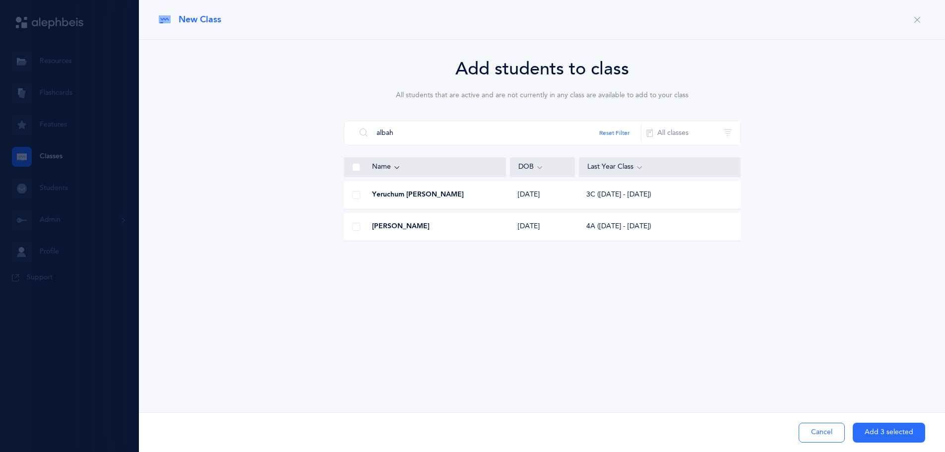
click at [357, 200] on div at bounding box center [356, 195] width 24 height 20
click at [870, 424] on button "Add 1 selected" at bounding box center [889, 433] width 72 height 20
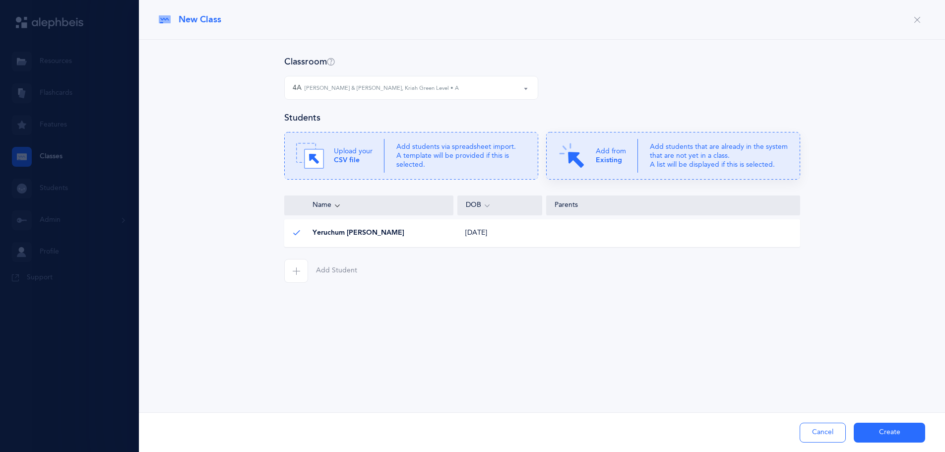
click at [595, 153] on div "Add from Existing" at bounding box center [598, 156] width 80 height 28
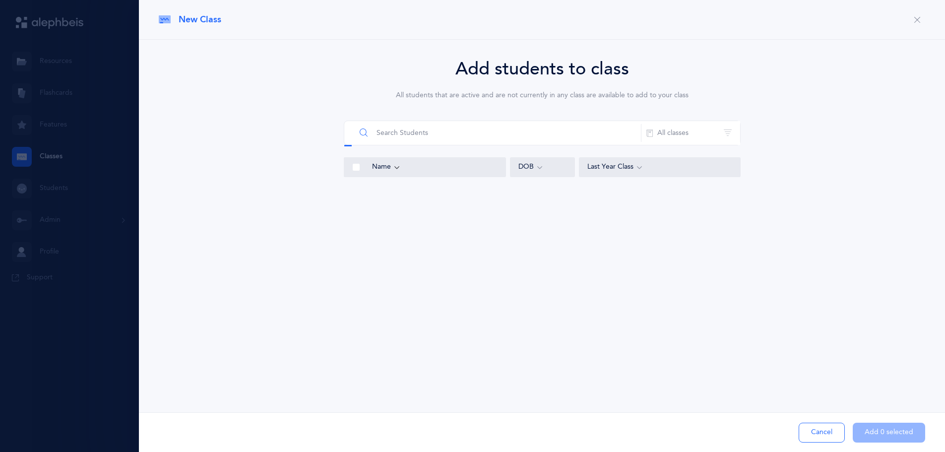
click at [447, 133] on input "text" at bounding box center [499, 133] width 286 height 24
click at [355, 197] on span at bounding box center [356, 195] width 8 height 8
click at [0, 0] on input "checkbox" at bounding box center [0, 0] width 0 height 0
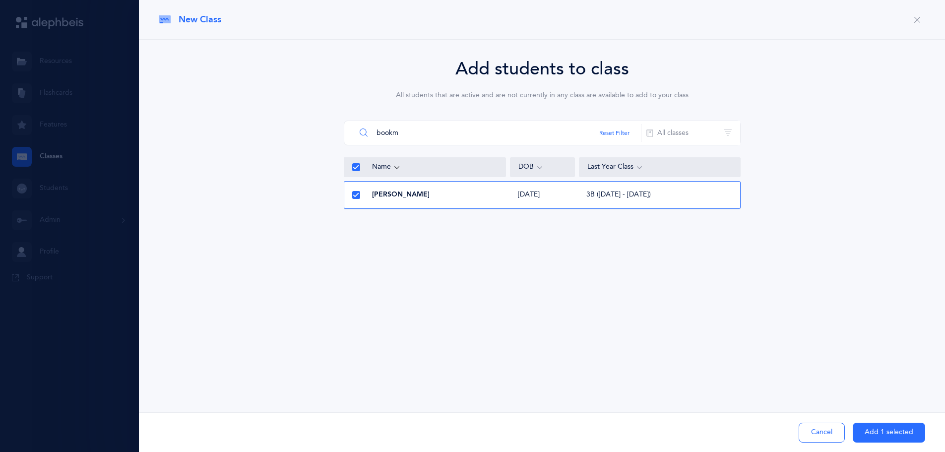
click at [467, 136] on input "bookm" at bounding box center [499, 133] width 286 height 24
type input "v"
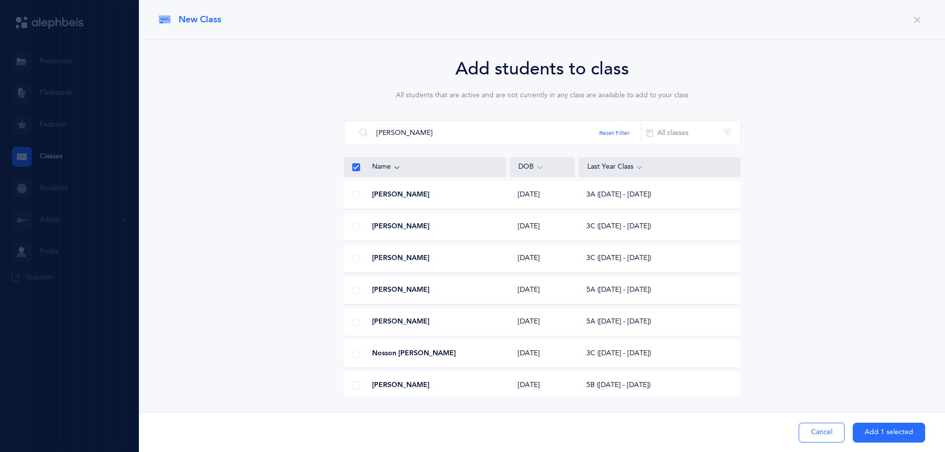
click at [354, 226] on span at bounding box center [356, 227] width 8 height 8
click at [0, 0] on input "checkbox" at bounding box center [0, 0] width 0 height 0
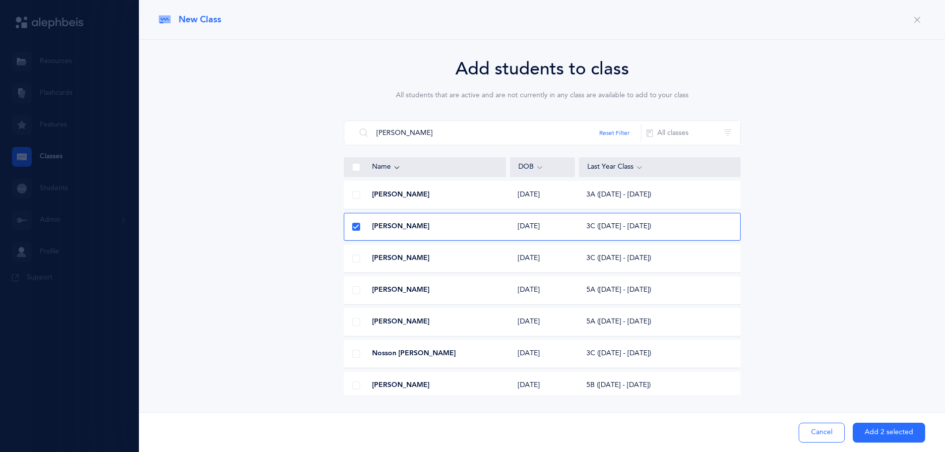
click at [358, 198] on span at bounding box center [356, 195] width 8 height 8
click at [0, 0] on input "checkbox" at bounding box center [0, 0] width 0 height 0
click at [406, 128] on input "cohen" at bounding box center [499, 133] width 286 height 24
click at [358, 354] on span at bounding box center [356, 354] width 8 height 8
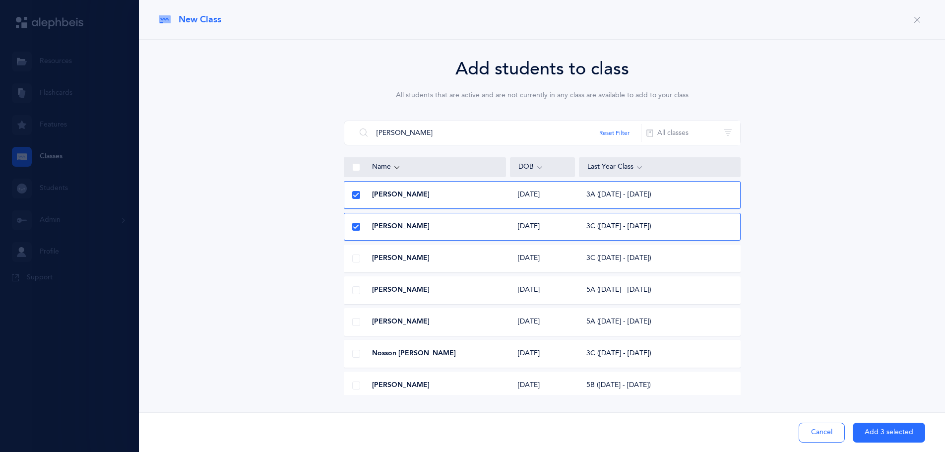
click at [0, 0] on input "checkbox" at bounding box center [0, 0] width 0 height 0
click at [425, 131] on input "cohen" at bounding box center [499, 133] width 286 height 24
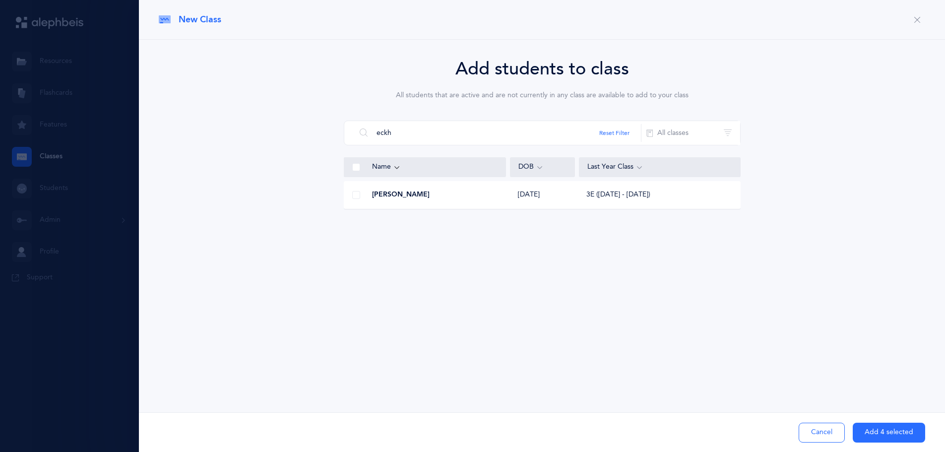
click at [357, 197] on span at bounding box center [356, 195] width 8 height 8
click at [0, 0] on input "checkbox" at bounding box center [0, 0] width 0 height 0
click at [380, 137] on input "eckh" at bounding box center [499, 133] width 286 height 24
click at [355, 194] on span at bounding box center [356, 195] width 8 height 8
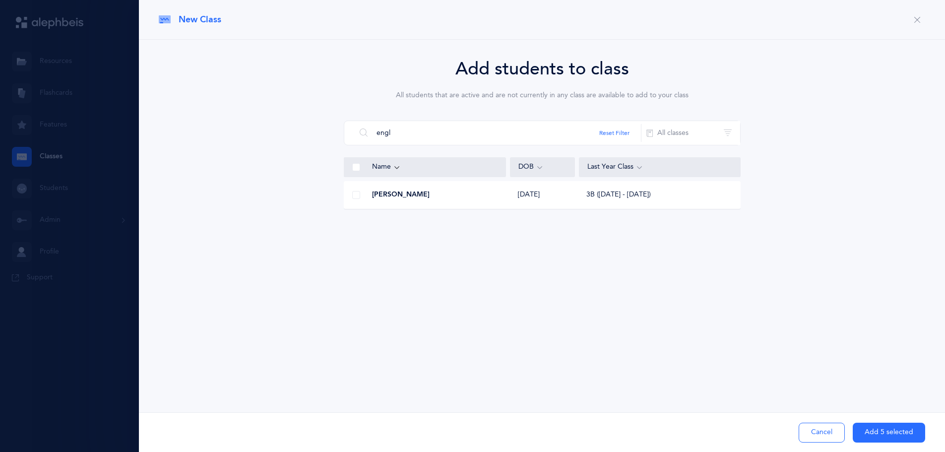
click at [0, 0] on input "checkbox" at bounding box center [0, 0] width 0 height 0
click at [386, 128] on input "engl" at bounding box center [499, 133] width 286 height 24
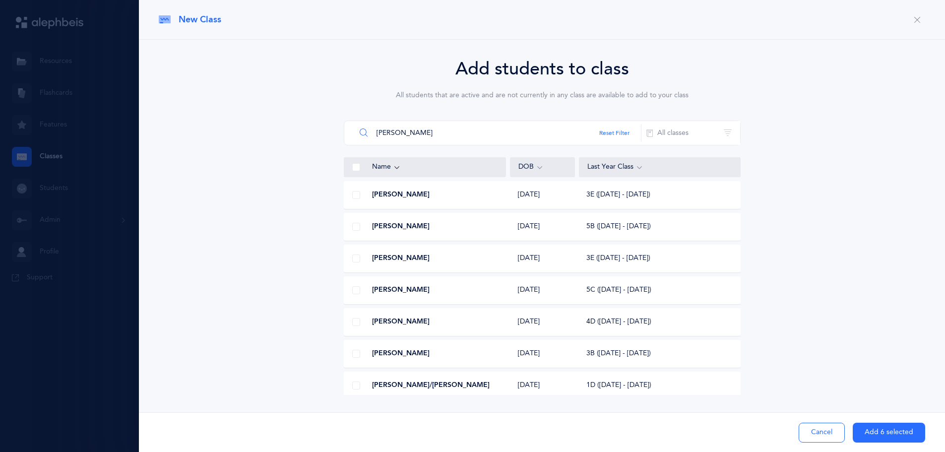
type input "feld"
click at [359, 358] on div at bounding box center [356, 354] width 24 height 20
click at [883, 430] on button "Add 1 selected" at bounding box center [889, 433] width 72 height 20
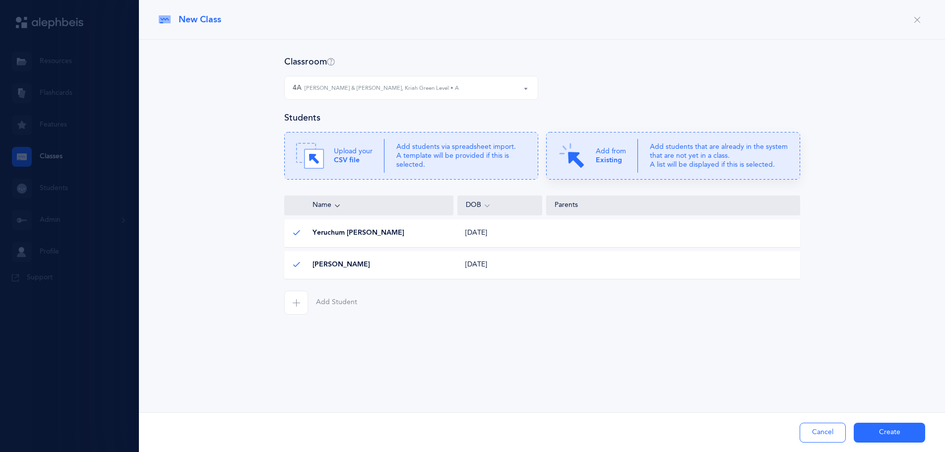
click at [727, 152] on p "Add students that are already in the system that are not yet in a class. A list…" at bounding box center [719, 155] width 138 height 27
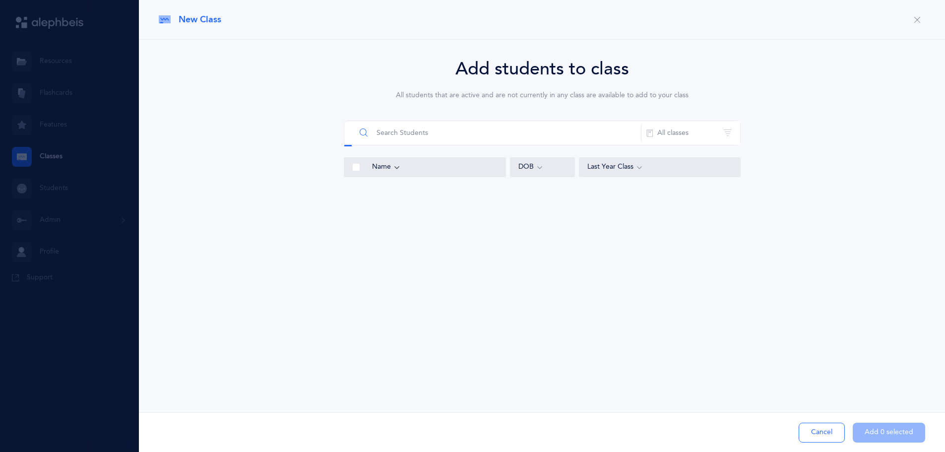
click at [465, 134] on input "text" at bounding box center [499, 133] width 286 height 24
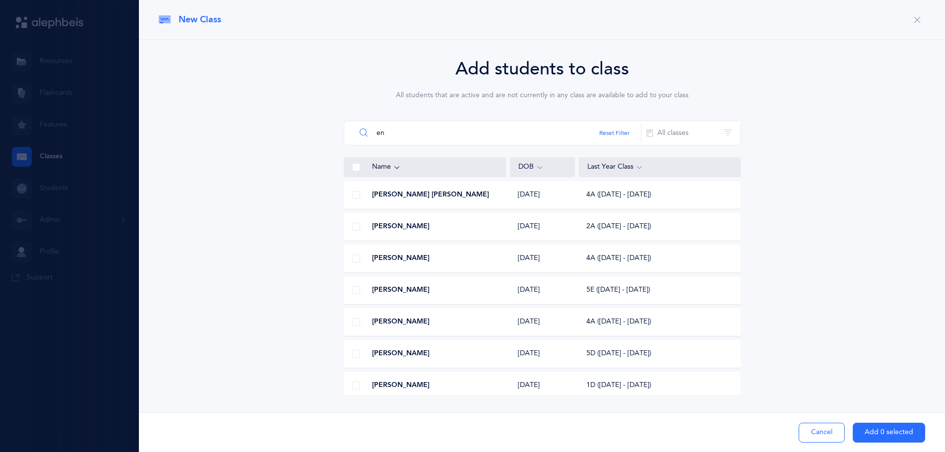
type input "eng"
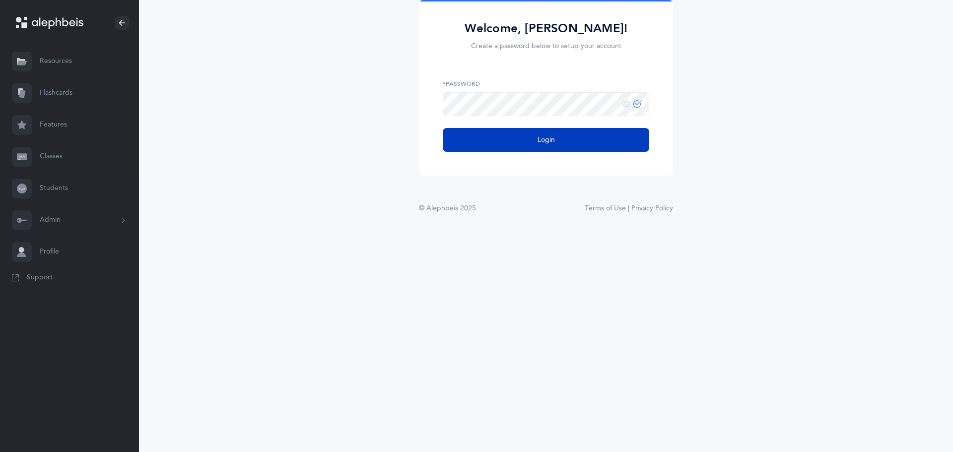
click at [455, 134] on button "Login" at bounding box center [546, 140] width 206 height 24
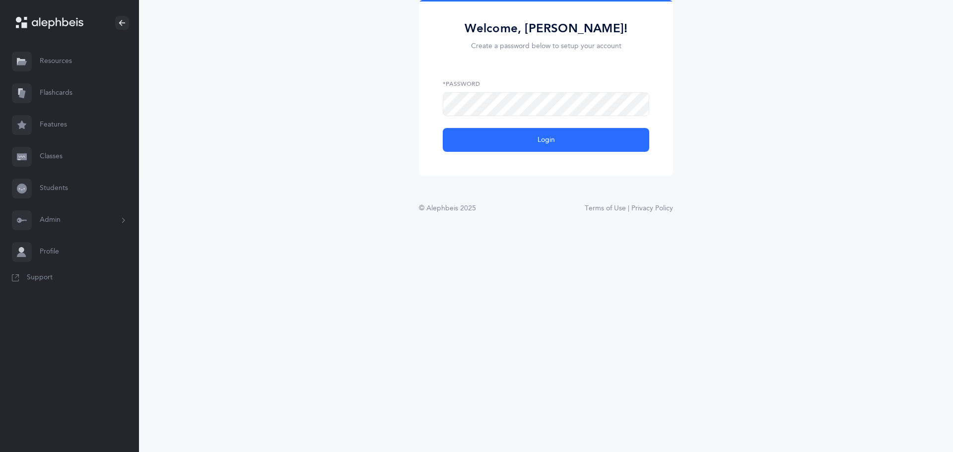
click at [326, 140] on div "Welcome, Chanoch Menken! Create a password below to setup your account *Passwor…" at bounding box center [546, 90] width 814 height 180
click at [53, 256] on link "Profile" at bounding box center [69, 252] width 139 height 32
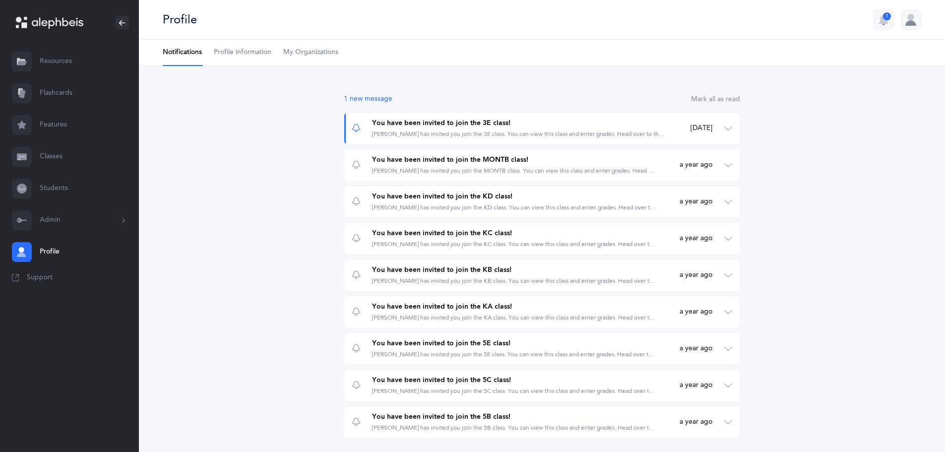
click at [913, 15] on div at bounding box center [912, 20] width 20 height 20
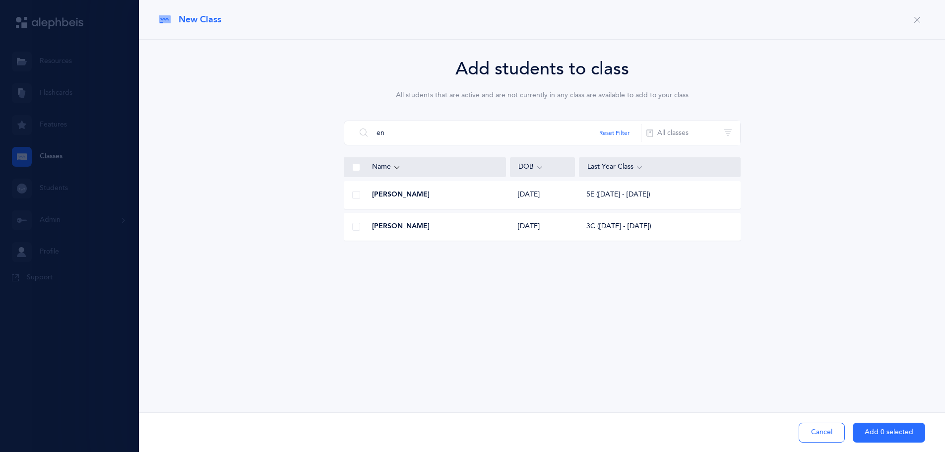
type input "e"
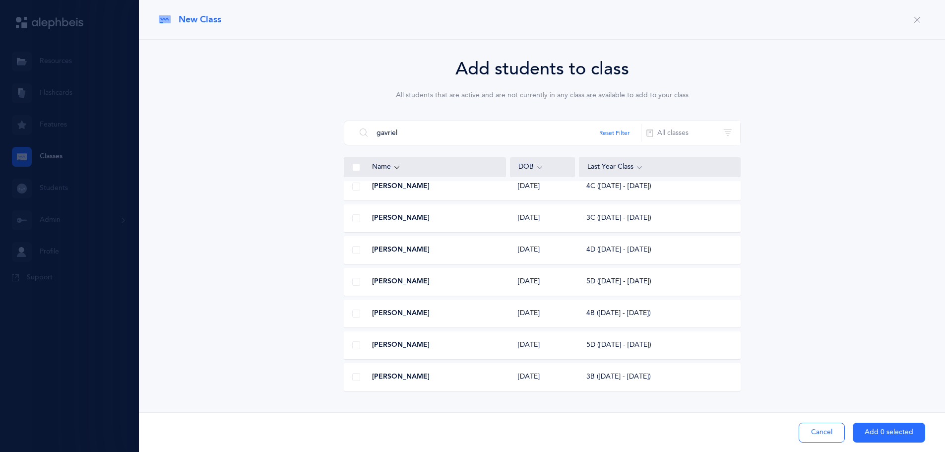
click at [410, 125] on input "gavriel" at bounding box center [499, 133] width 286 height 24
click at [407, 140] on input "gavriel" at bounding box center [499, 133] width 286 height 24
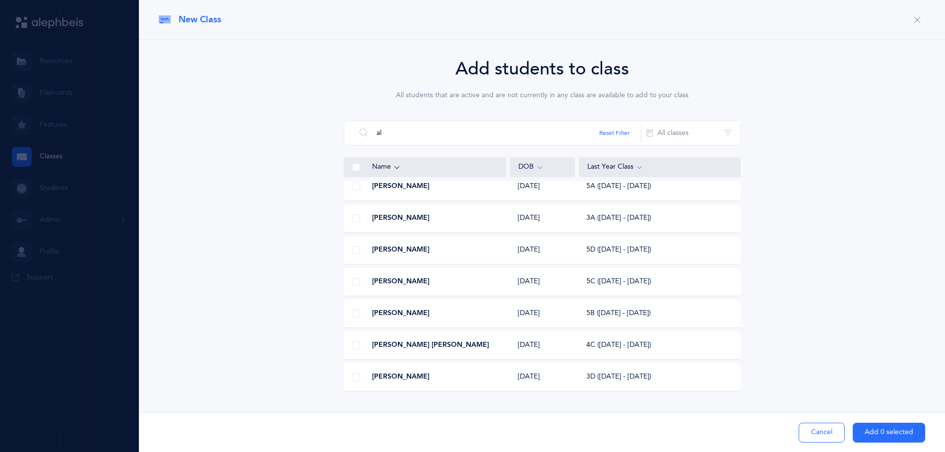
type input "a"
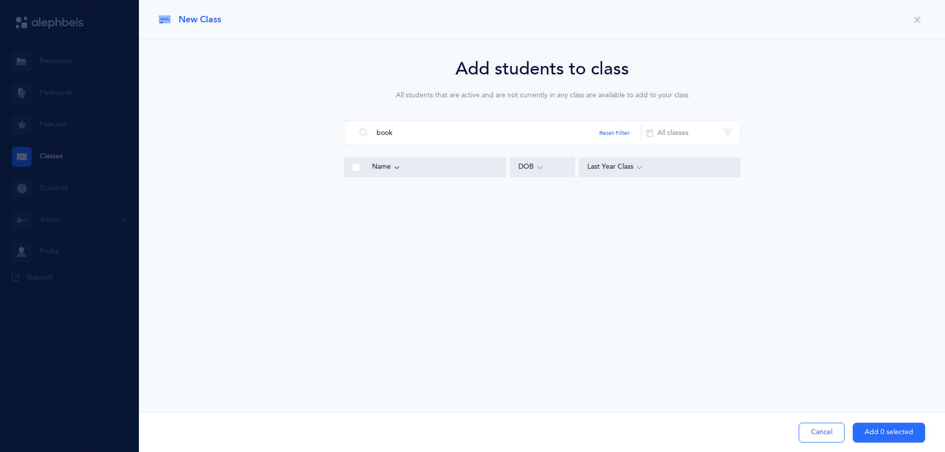
click at [522, 141] on input "book" at bounding box center [499, 133] width 286 height 24
click at [505, 215] on div "Add students to class All students that are active and are not currently in any…" at bounding box center [542, 138] width 806 height 197
click at [464, 138] on input "book" at bounding box center [499, 133] width 286 height 24
click at [393, 128] on input "book" at bounding box center [499, 133] width 286 height 24
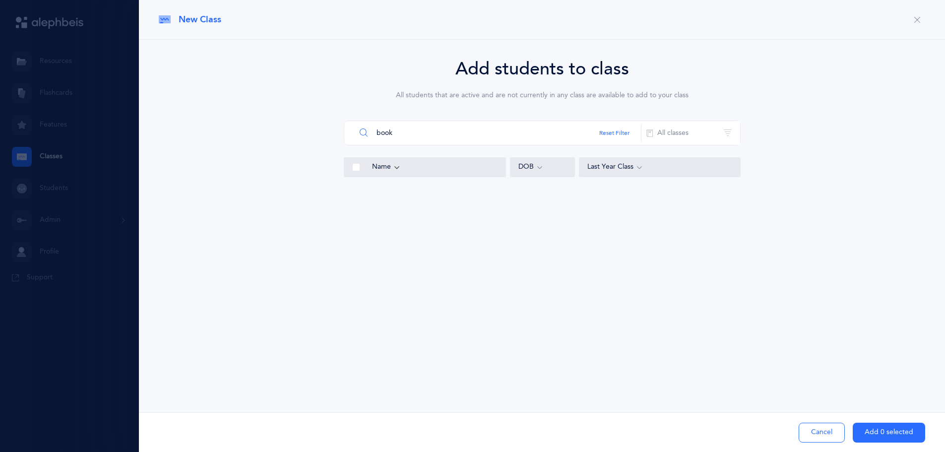
click at [393, 128] on input "book" at bounding box center [499, 133] width 286 height 24
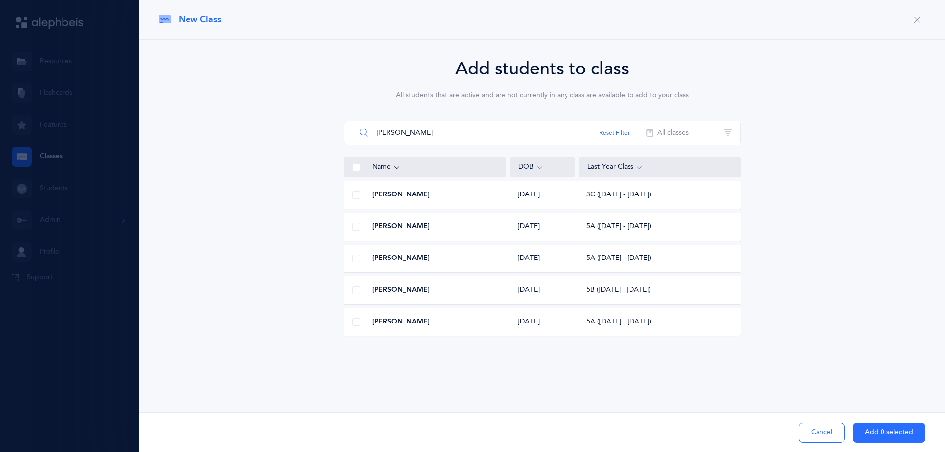
click at [398, 131] on input "cohen" at bounding box center [499, 133] width 286 height 24
type input "fried"
click at [819, 278] on div "Add students to class All students that are active and are not currently in any…" at bounding box center [542, 182] width 767 height 253
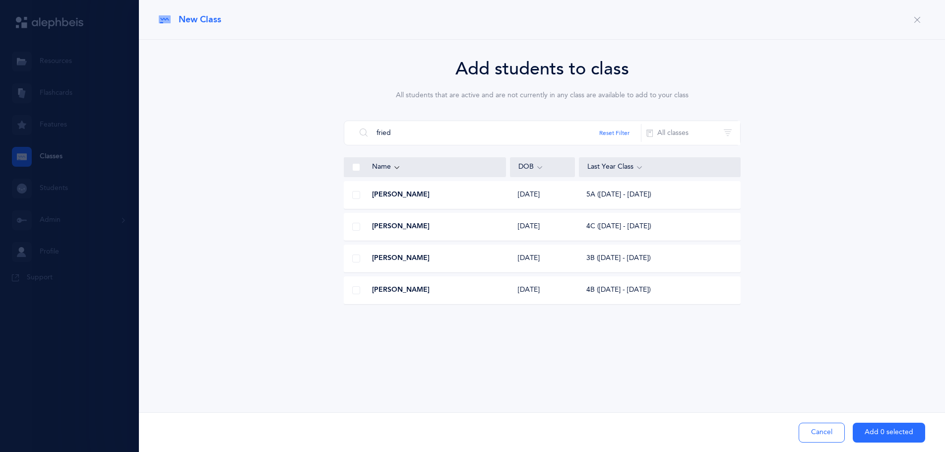
click at [819, 210] on div "Add students to class All students that are active and are not currently in any…" at bounding box center [542, 182] width 767 height 253
click at [836, 438] on button "Cancel" at bounding box center [822, 433] width 46 height 20
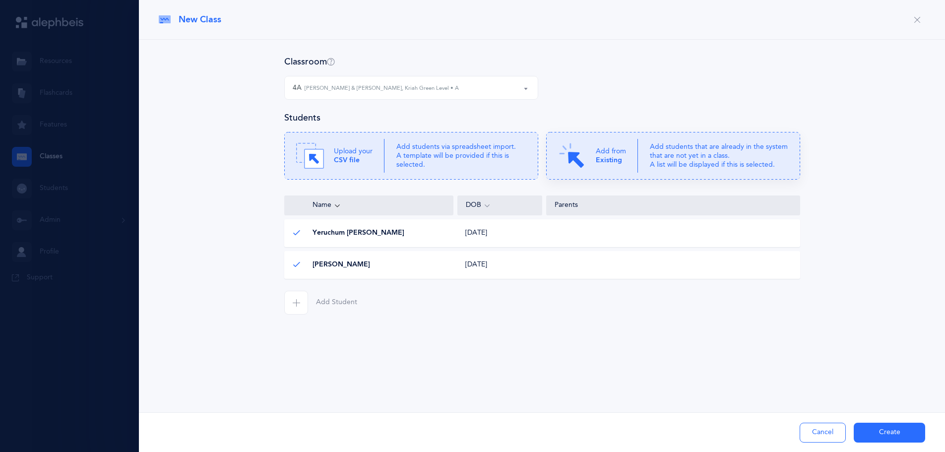
click at [615, 160] on b "Existing" at bounding box center [609, 160] width 26 height 8
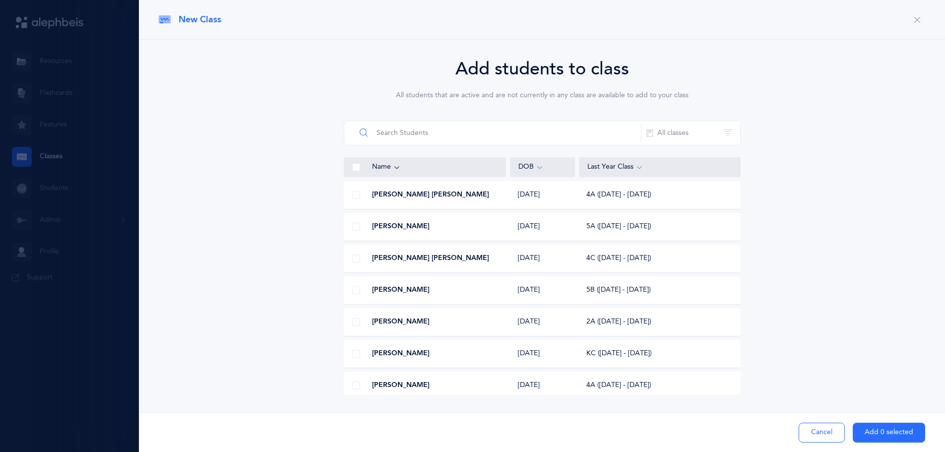
click at [424, 131] on input "text" at bounding box center [499, 133] width 286 height 24
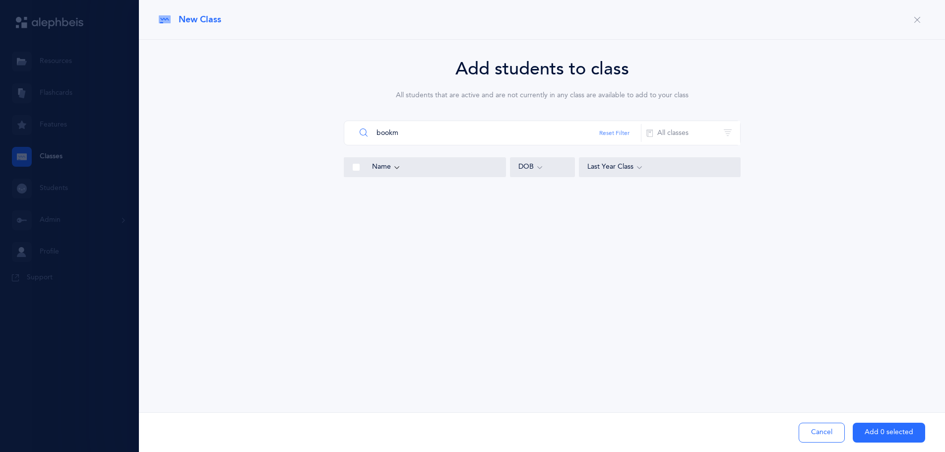
type input "bookm"
click at [605, 131] on button "Reset Filter" at bounding box center [614, 133] width 30 height 9
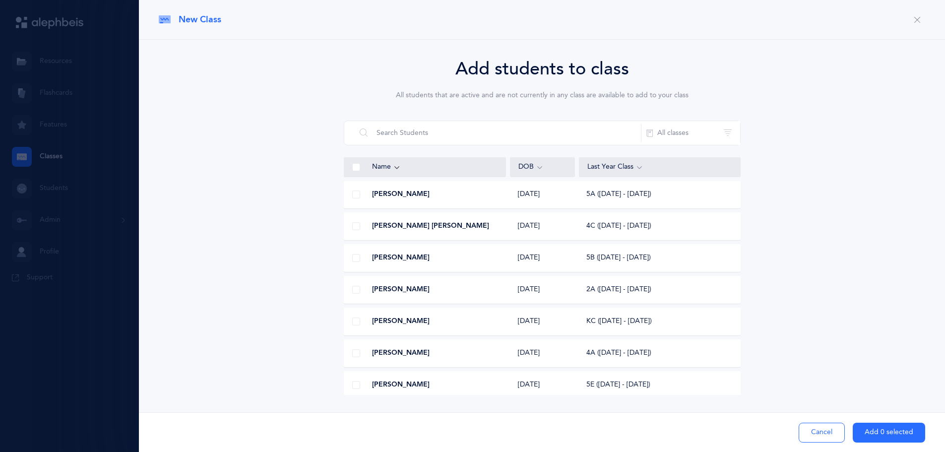
scroll to position [50, 0]
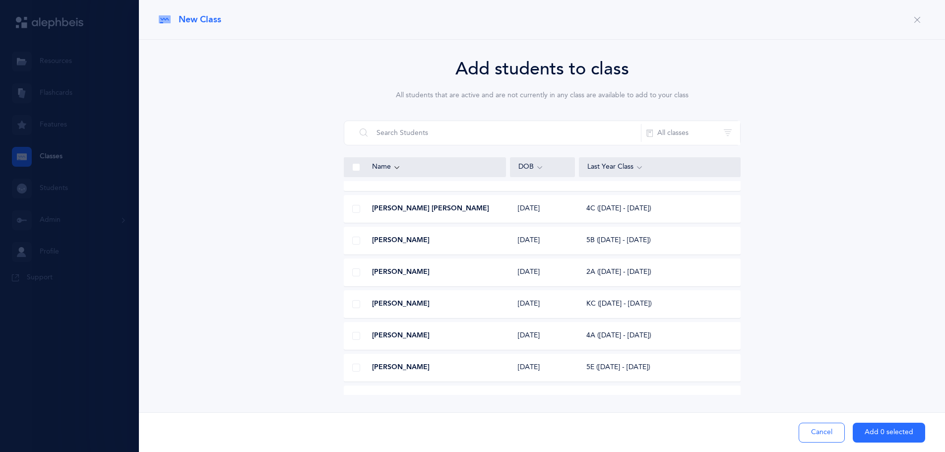
click at [814, 433] on button "Cancel" at bounding box center [822, 433] width 46 height 20
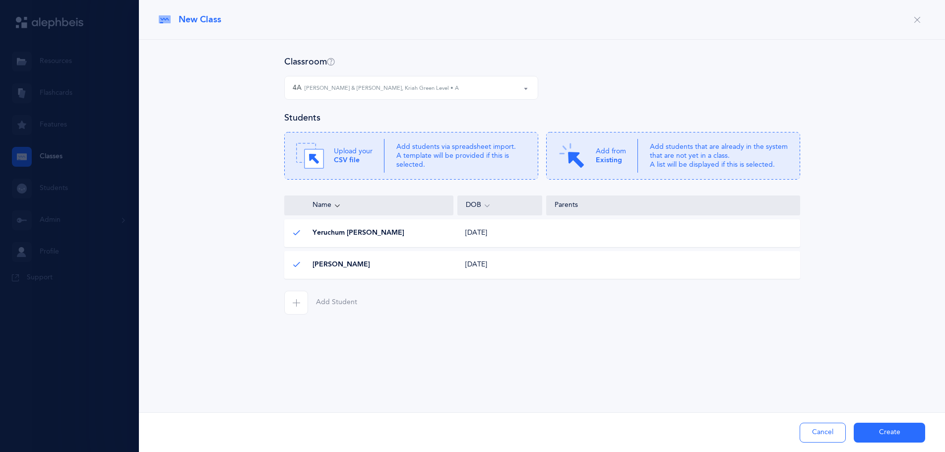
click at [834, 430] on button "Cancel" at bounding box center [823, 433] width 46 height 20
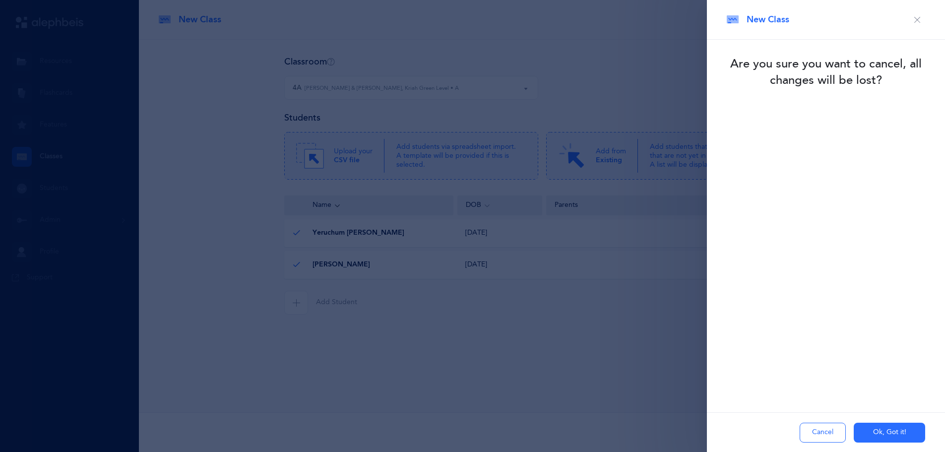
click at [891, 431] on button "Ok, Got it!" at bounding box center [889, 433] width 71 height 20
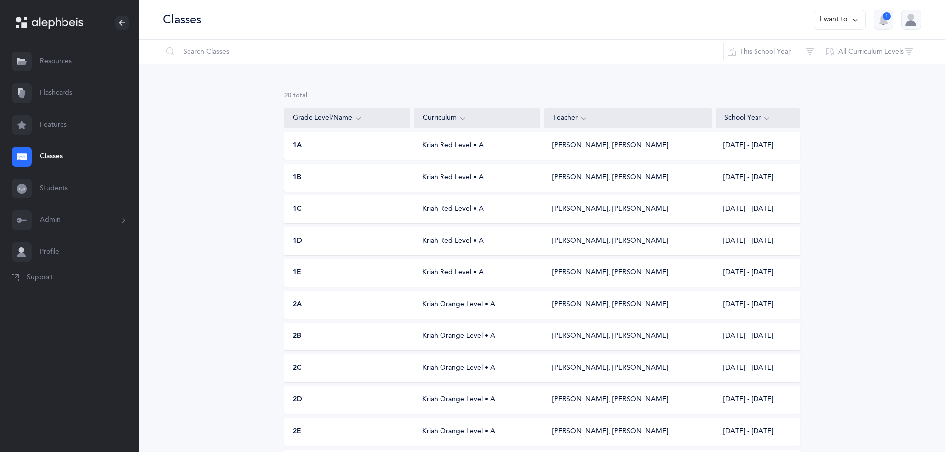
click at [844, 22] on button "I want to" at bounding box center [840, 20] width 52 height 20
click at [846, 64] on button "Add new" at bounding box center [829, 69] width 55 height 18
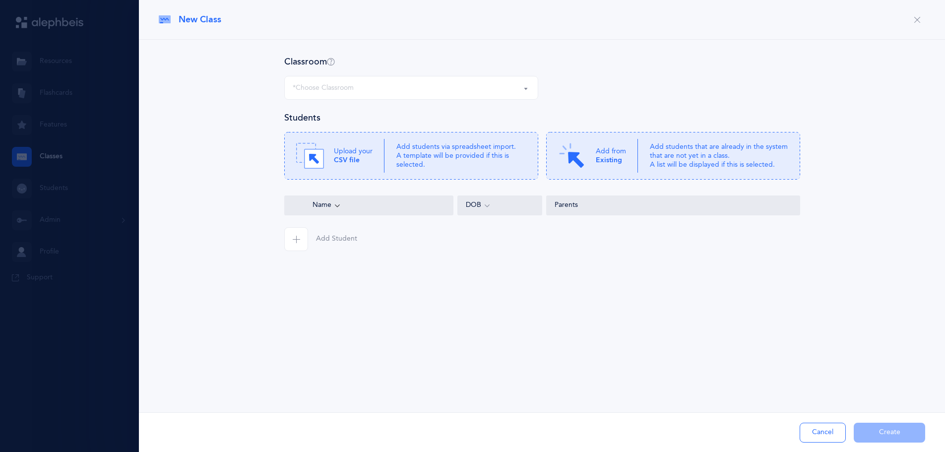
select select
drag, startPoint x: 491, startPoint y: 101, endPoint x: 493, endPoint y: 95, distance: 6.7
click at [492, 99] on div "4D 5A 5B 5C 5D KA 5E KB KD MONTB *Choose Classroom 4D Anna Weiss, Kriah Green L…" at bounding box center [411, 94] width 262 height 36
click at [494, 92] on div "*Choose Classroom" at bounding box center [411, 87] width 237 height 17
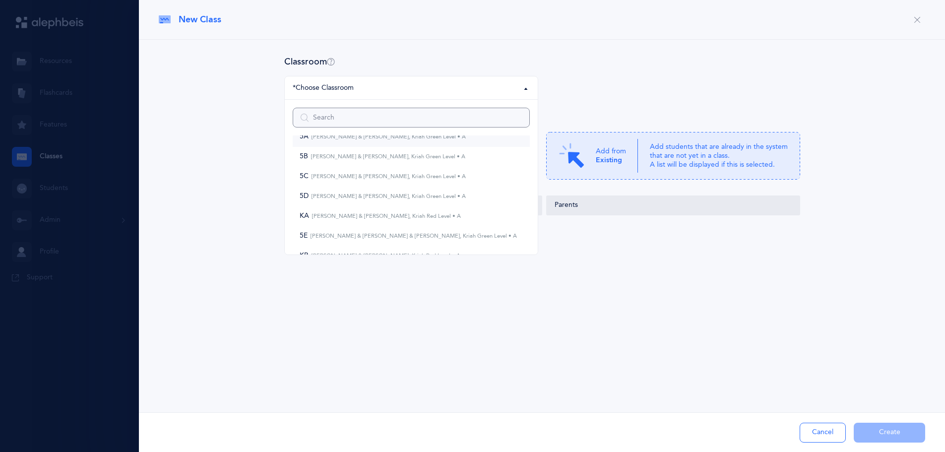
scroll to position [0, 0]
click at [617, 78] on div "4D 5A 5B 5C 5D KA 5E KB KD MONTB *Choose Classroom 4D Anna Weiss, Kriah Green L…" at bounding box center [542, 94] width 524 height 36
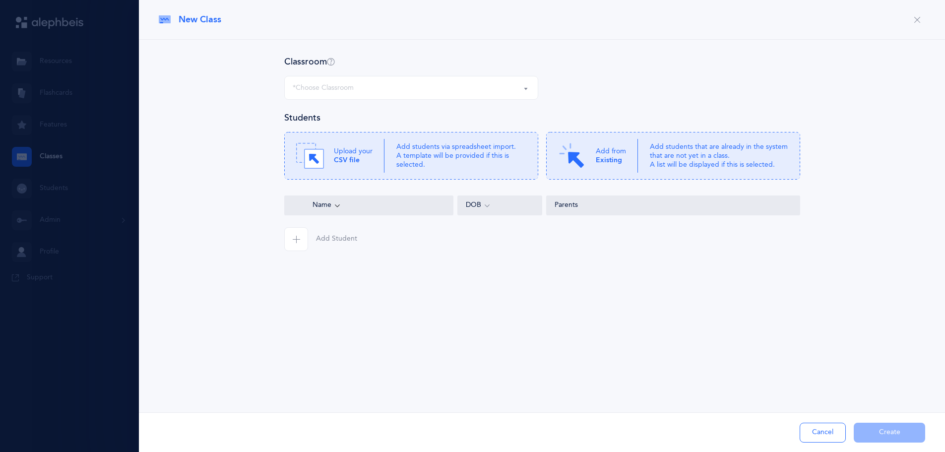
click at [447, 84] on div "*Choose Classroom" at bounding box center [411, 87] width 237 height 17
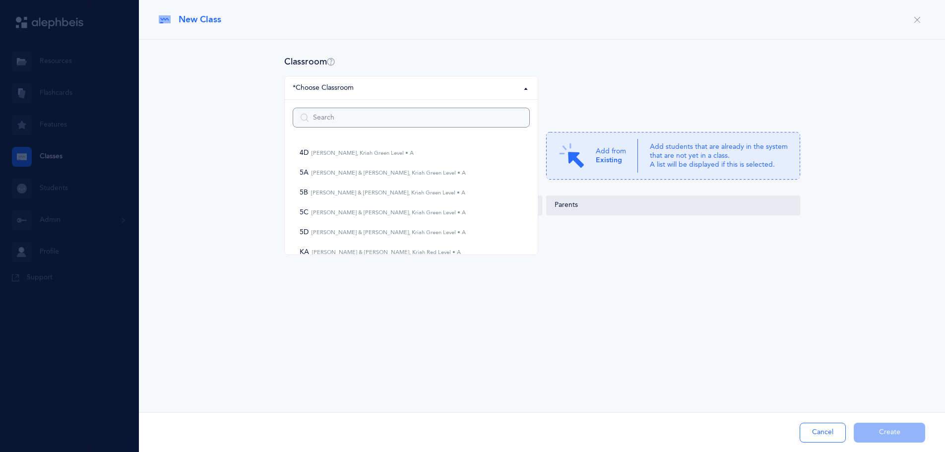
type input "4"
select select
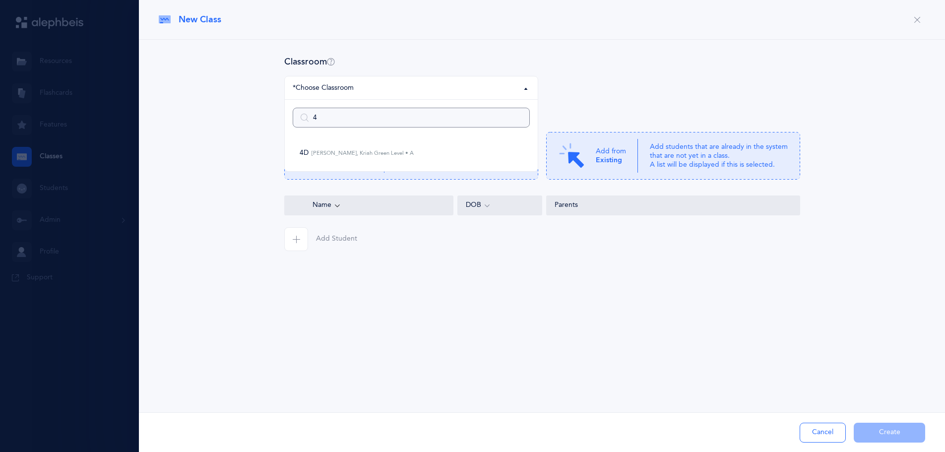
type input "4a"
select select
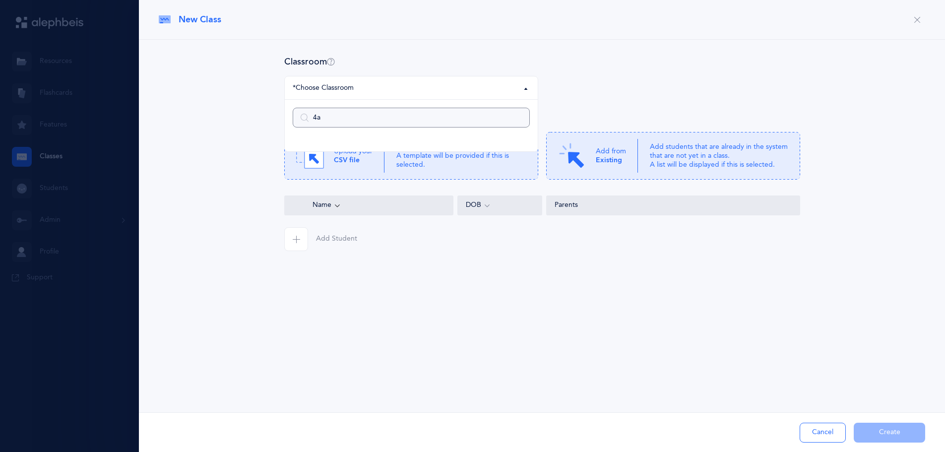
type input "4a"
click at [658, 86] on div "4D 5A 5B 5C 5D KA 5E KB KD MONTB *Choose Classroom 4a" at bounding box center [542, 94] width 524 height 36
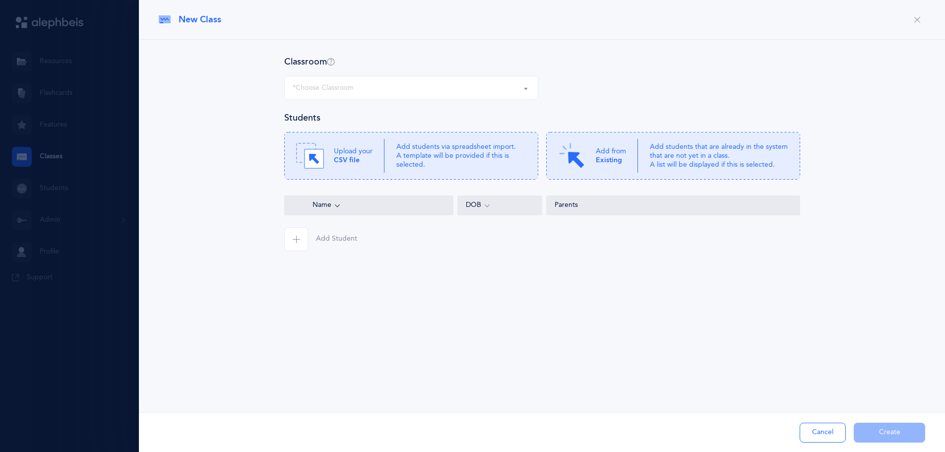
select select
click at [841, 428] on button "Cancel" at bounding box center [823, 433] width 46 height 20
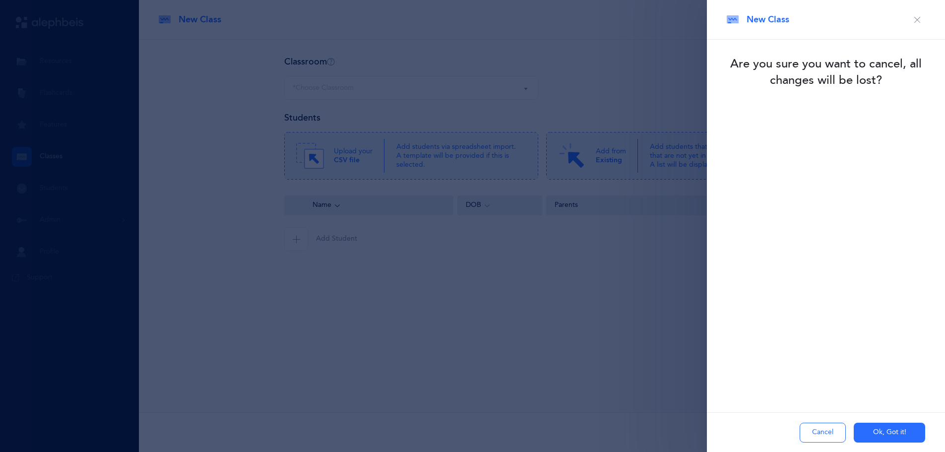
click at [831, 427] on button "Cancel" at bounding box center [823, 433] width 46 height 20
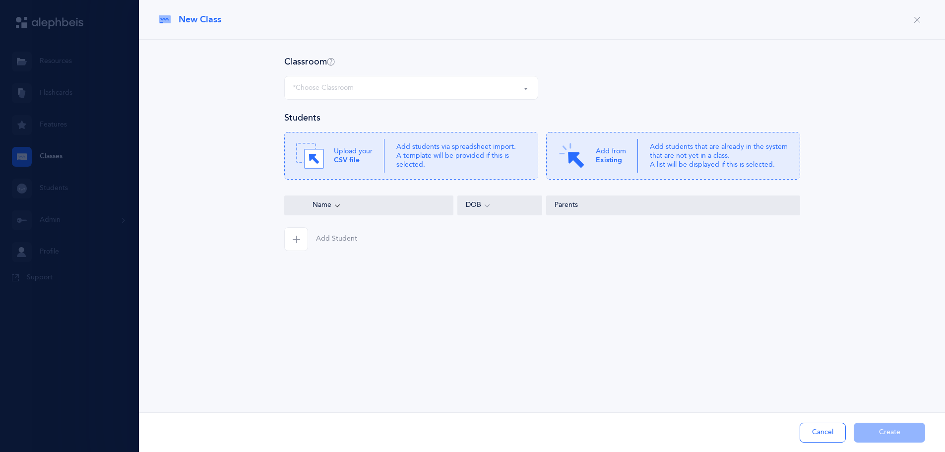
click at [58, 81] on div at bounding box center [472, 226] width 945 height 452
click at [826, 439] on button "Cancel" at bounding box center [823, 433] width 46 height 20
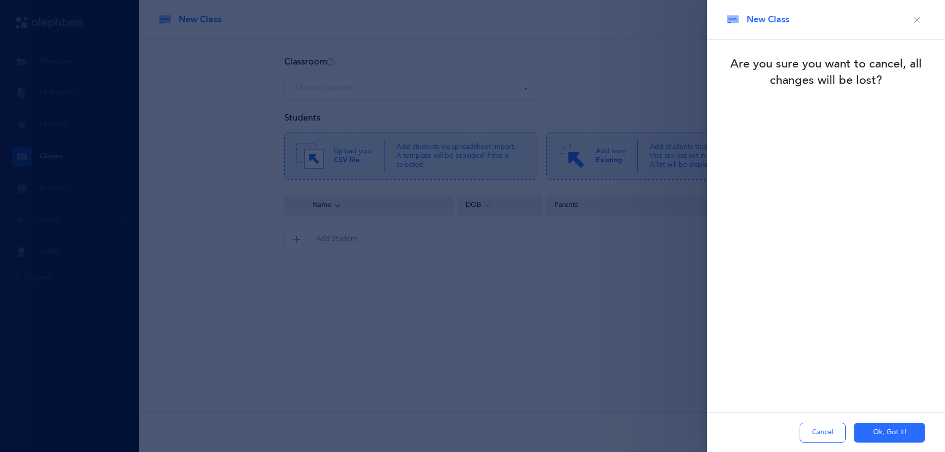
drag, startPoint x: 915, startPoint y: 22, endPoint x: 919, endPoint y: 28, distance: 7.1
click at [915, 23] on icon "button" at bounding box center [918, 20] width 8 height 8
click at [920, 21] on icon "button" at bounding box center [918, 20] width 8 height 8
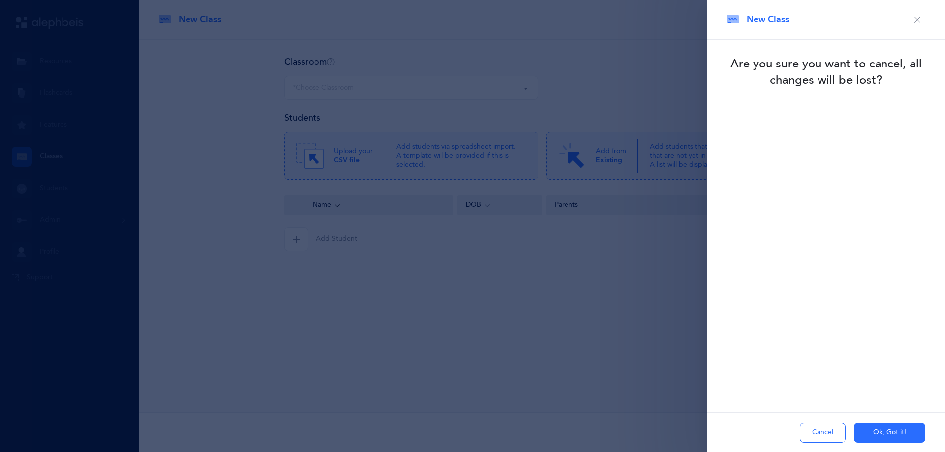
click at [920, 21] on icon "button" at bounding box center [918, 20] width 8 height 8
click at [898, 432] on button "Ok, Got it!" at bounding box center [889, 433] width 71 height 20
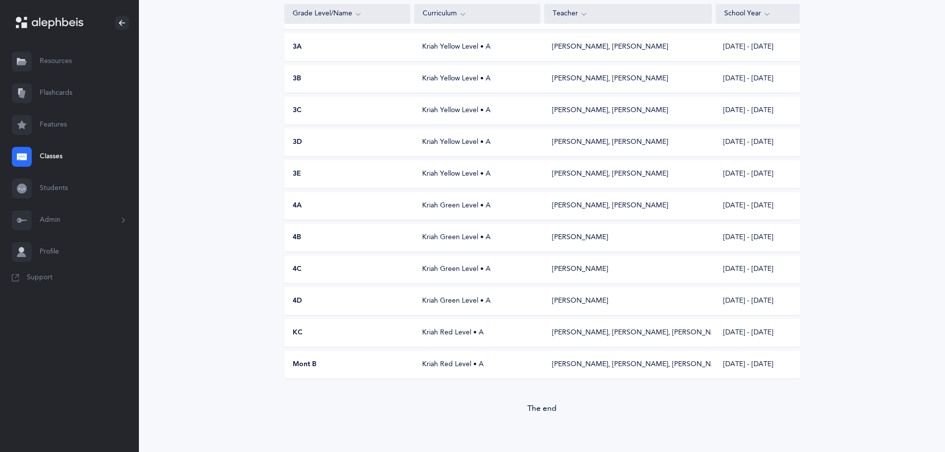
scroll to position [418, 0]
click at [564, 202] on div "Yehuda Zelinger, Akevy Greenblatt" at bounding box center [610, 204] width 116 height 10
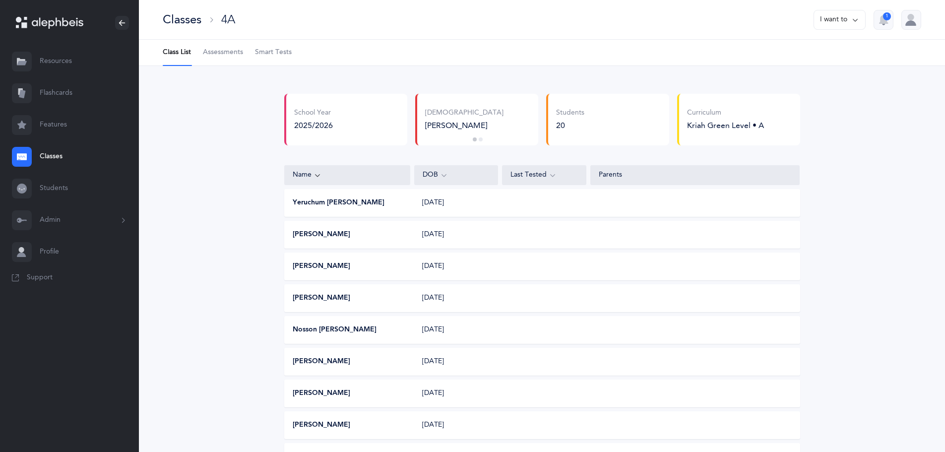
click at [183, 23] on div "Classes" at bounding box center [182, 19] width 39 height 16
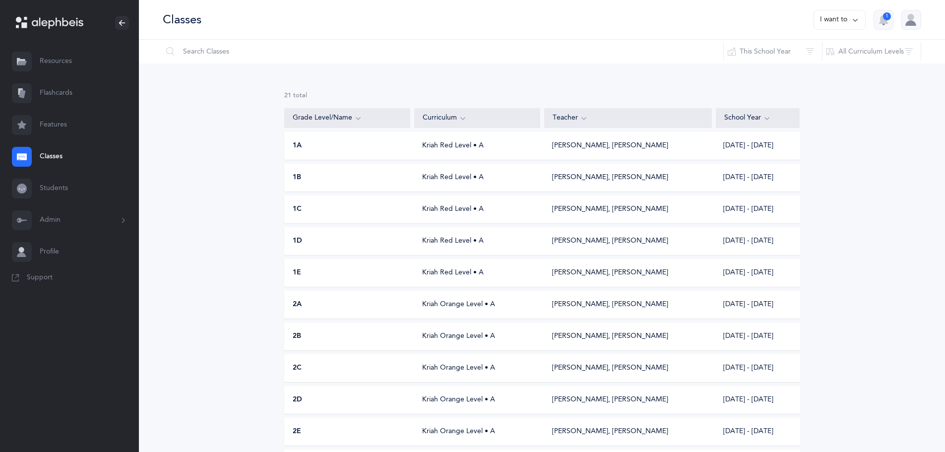
click at [54, 221] on button "Admin" at bounding box center [69, 220] width 139 height 32
click at [64, 248] on link "Staff" at bounding box center [89, 247] width 99 height 22
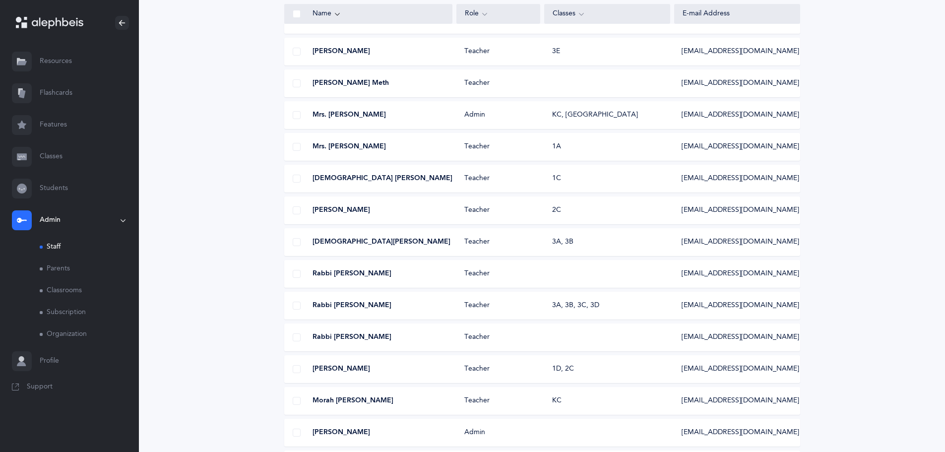
scroll to position [844, 0]
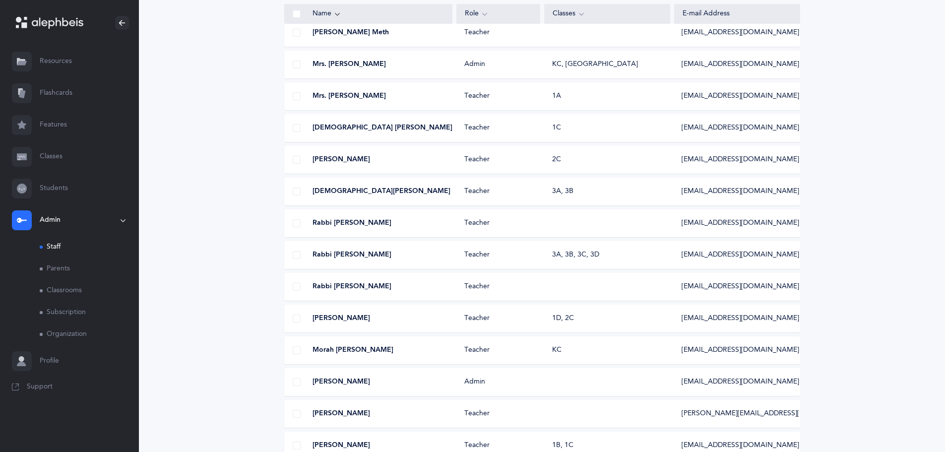
click at [449, 315] on div "Mrs. Miriam Sperling" at bounding box center [369, 319] width 168 height 10
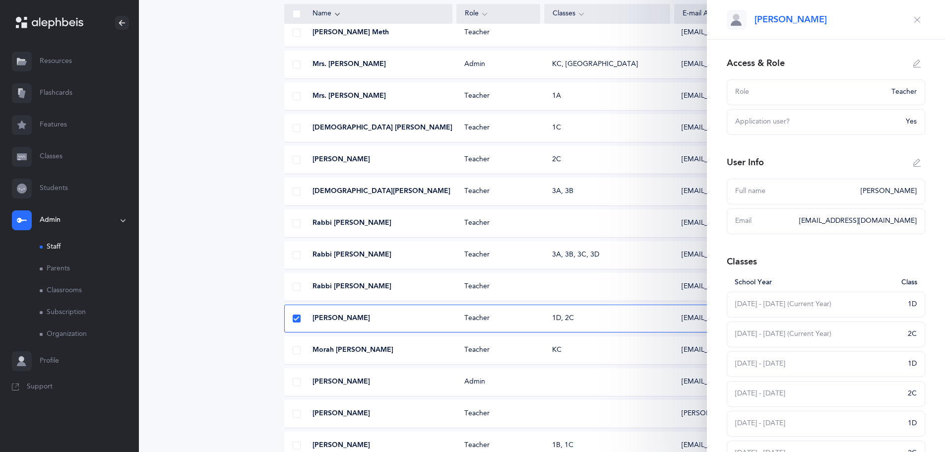
click at [914, 165] on icon "button" at bounding box center [918, 163] width 8 height 8
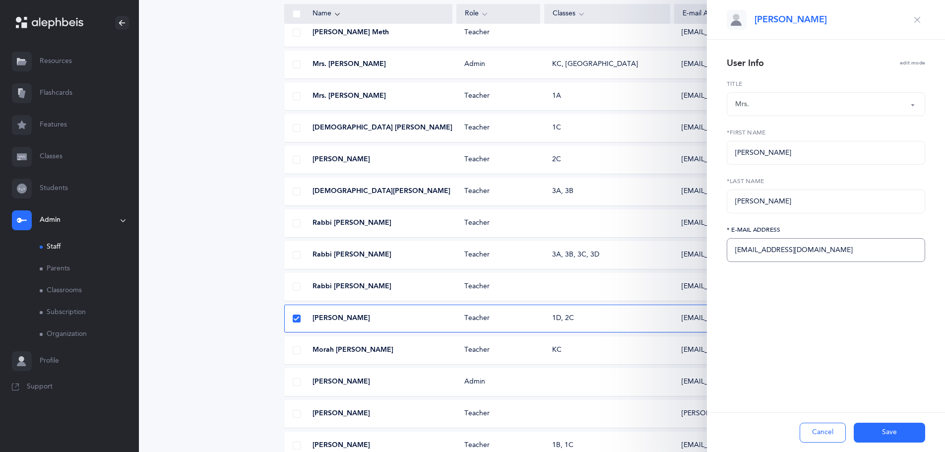
drag, startPoint x: 791, startPoint y: 251, endPoint x: 699, endPoint y: 250, distance: 91.8
type input ","
type input "miriamsperling4@gmail.com"
click at [888, 436] on button "Save" at bounding box center [889, 433] width 71 height 20
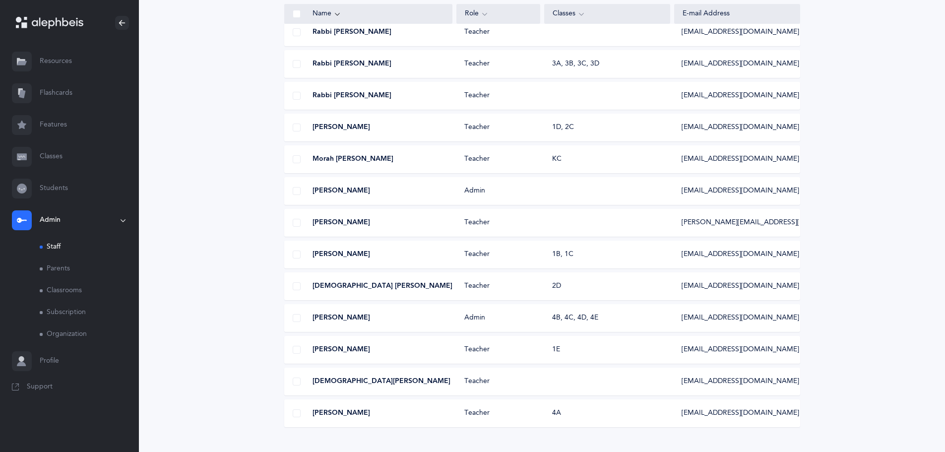
scroll to position [986, 0]
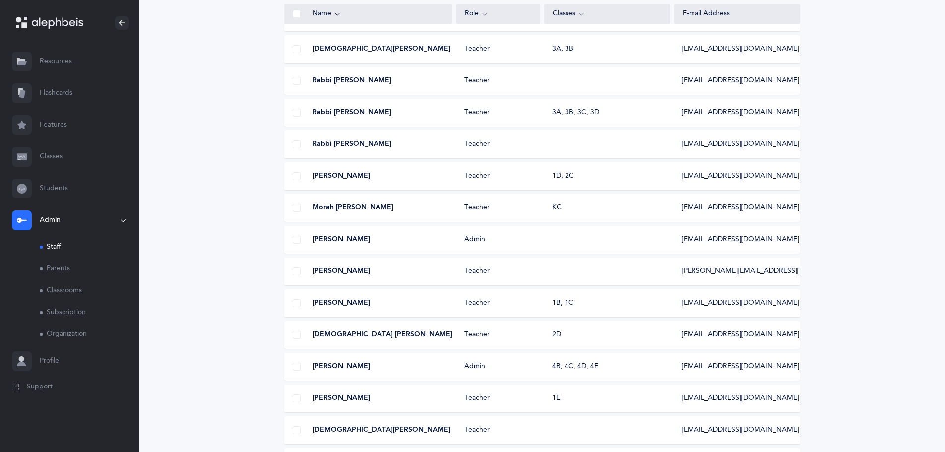
click at [370, 178] on span "Mrs. Miriam Sperling" at bounding box center [342, 176] width 58 height 10
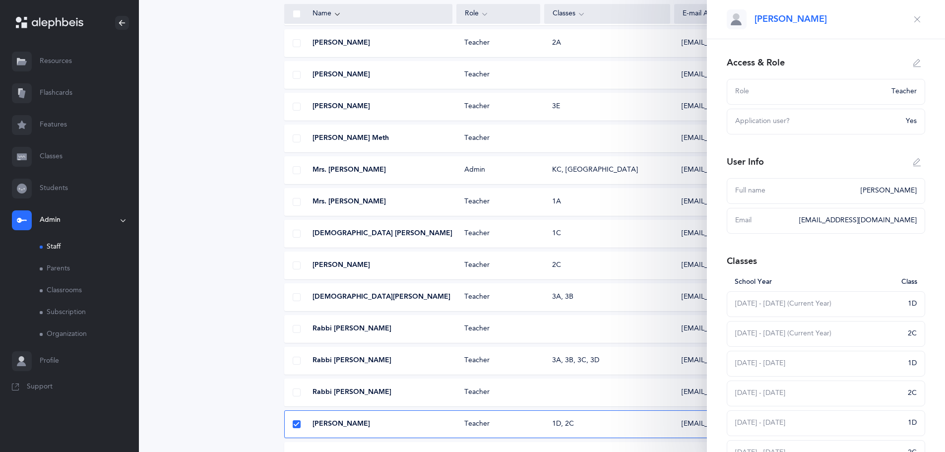
scroll to position [0, 0]
click at [910, 24] on button "button" at bounding box center [918, 20] width 16 height 16
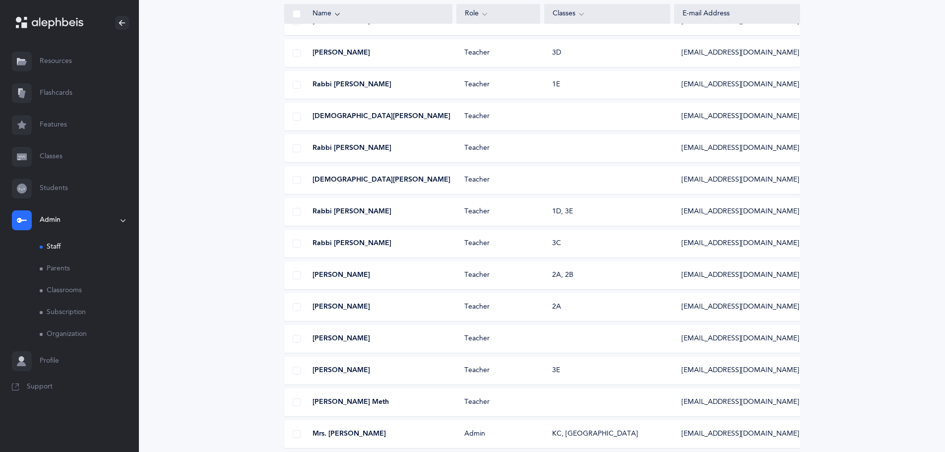
scroll to position [391, 0]
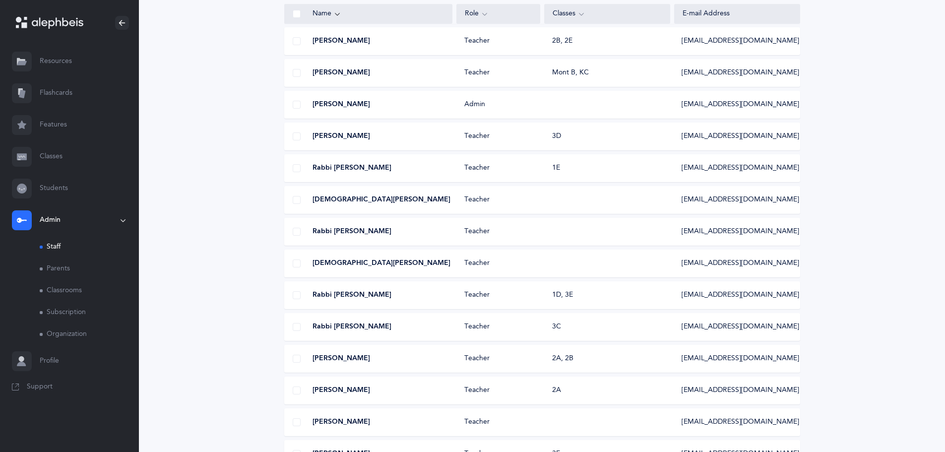
click at [58, 156] on link "Classes" at bounding box center [69, 157] width 139 height 32
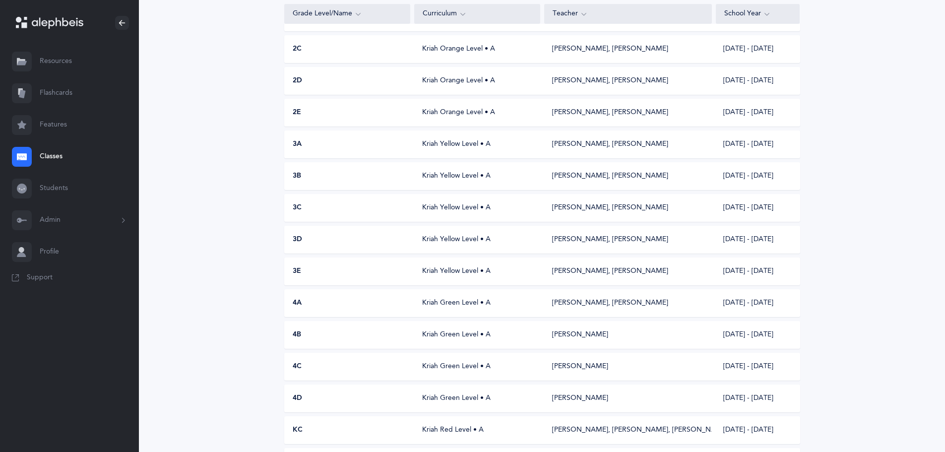
scroll to position [447, 0]
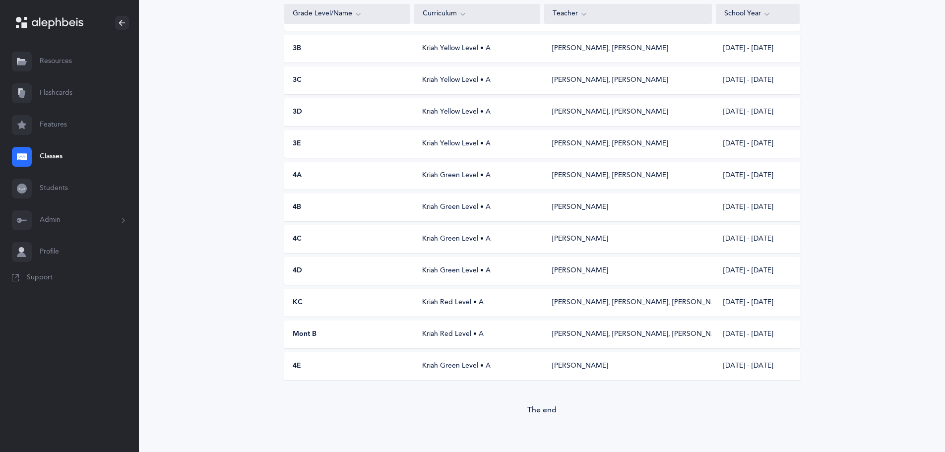
click at [444, 176] on div "Kriah Green Level • A" at bounding box center [477, 176] width 126 height 10
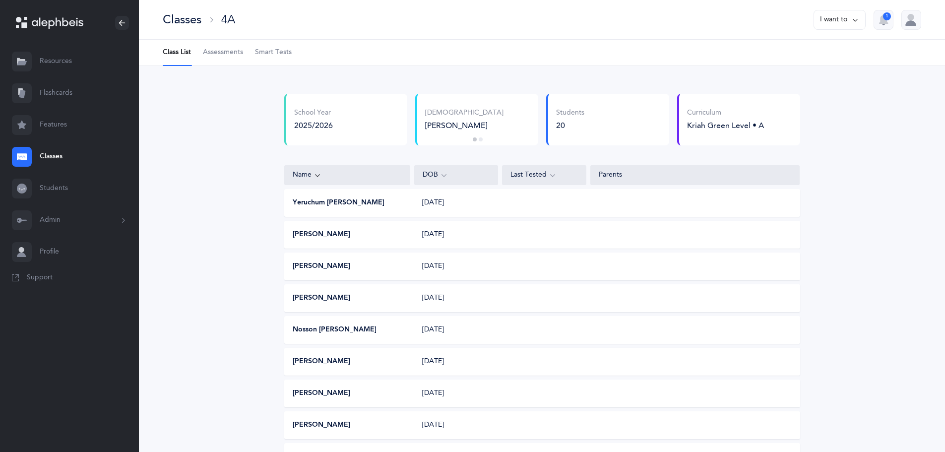
click at [866, 21] on div "I want to 1" at bounding box center [864, 20] width 116 height 20
click at [861, 21] on button "I want to" at bounding box center [840, 20] width 52 height 20
click at [844, 53] on button "Edit class" at bounding box center [822, 51] width 71 height 18
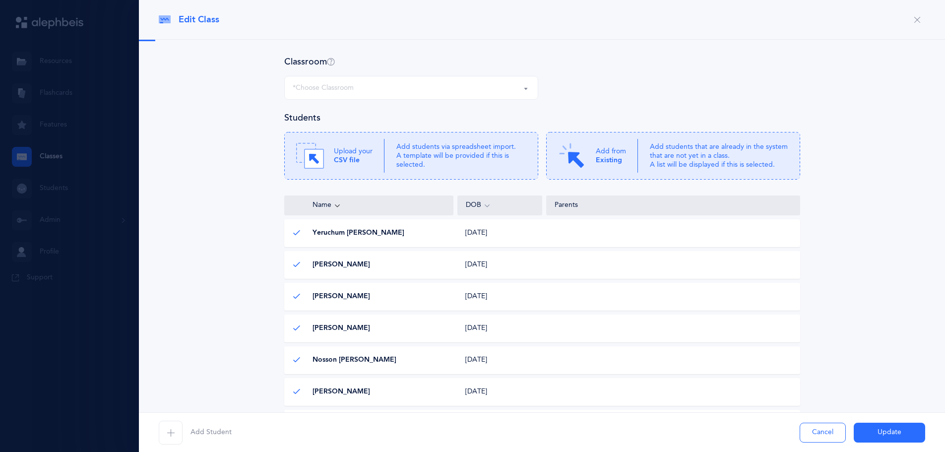
select select "972"
click at [809, 434] on button "Cancel" at bounding box center [823, 433] width 46 height 20
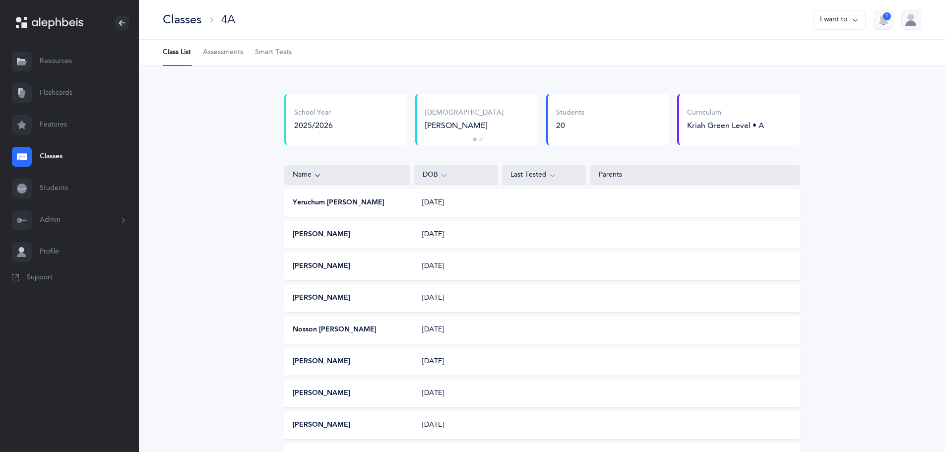
click at [51, 219] on button "Admin" at bounding box center [69, 220] width 139 height 32
click at [66, 293] on link "Classrooms" at bounding box center [89, 291] width 99 height 22
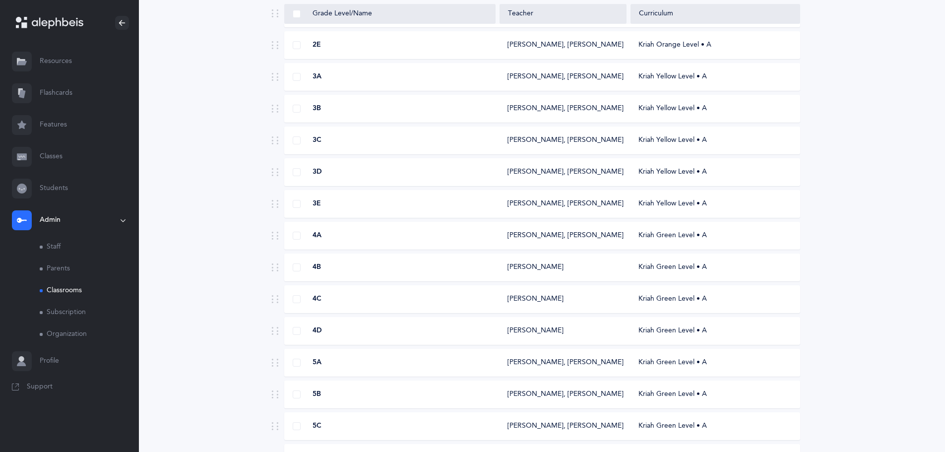
scroll to position [496, 0]
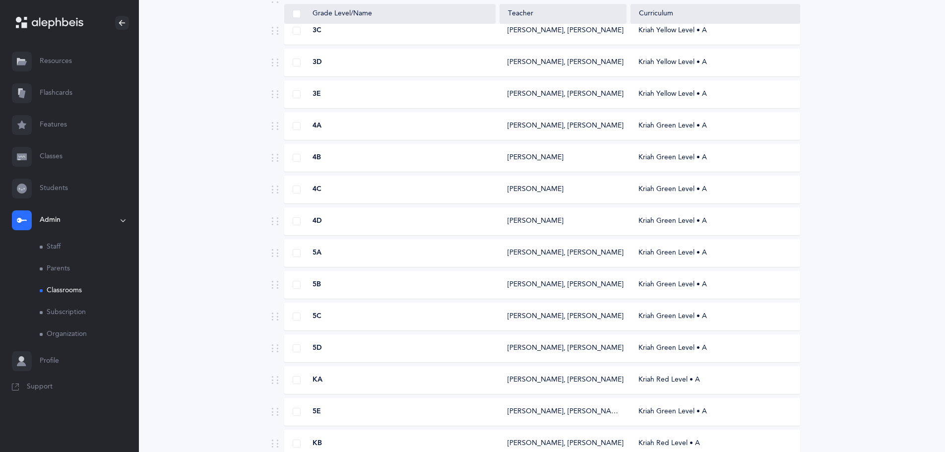
click at [386, 130] on div "4A" at bounding box center [390, 126] width 211 height 10
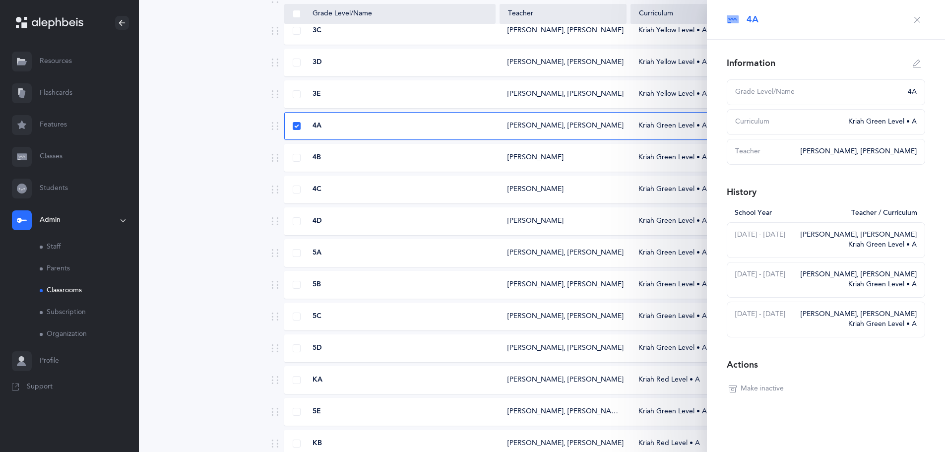
click at [914, 64] on icon "button" at bounding box center [918, 64] width 8 height 8
type input "4A"
select select "12"
select select "2010"
select select "2243"
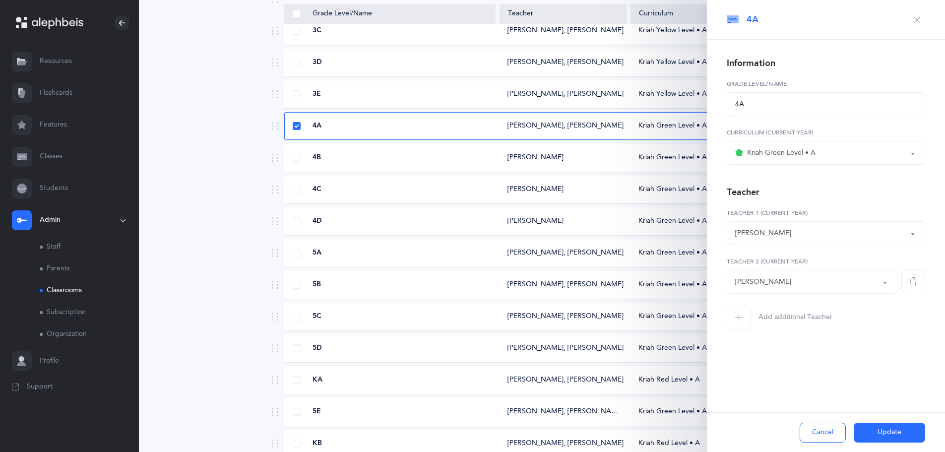
click at [915, 151] on button "Kriah Green Level • A" at bounding box center [826, 153] width 198 height 24
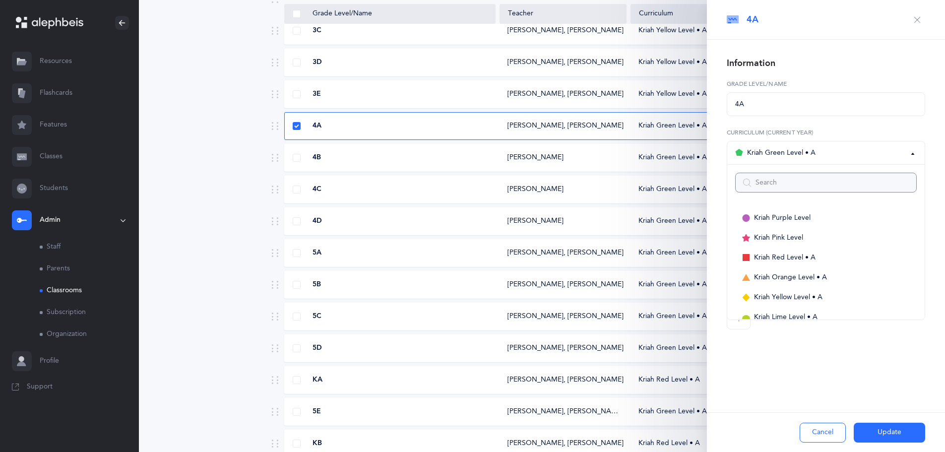
scroll to position [69, 0]
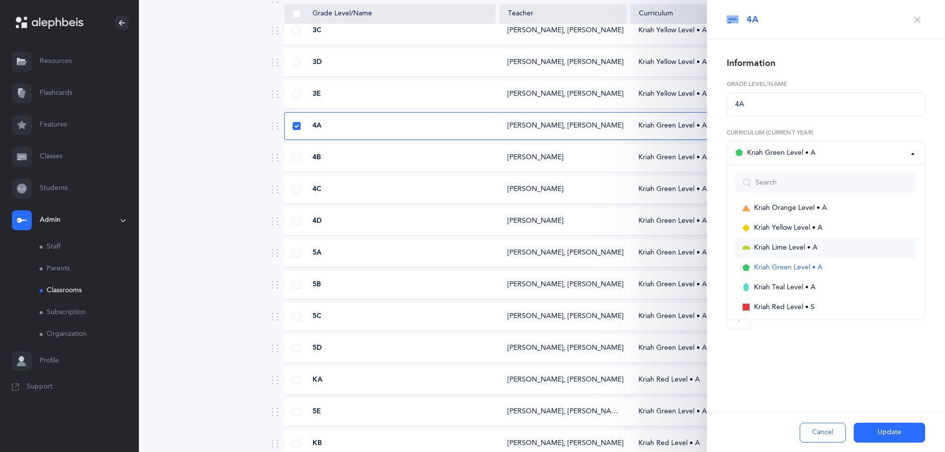
click at [869, 251] on link "Kriah Lime Level • A" at bounding box center [826, 248] width 182 height 20
select select "10"
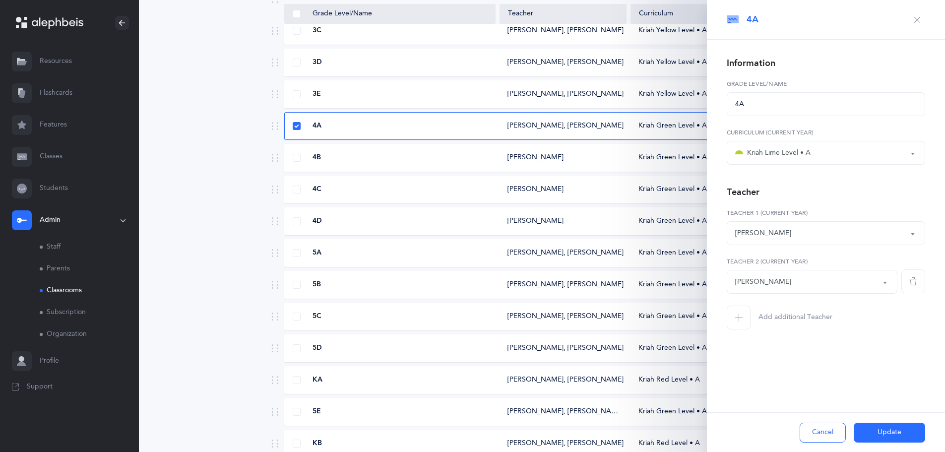
click at [887, 436] on button "Update" at bounding box center [889, 433] width 71 height 20
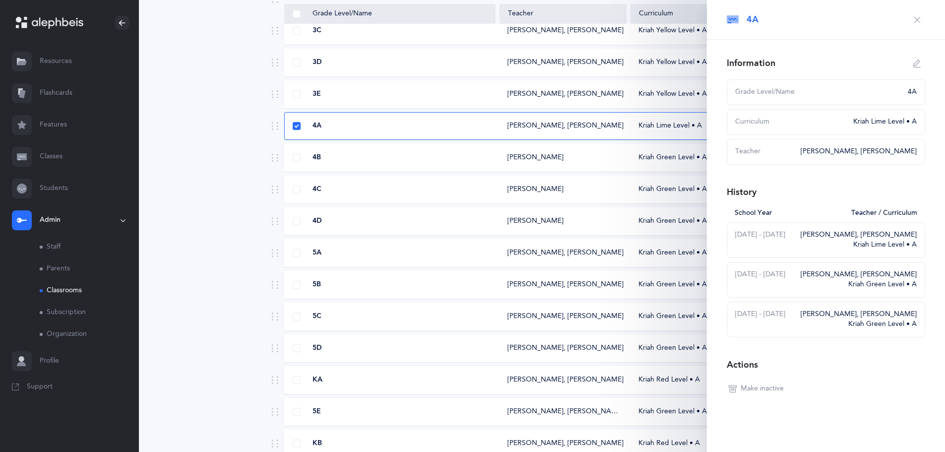
click at [910, 20] on button "button" at bounding box center [918, 20] width 16 height 16
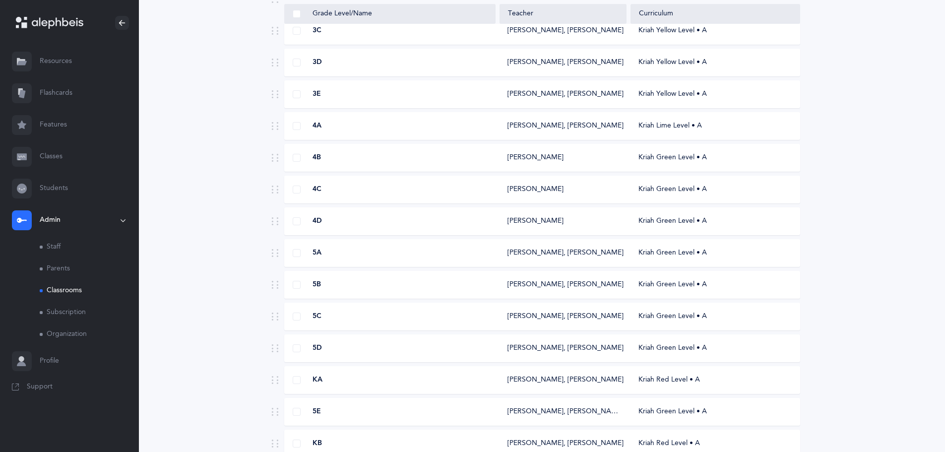
click at [618, 161] on div "Anna Weiss" at bounding box center [563, 158] width 127 height 10
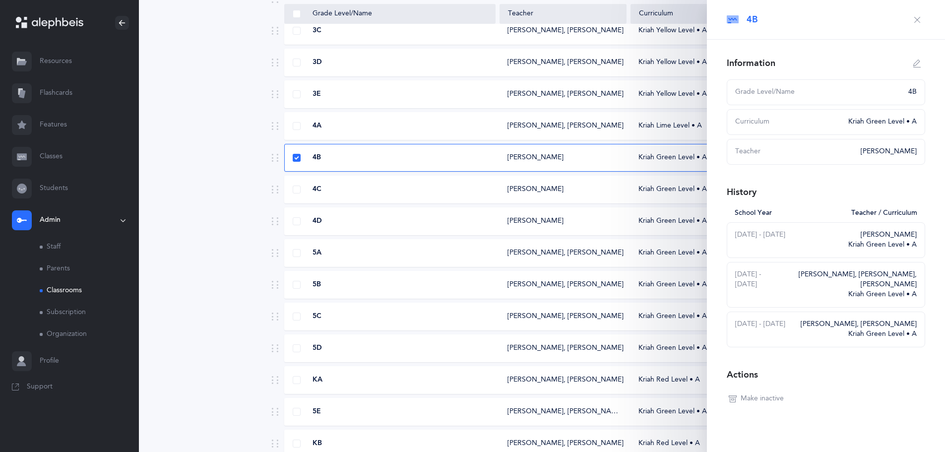
select select
click at [914, 65] on icon "button" at bounding box center [918, 64] width 8 height 8
type input "4B"
select select "12"
select select "1968"
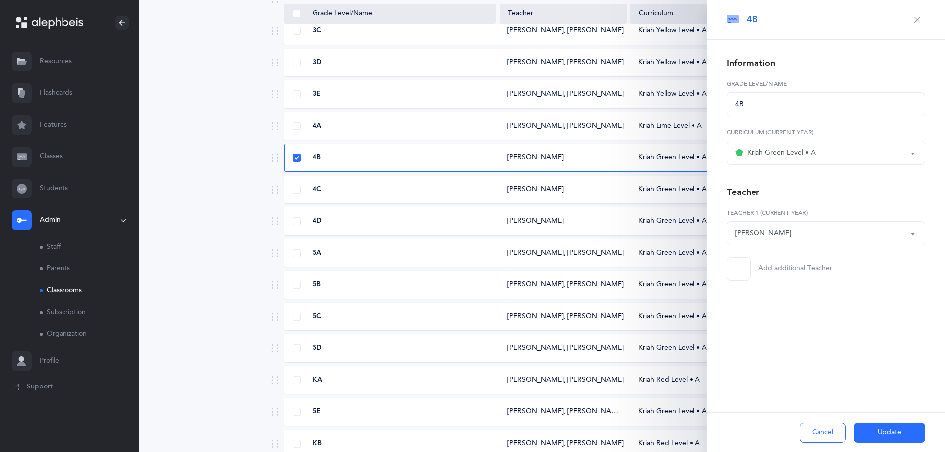
click at [910, 151] on button "Kriah Green Level • A" at bounding box center [826, 153] width 198 height 24
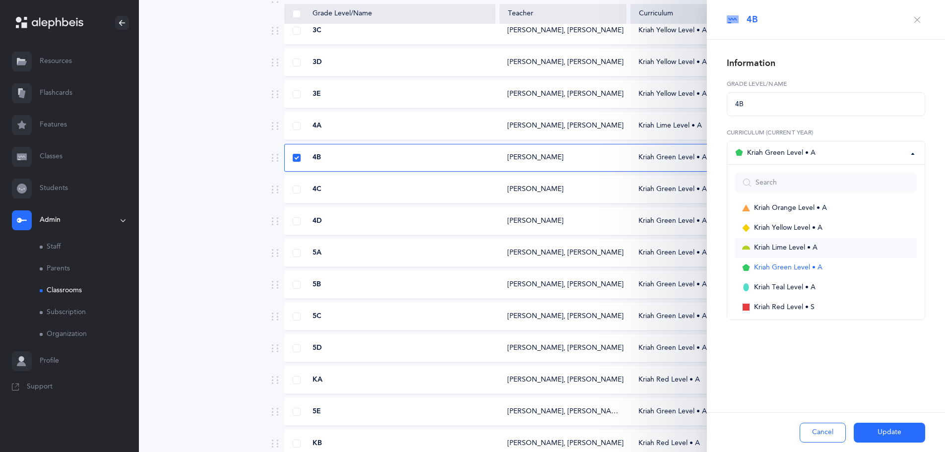
click at [888, 251] on link "Kriah Lime Level • A" at bounding box center [826, 248] width 182 height 20
select select "10"
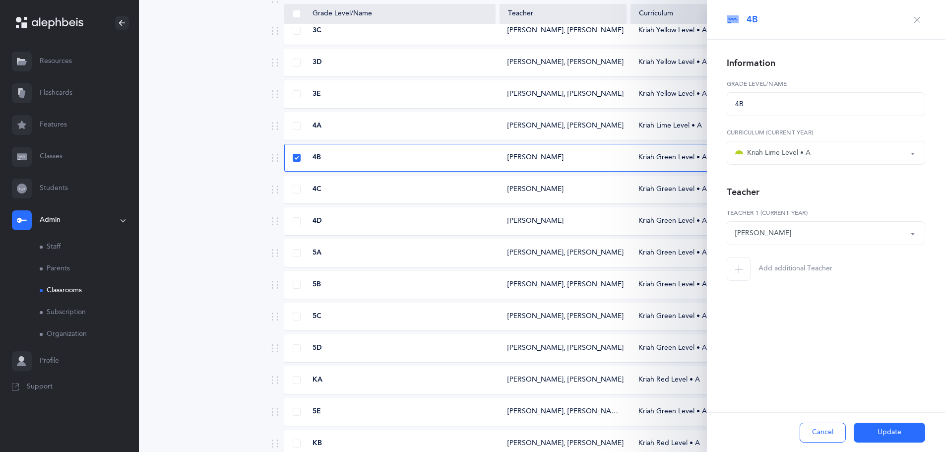
click at [874, 238] on div "Anna Weiss" at bounding box center [826, 233] width 182 height 17
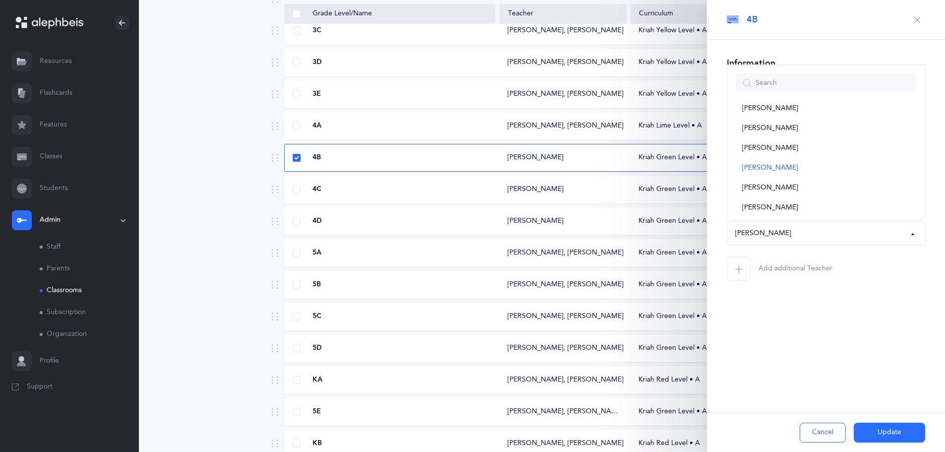
click at [874, 238] on div "Anna Weiss" at bounding box center [826, 233] width 182 height 17
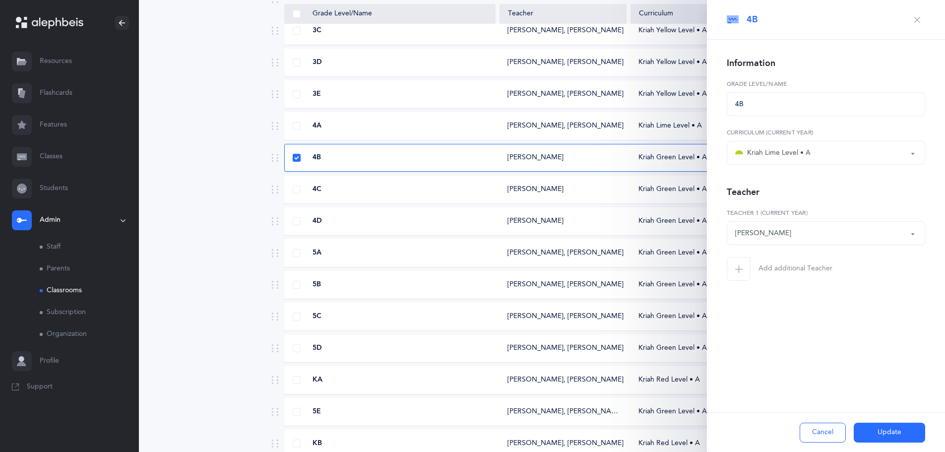
click at [856, 432] on button "Update" at bounding box center [889, 433] width 71 height 20
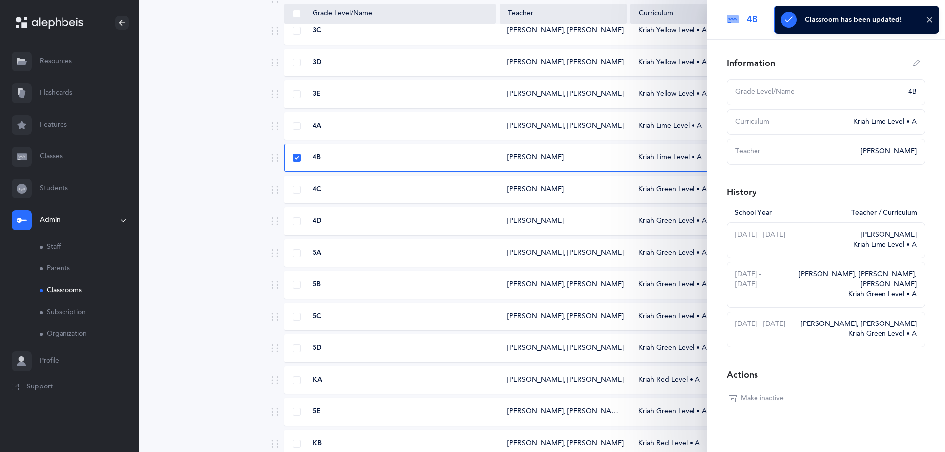
click at [593, 161] on div "Anna Weiss" at bounding box center [563, 158] width 127 height 10
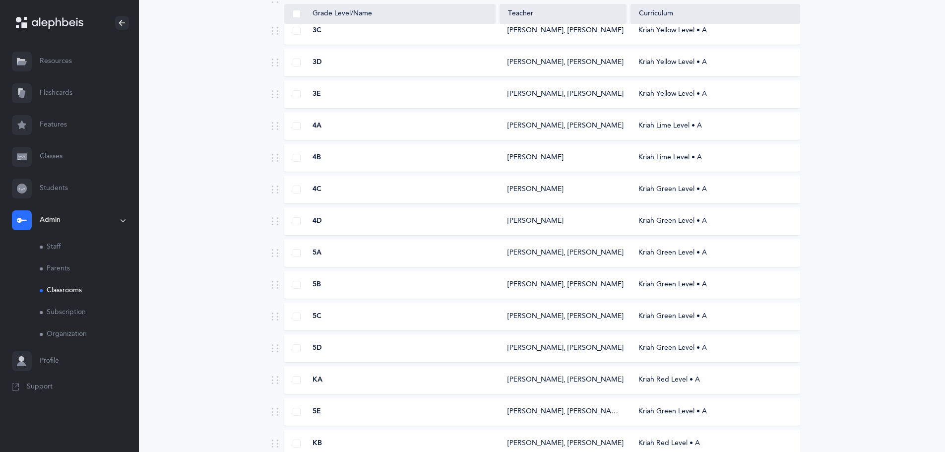
click at [593, 161] on div "Anna Weiss" at bounding box center [563, 158] width 127 height 10
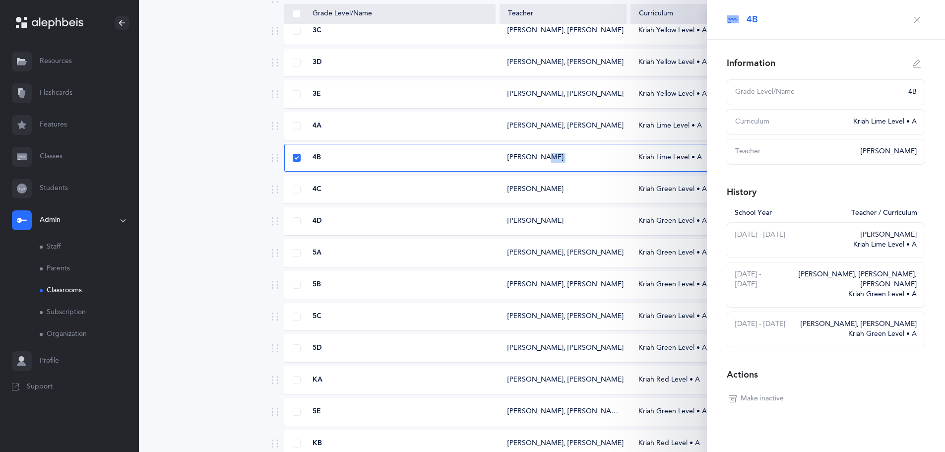
click at [593, 161] on div "Anna Weiss" at bounding box center [563, 158] width 127 height 10
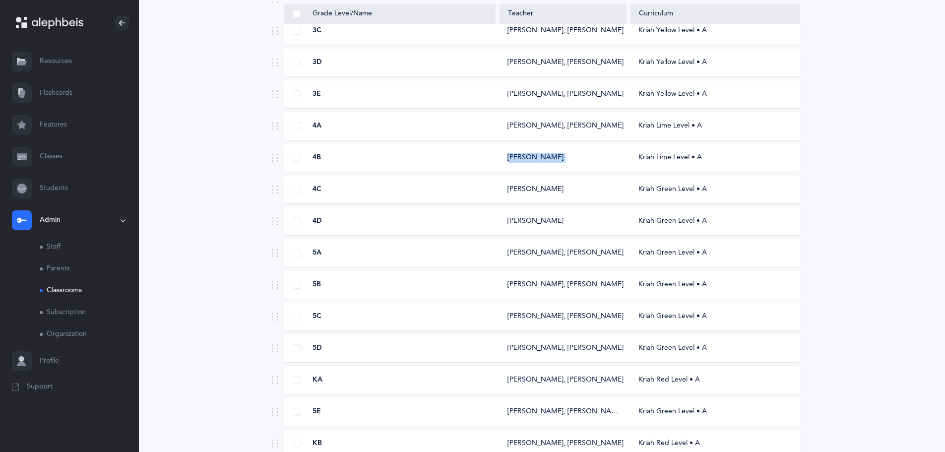
click at [593, 161] on div "Anna Weiss" at bounding box center [563, 158] width 127 height 10
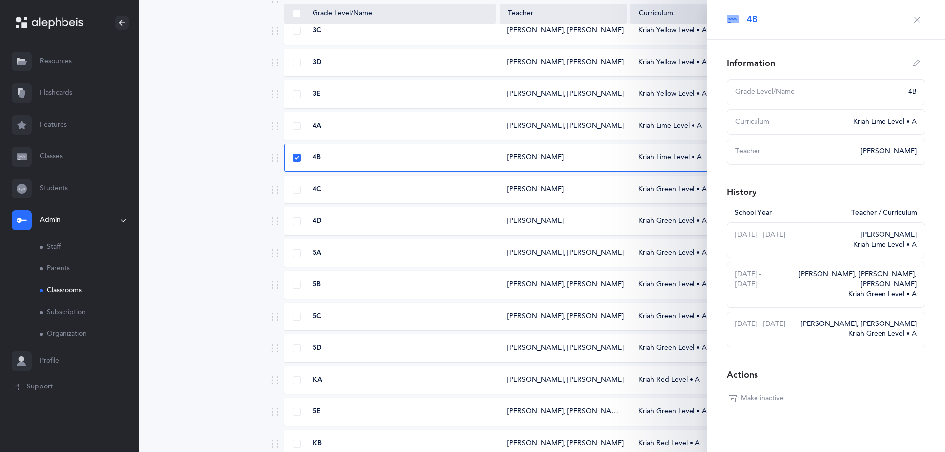
click at [807, 241] on div "2025 - 2026" at bounding box center [791, 240] width 112 height 20
click at [296, 163] on div "4B Anna Weiss Kriah Lime Level • A" at bounding box center [542, 158] width 516 height 28
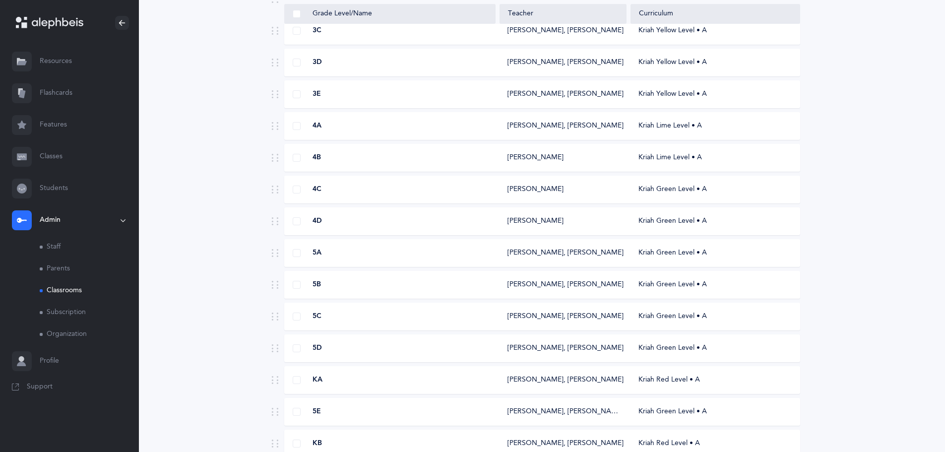
click at [51, 159] on link "Classes" at bounding box center [69, 157] width 139 height 32
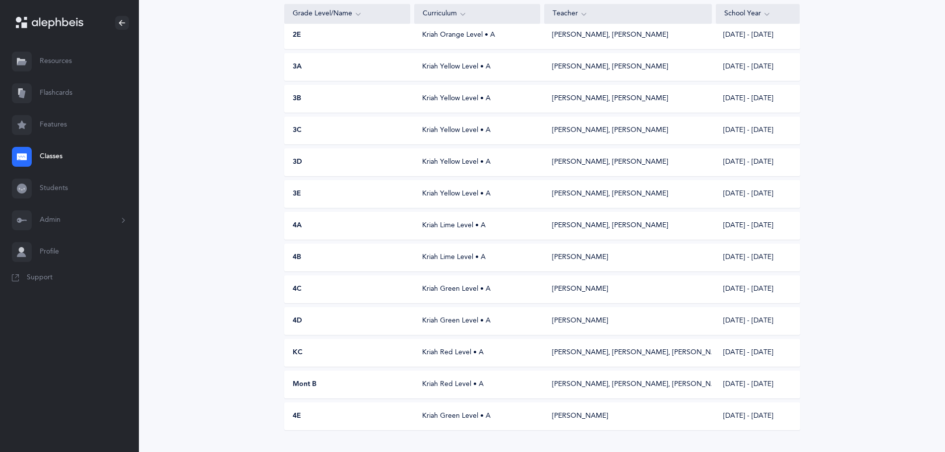
scroll to position [397, 0]
click at [483, 261] on div "Kriah Lime Level • A" at bounding box center [477, 257] width 126 height 10
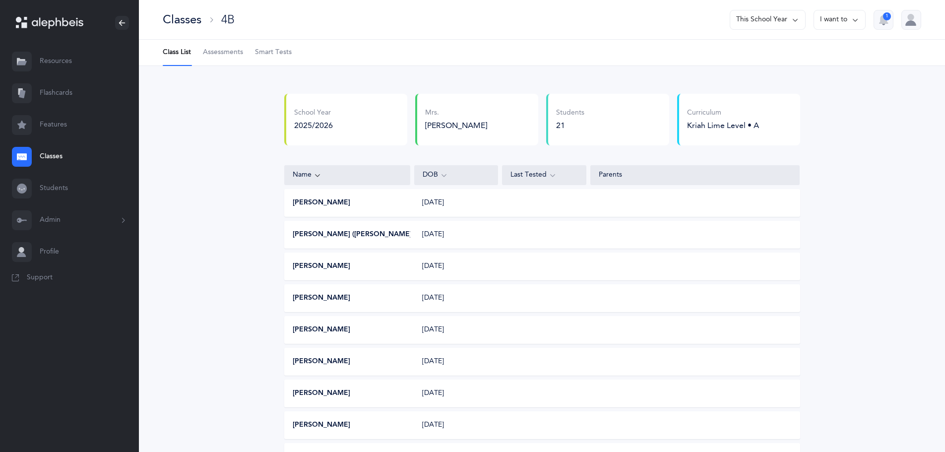
click at [53, 223] on button "Admin" at bounding box center [69, 220] width 139 height 32
click at [58, 290] on link "Classrooms" at bounding box center [89, 291] width 99 height 22
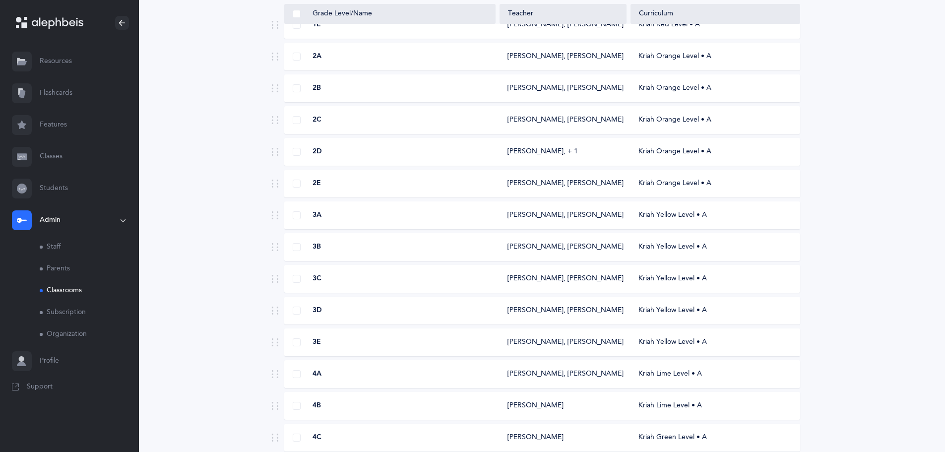
scroll to position [447, 0]
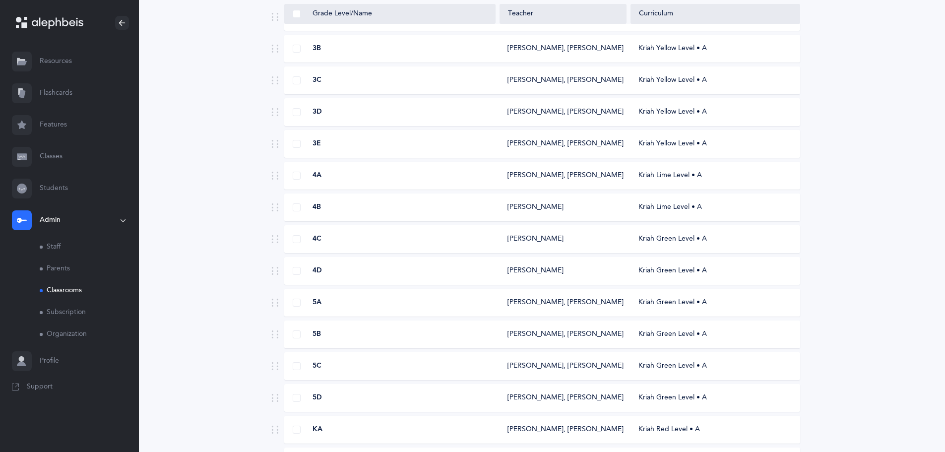
click at [657, 207] on div "Kriah Lime Level • A" at bounding box center [715, 207] width 169 height 10
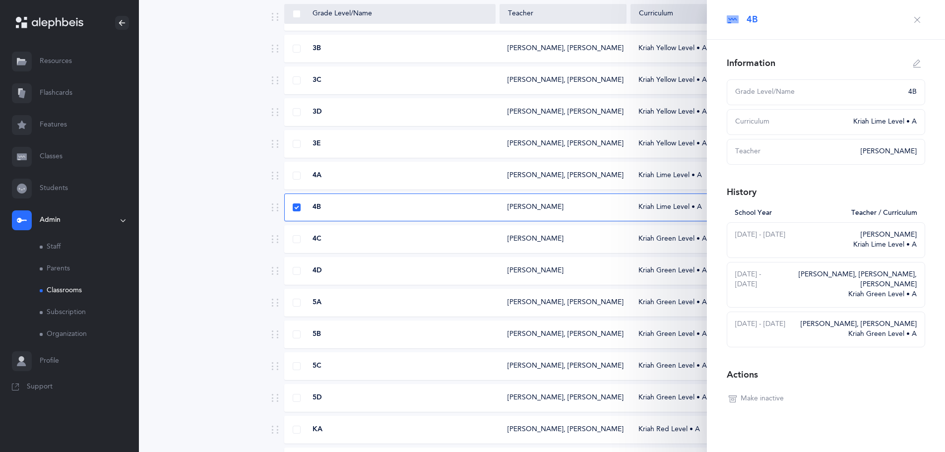
click at [914, 63] on button "button" at bounding box center [918, 64] width 16 height 16
type input "4B"
select select "10"
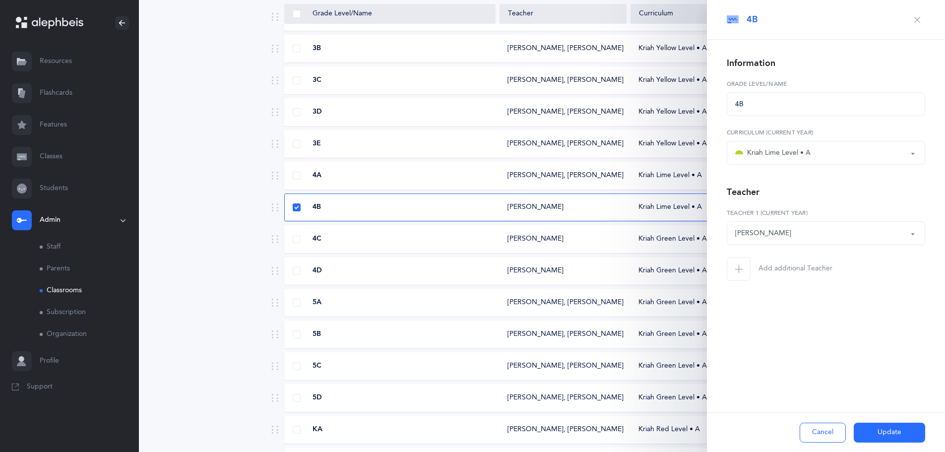
click at [861, 236] on div "Anna Weiss" at bounding box center [826, 233] width 182 height 17
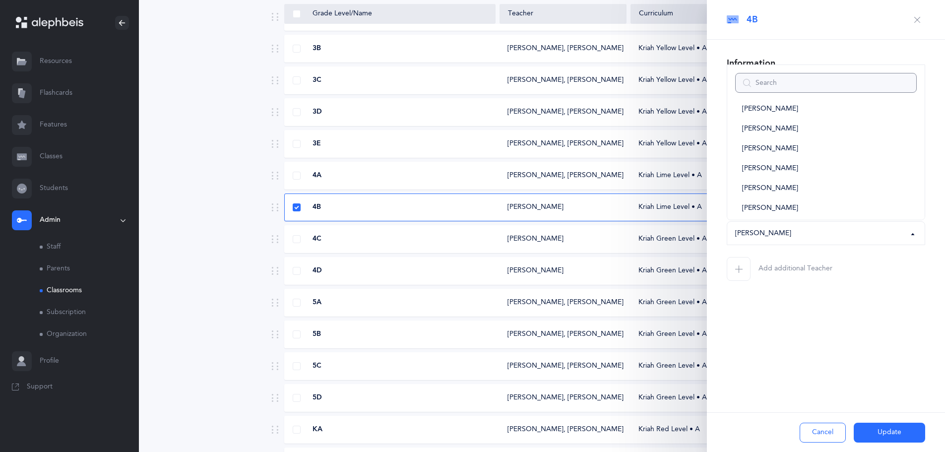
scroll to position [129, 0]
click at [823, 207] on link "Sruli Slansky" at bounding box center [826, 208] width 182 height 20
select select "2011"
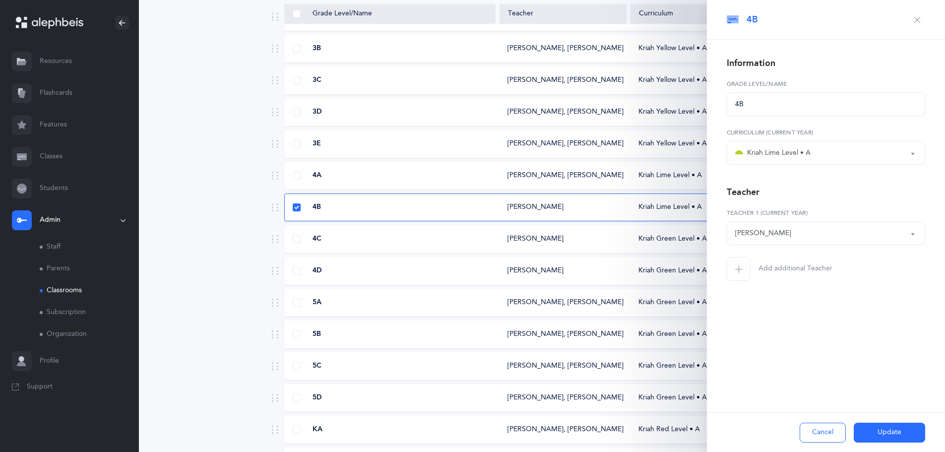
click at [814, 265] on span "Add additional Teacher" at bounding box center [796, 269] width 74 height 10
click at [888, 283] on button "*Choose teacher" at bounding box center [812, 282] width 171 height 24
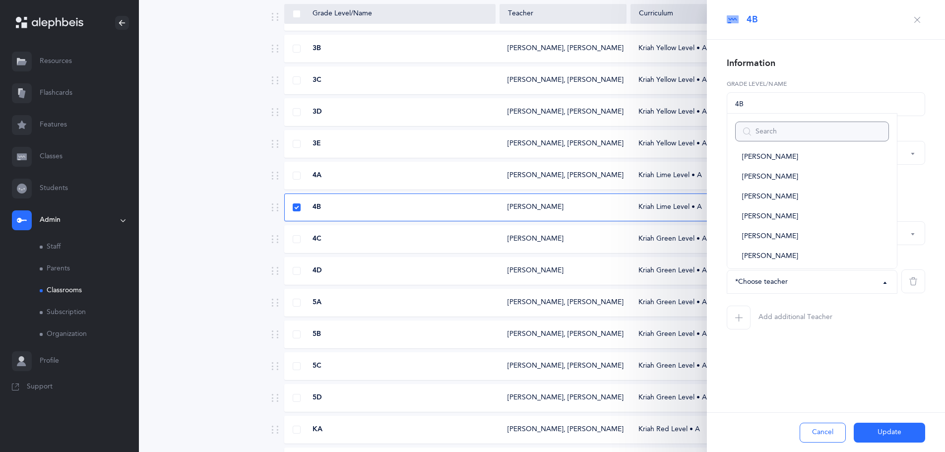
scroll to position [645, 0]
type input "gree"
select select
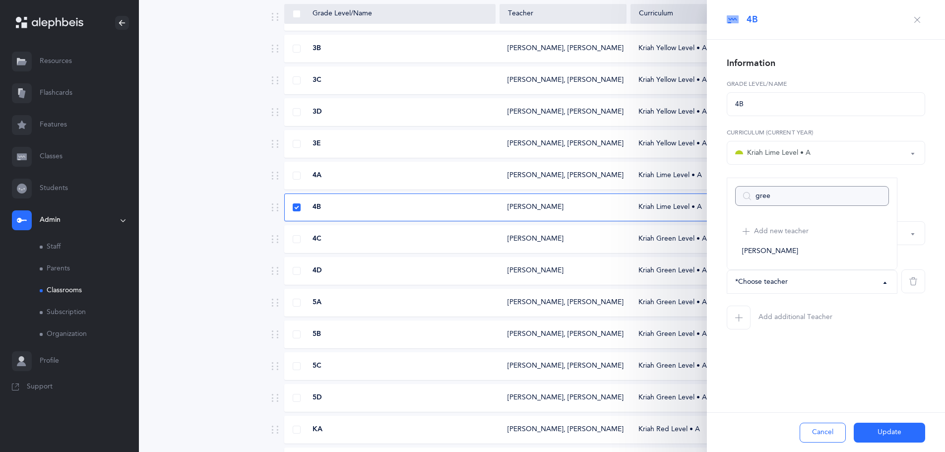
scroll to position [0, 0]
type input "gree"
click at [782, 247] on span "Akevy Greenblatt" at bounding box center [770, 251] width 56 height 9
select select "2243"
drag, startPoint x: 899, startPoint y: 434, endPoint x: 902, endPoint y: 439, distance: 5.8
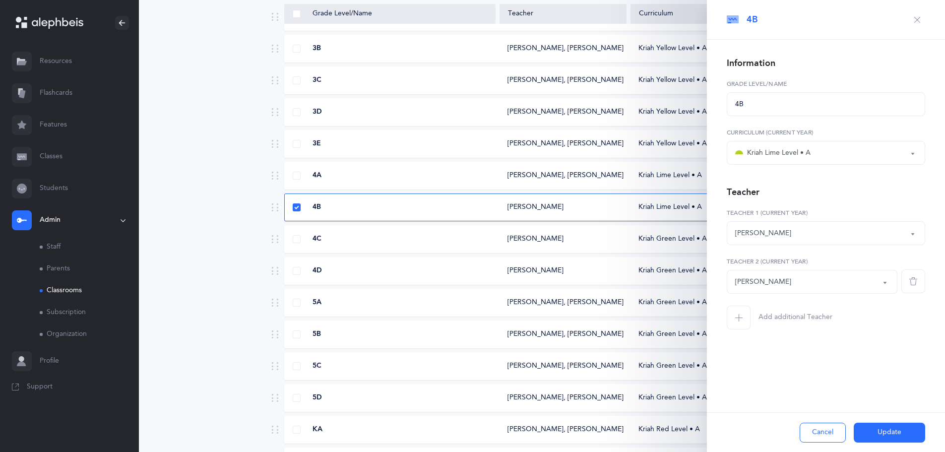
click at [901, 438] on button "Update" at bounding box center [889, 433] width 71 height 20
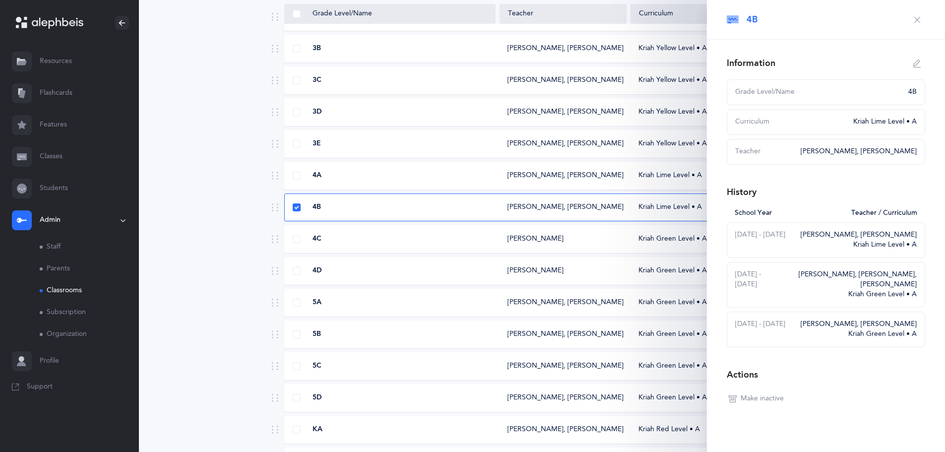
click at [914, 21] on button "button" at bounding box center [918, 20] width 16 height 16
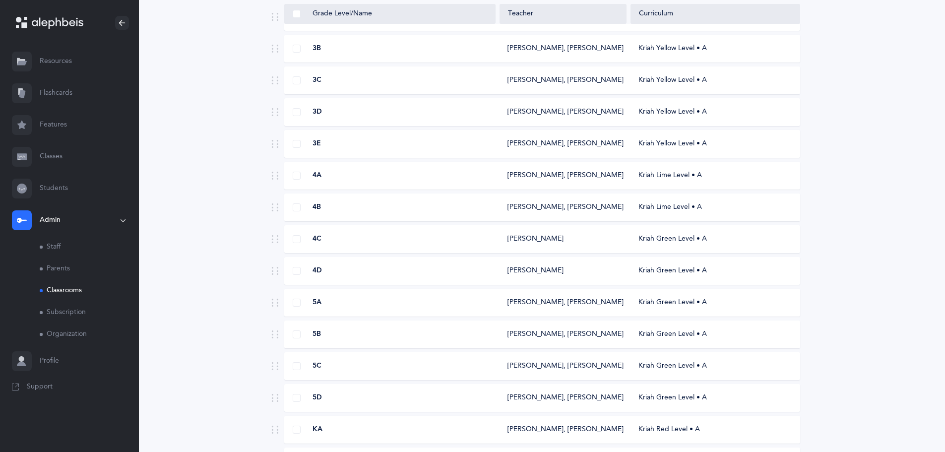
click at [552, 244] on div "4C Anna Weiss Kriah Green Level • A" at bounding box center [542, 239] width 516 height 28
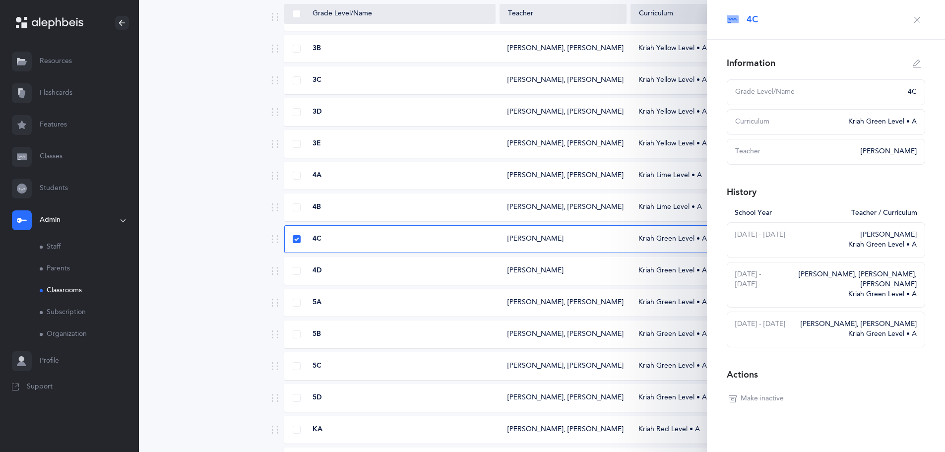
click at [916, 58] on button "button" at bounding box center [918, 64] width 16 height 16
type input "4C"
select select "12"
select select "1968"
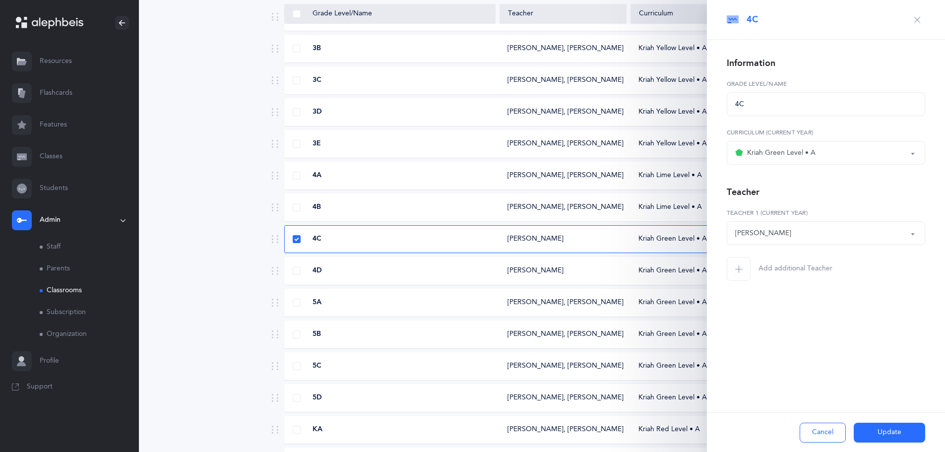
click at [904, 148] on div "Kriah Green Level • A" at bounding box center [826, 152] width 182 height 17
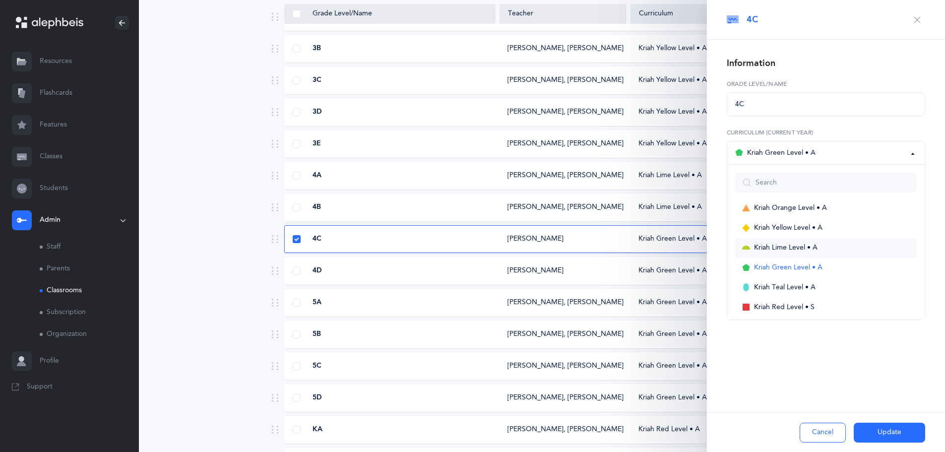
click at [881, 249] on link "Kriah Lime Level • A" at bounding box center [826, 248] width 182 height 20
select select "10"
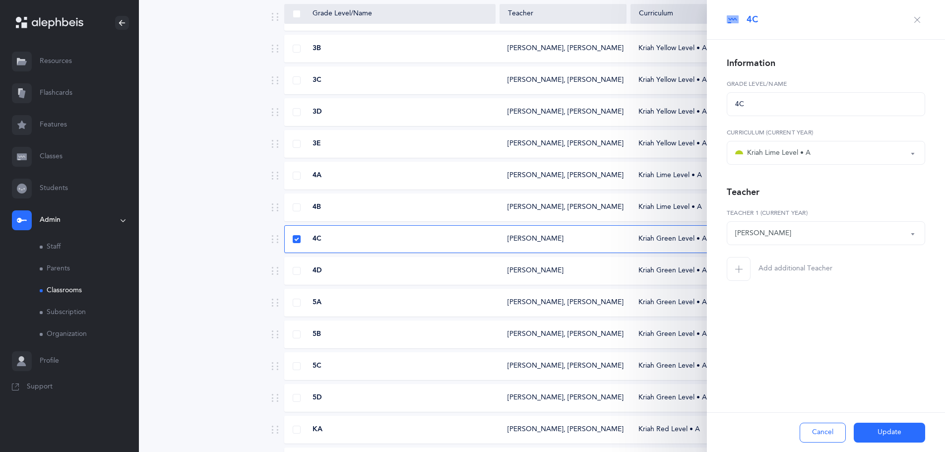
click at [889, 232] on div "Anna Weiss" at bounding box center [826, 233] width 182 height 17
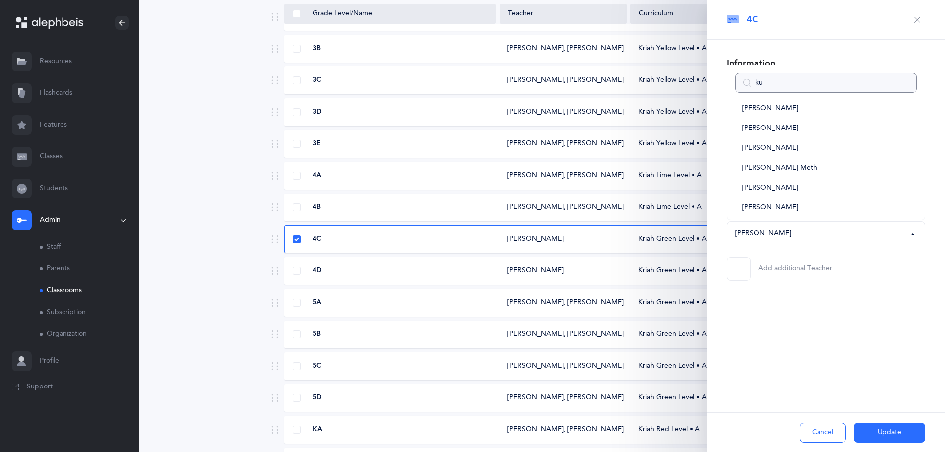
scroll to position [0, 0]
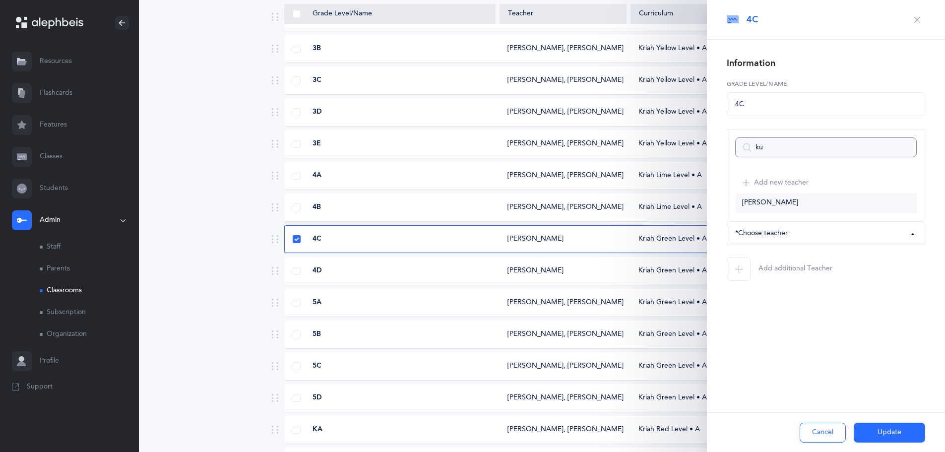
type input "ku"
click at [803, 199] on link "Moshe Kulik" at bounding box center [826, 203] width 182 height 20
select select "2009"
click at [781, 269] on span "Add additional Teacher" at bounding box center [796, 269] width 74 height 10
click at [782, 284] on div "*Choose teacher" at bounding box center [761, 282] width 53 height 10
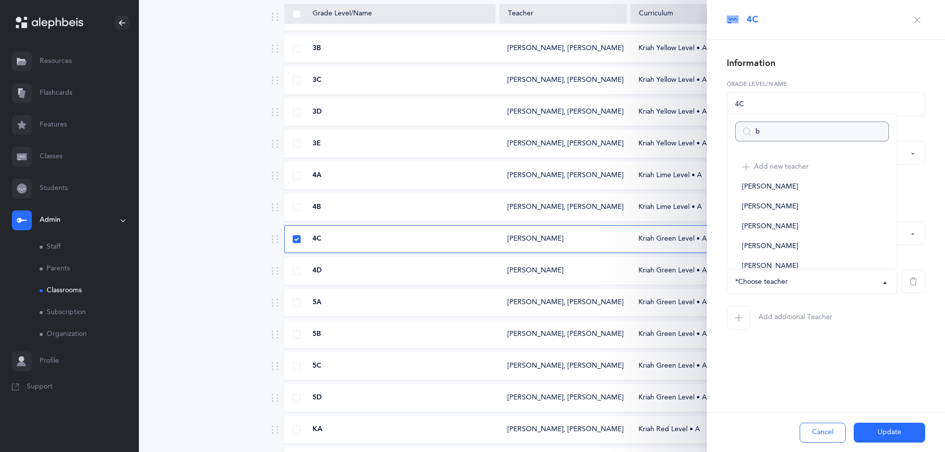
type input "be"
select select
type input "bec"
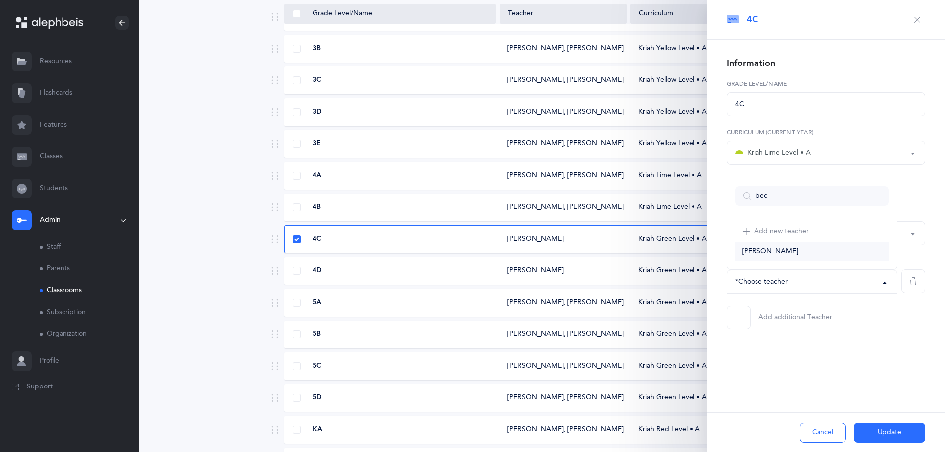
click at [776, 247] on span "[PERSON_NAME]" at bounding box center [770, 251] width 56 height 9
select select "1942"
click at [884, 432] on button "Update" at bounding box center [889, 433] width 71 height 20
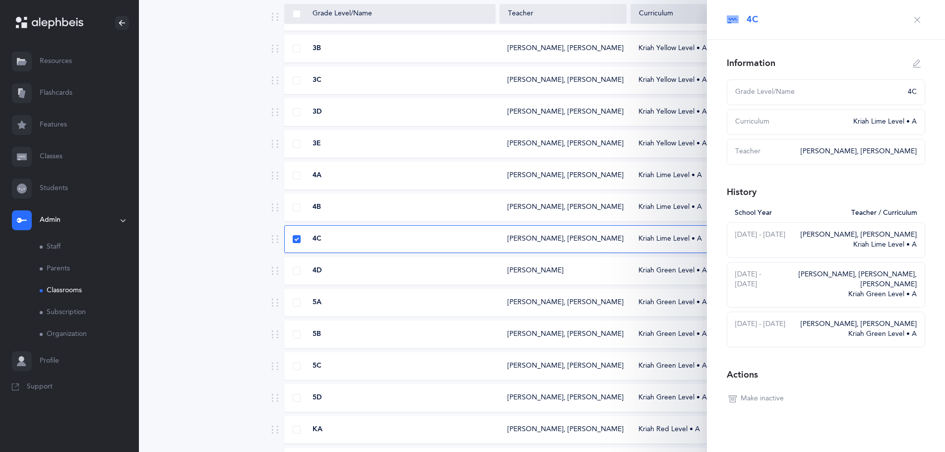
click at [914, 20] on icon "button" at bounding box center [918, 20] width 8 height 8
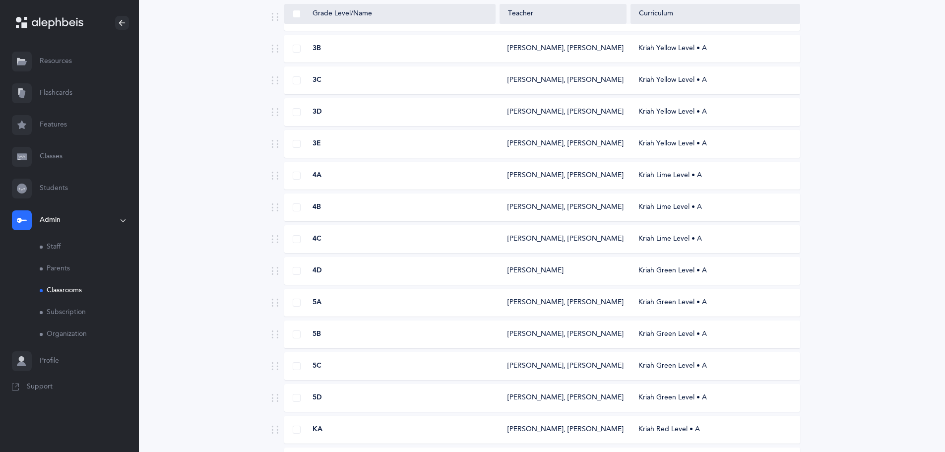
click at [656, 269] on div "Kriah Green Level • A" at bounding box center [715, 271] width 169 height 10
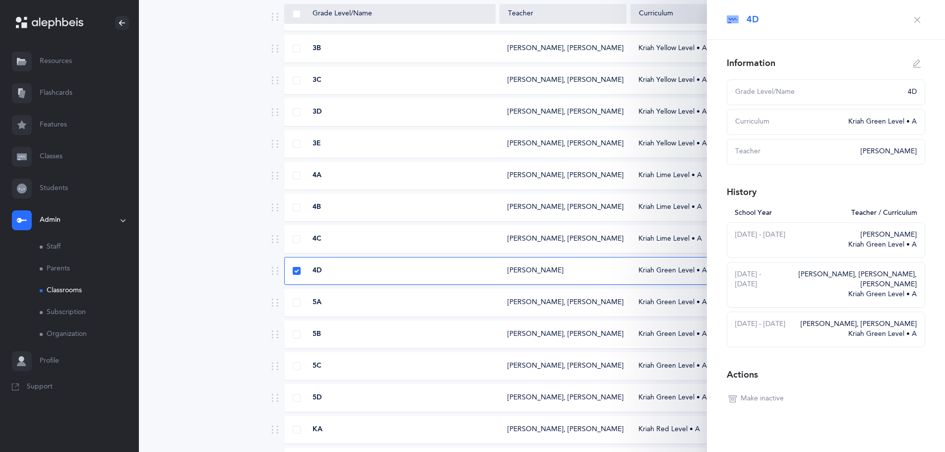
click at [914, 67] on icon "button" at bounding box center [918, 64] width 8 height 8
type input "4D"
select select "12"
select select "1968"
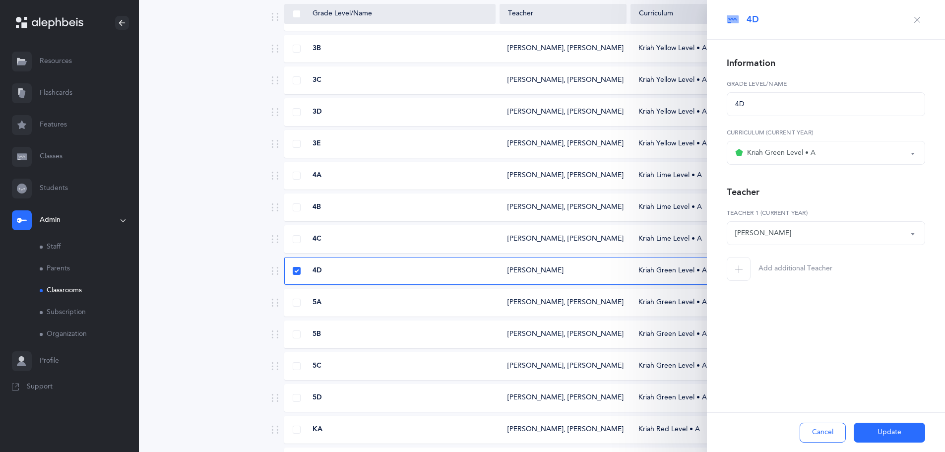
click at [860, 160] on div "Kriah Green Level • A" at bounding box center [826, 152] width 182 height 17
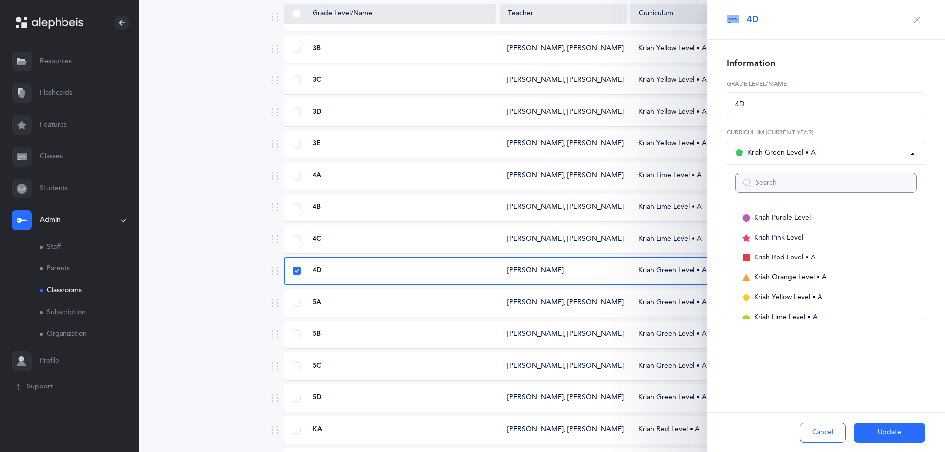
scroll to position [69, 0]
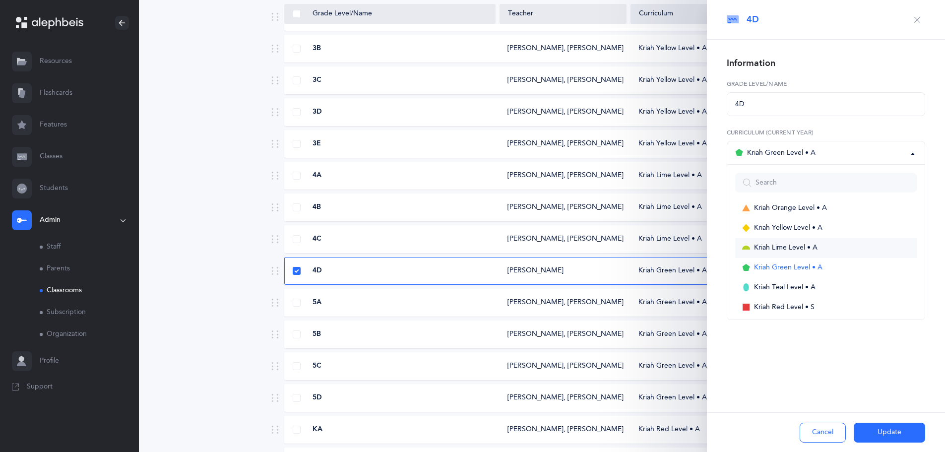
click at [846, 251] on link "Kriah Lime Level • A" at bounding box center [826, 248] width 182 height 20
select select "10"
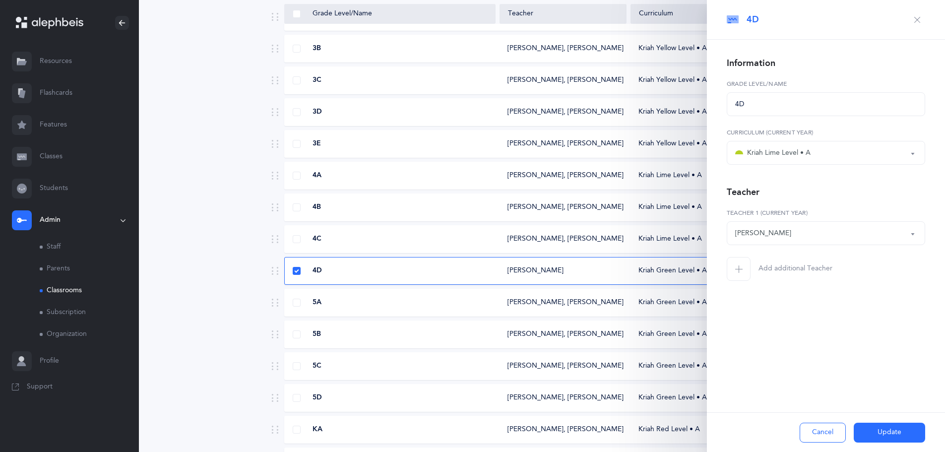
click at [862, 234] on div "Anna Weiss" at bounding box center [826, 233] width 182 height 17
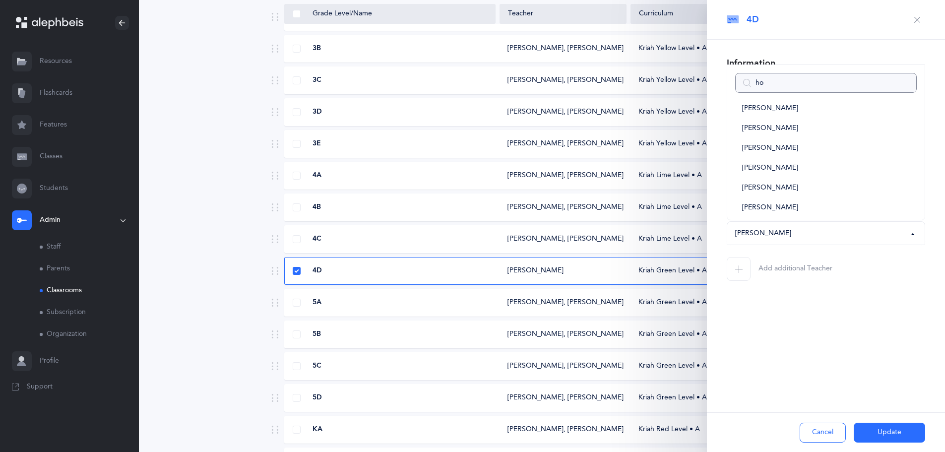
type input "hoe"
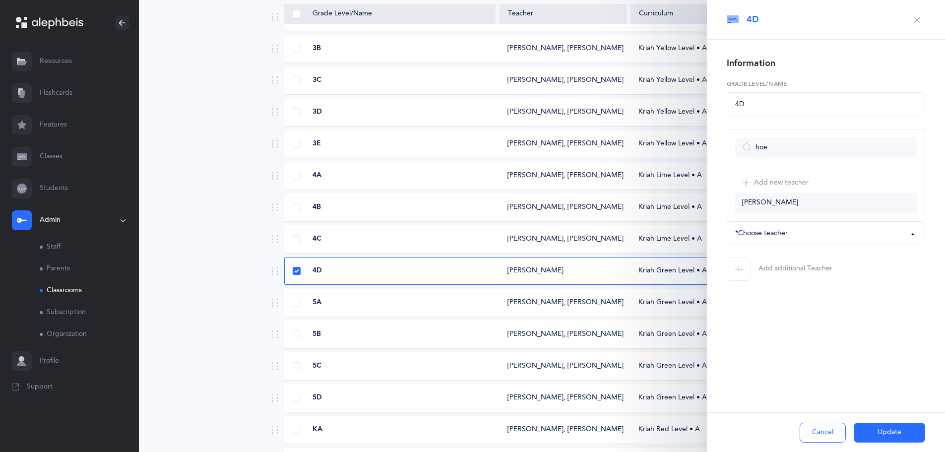
click at [807, 203] on link "Chanoch Hoenlein" at bounding box center [826, 203] width 182 height 20
select select "1943"
click at [811, 273] on span "Add additional Teacher" at bounding box center [796, 269] width 74 height 10
click at [799, 282] on div "*Choose teacher" at bounding box center [812, 281] width 154 height 17
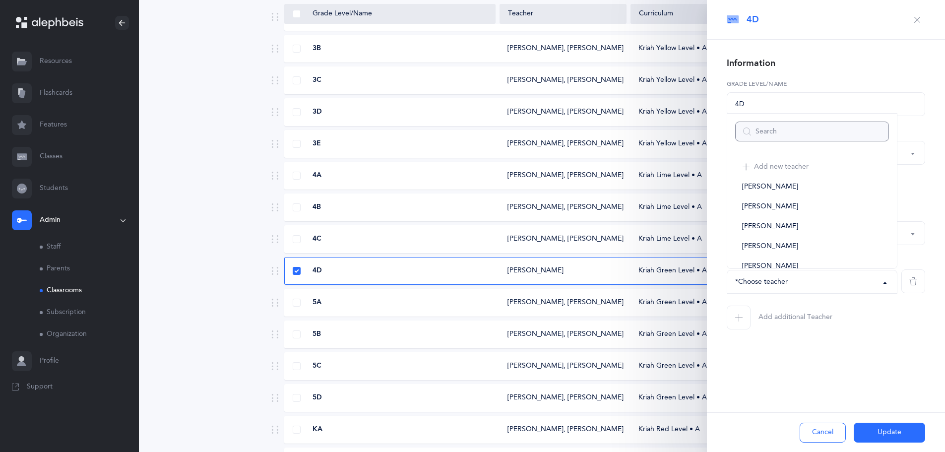
type input "e"
select select
type input "elli"
select select
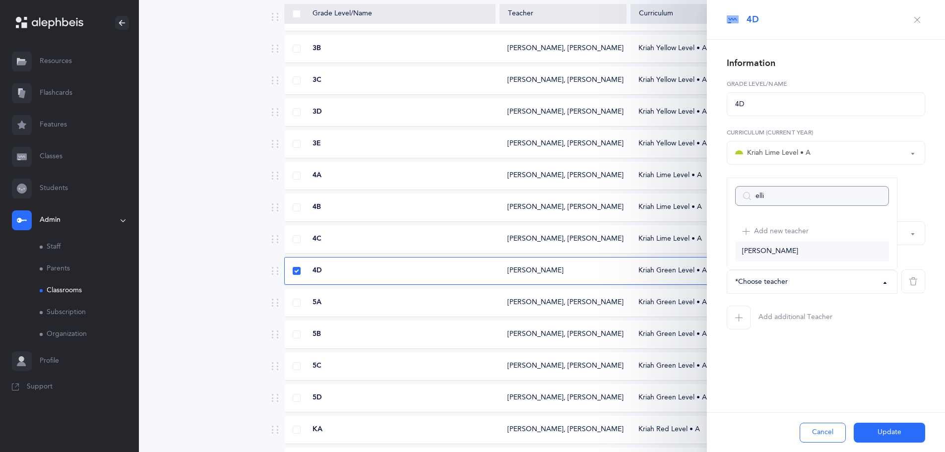
type input "elli"
click at [797, 258] on link "Howard Elling" at bounding box center [812, 252] width 154 height 20
select select "1993"
click at [890, 435] on button "Update" at bounding box center [889, 433] width 71 height 20
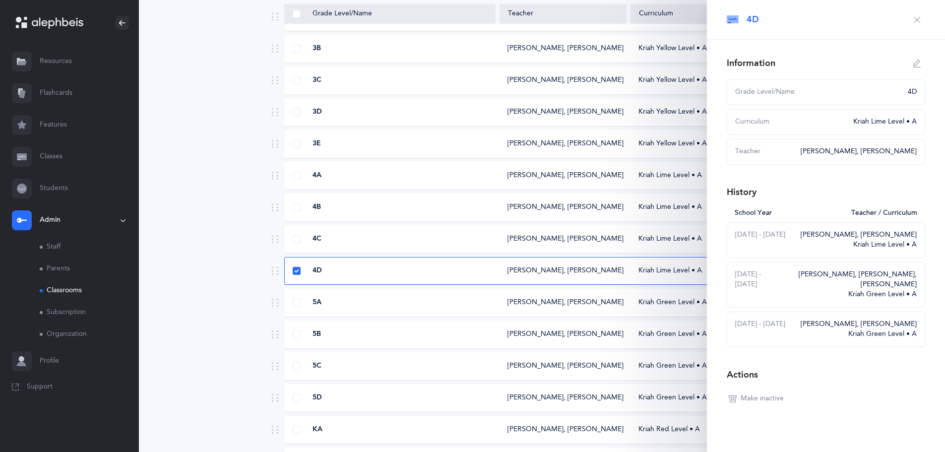
click at [910, 14] on button "button" at bounding box center [918, 20] width 16 height 16
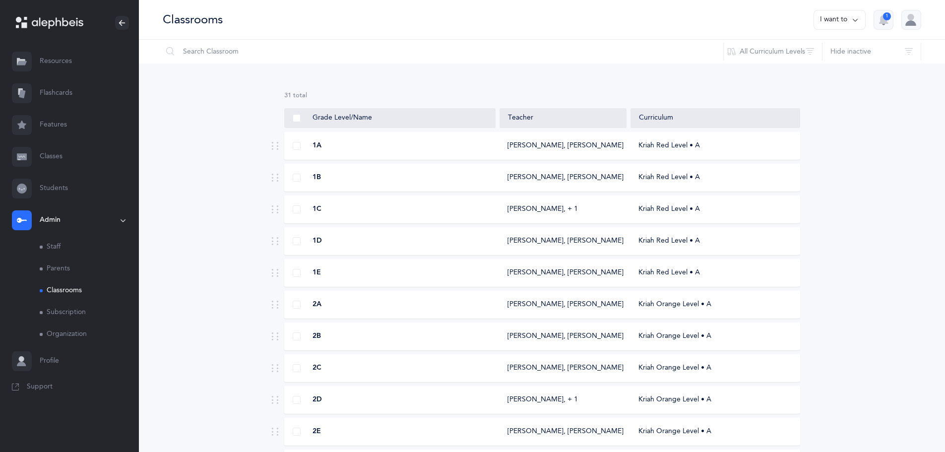
click at [852, 28] on button "I want to" at bounding box center [840, 20] width 52 height 20
click at [845, 45] on button "Add new classroom" at bounding box center [818, 51] width 77 height 18
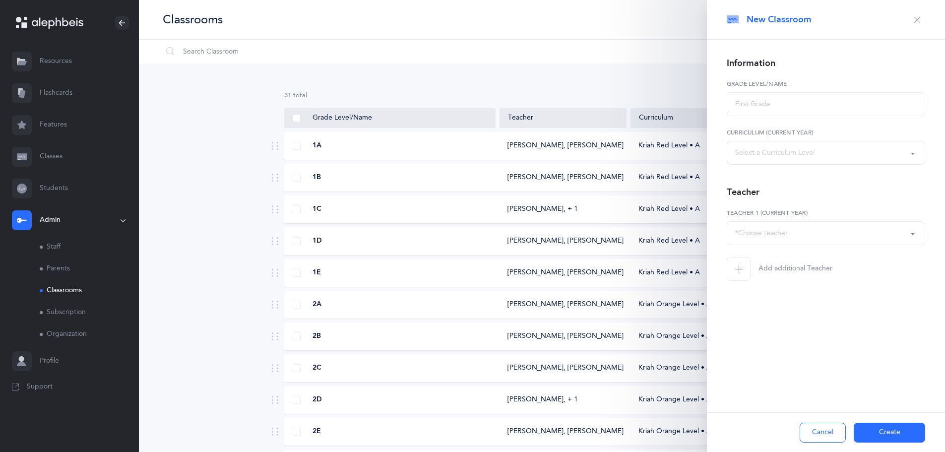
select select
click at [795, 101] on input "text" at bounding box center [826, 104] width 198 height 24
type input "$"
type input "4E"
click at [802, 151] on div "Select a Curriculum Level" at bounding box center [774, 153] width 79 height 10
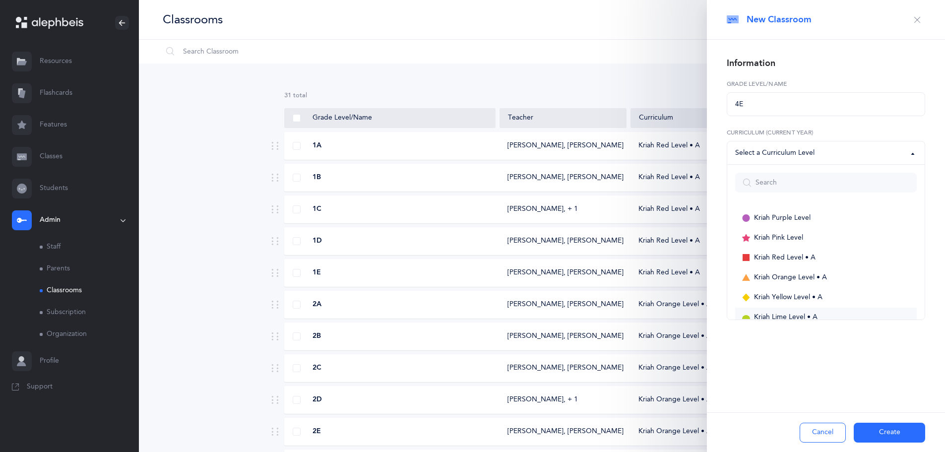
click at [778, 316] on span "Kriah Lime Level • A" at bounding box center [786, 317] width 64 height 9
select select "10"
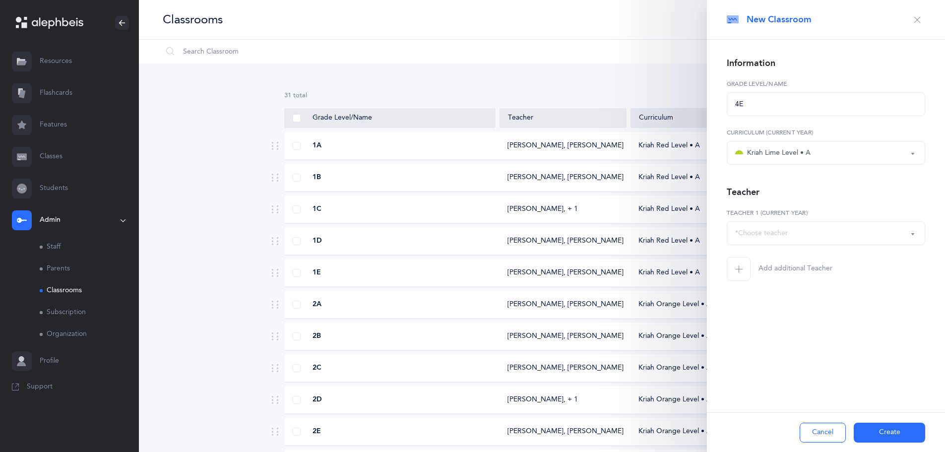
click at [792, 238] on div "*Choose teacher" at bounding box center [826, 233] width 182 height 17
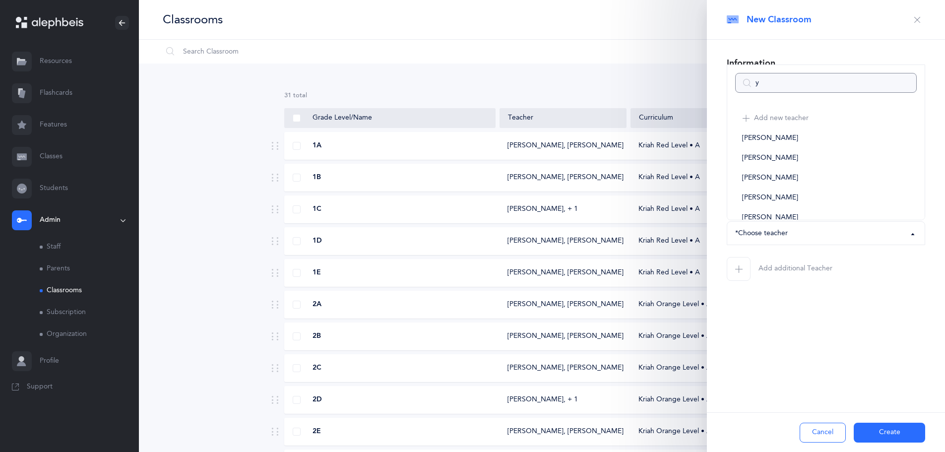
type input "yu"
select select
type input "yud"
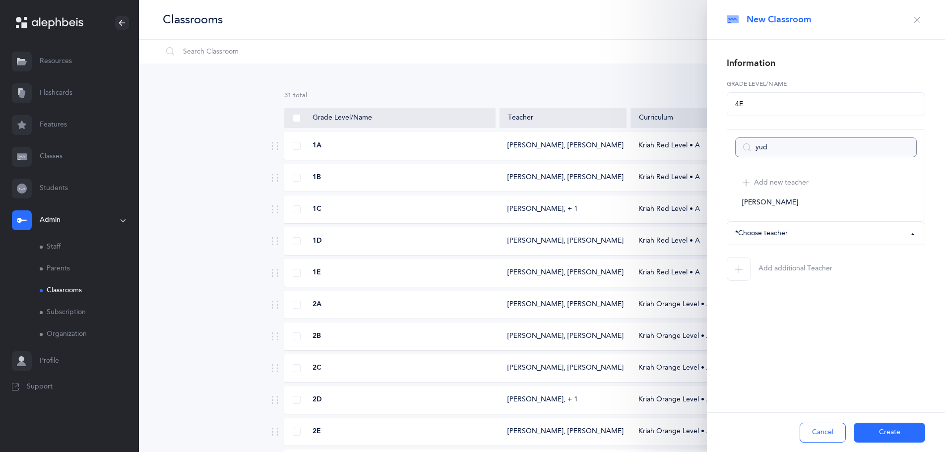
select select
type input "yud"
click at [796, 203] on span "Yechezkel Yudkowsky" at bounding box center [770, 202] width 56 height 9
select select "2245"
click at [807, 265] on span "Add additional Teacher" at bounding box center [796, 269] width 74 height 10
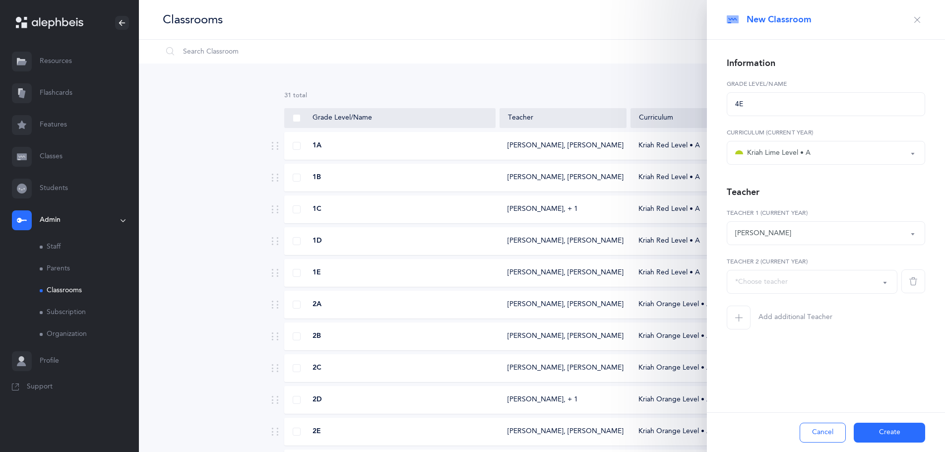
click at [800, 279] on div "*Choose teacher" at bounding box center [812, 281] width 154 height 17
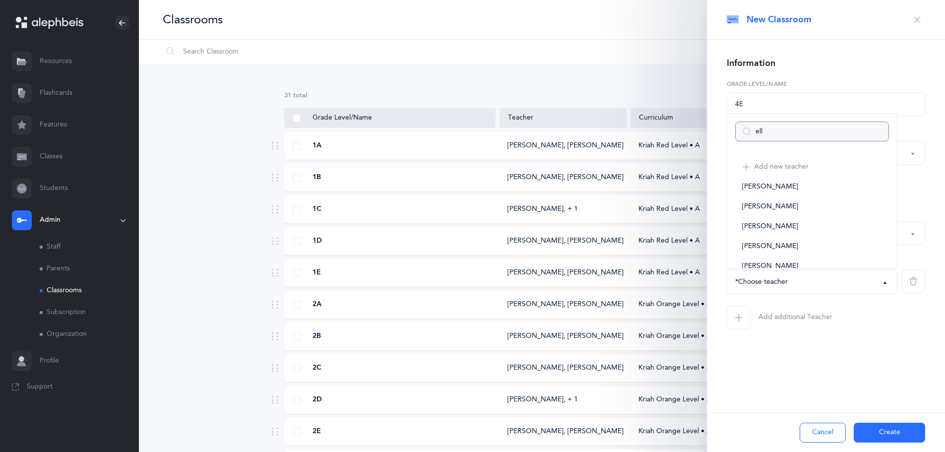
type input "elli"
select select
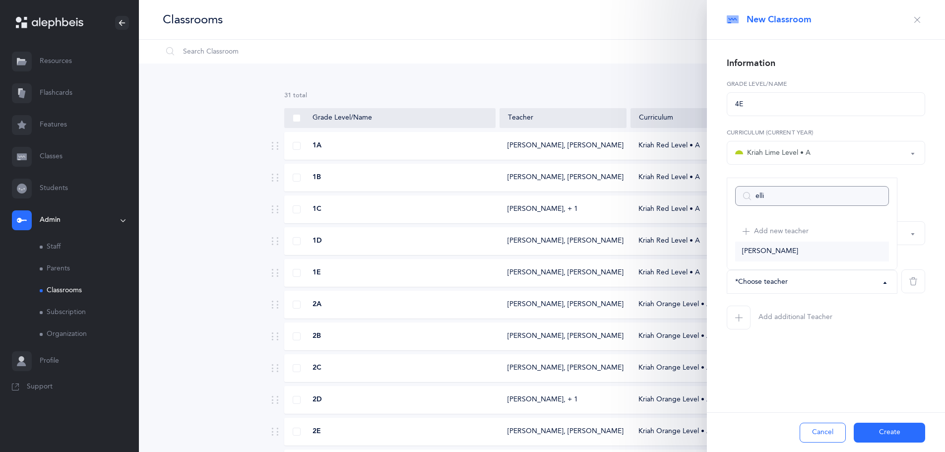
type input "elli"
click at [793, 254] on link "Howard Elling" at bounding box center [812, 252] width 154 height 20
select select "1993"
click at [876, 433] on button "Create" at bounding box center [889, 433] width 71 height 20
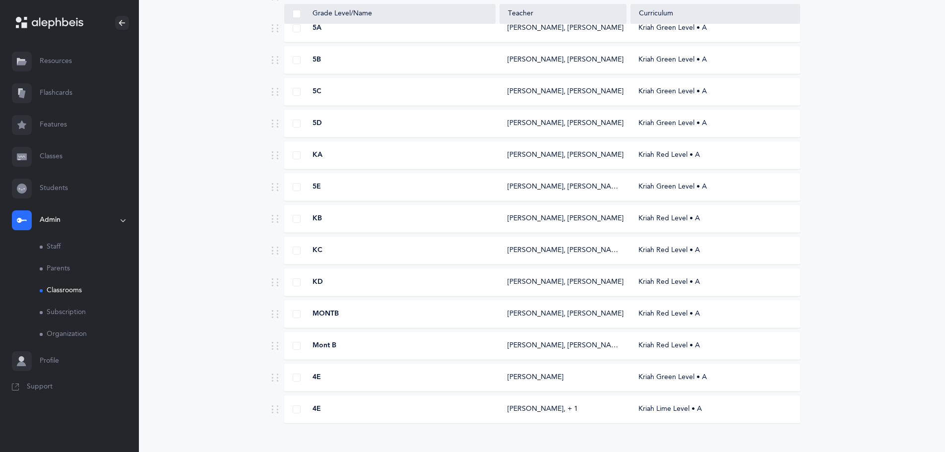
scroll to position [736, 0]
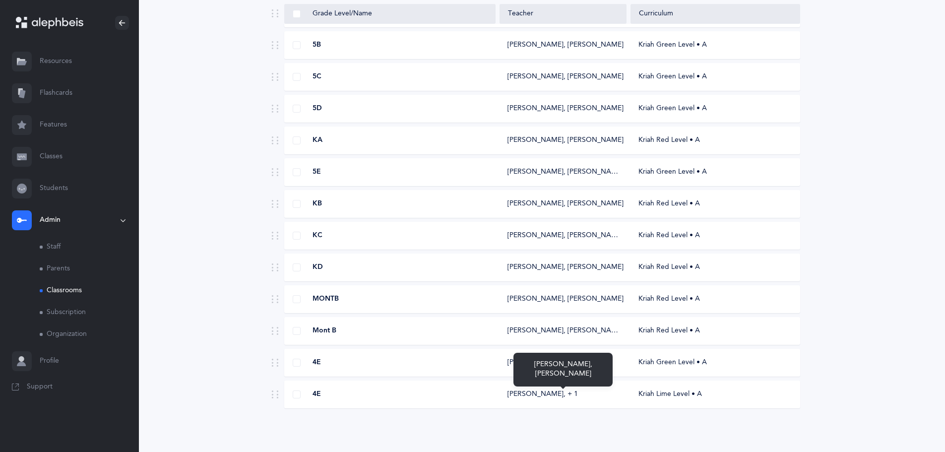
click at [565, 399] on div "Yechezkel Yudkowsky‪, + 1‬" at bounding box center [543, 395] width 70 height 10
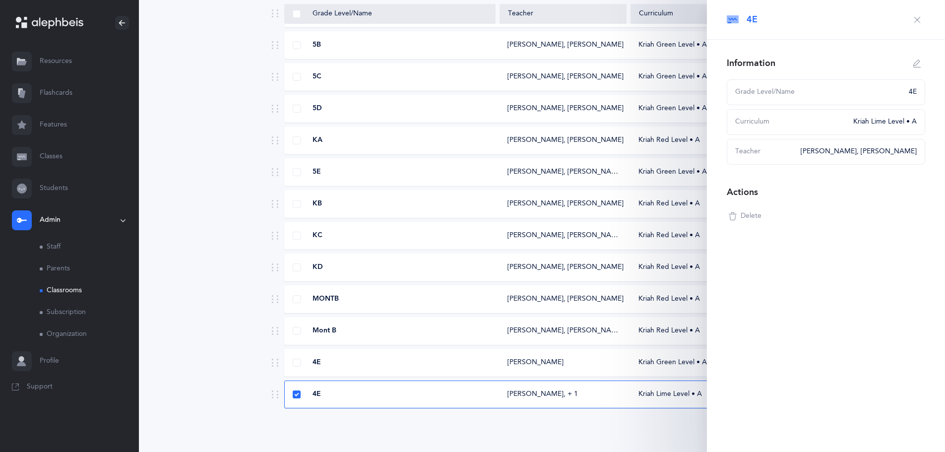
click at [749, 217] on span "Delete" at bounding box center [751, 216] width 21 height 10
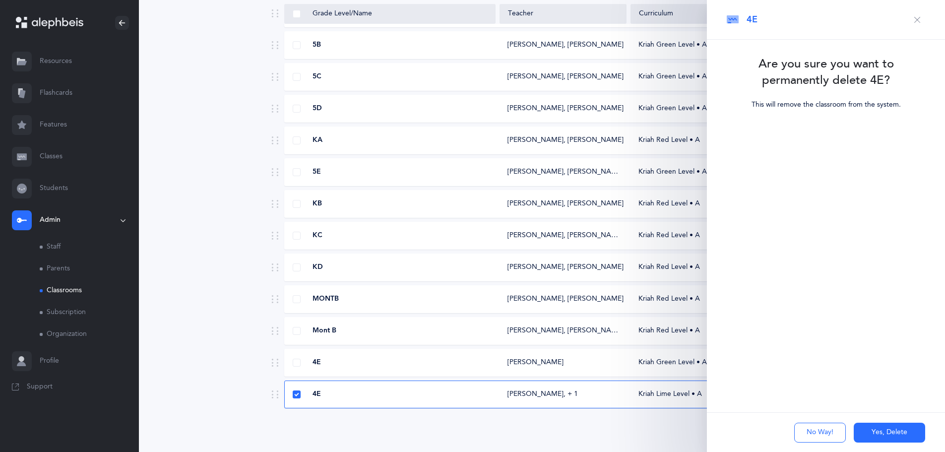
click at [896, 429] on button "Yes, Delete" at bounding box center [889, 433] width 71 height 20
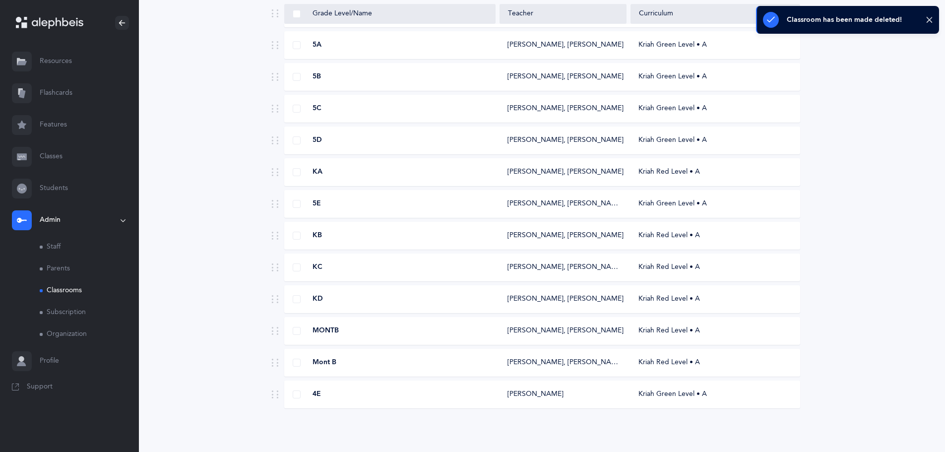
scroll to position [704, 0]
click at [652, 395] on div "Kriah Green Level • A" at bounding box center [715, 395] width 169 height 10
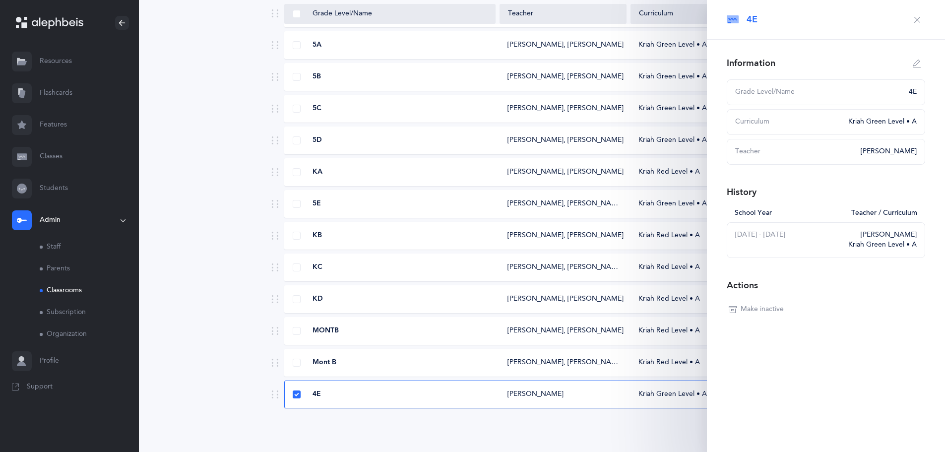
select select
click at [903, 123] on div "Kriah Green Level • A" at bounding box center [880, 122] width 74 height 10
click at [917, 67] on button "button" at bounding box center [918, 64] width 16 height 16
type input "4E"
select select "12"
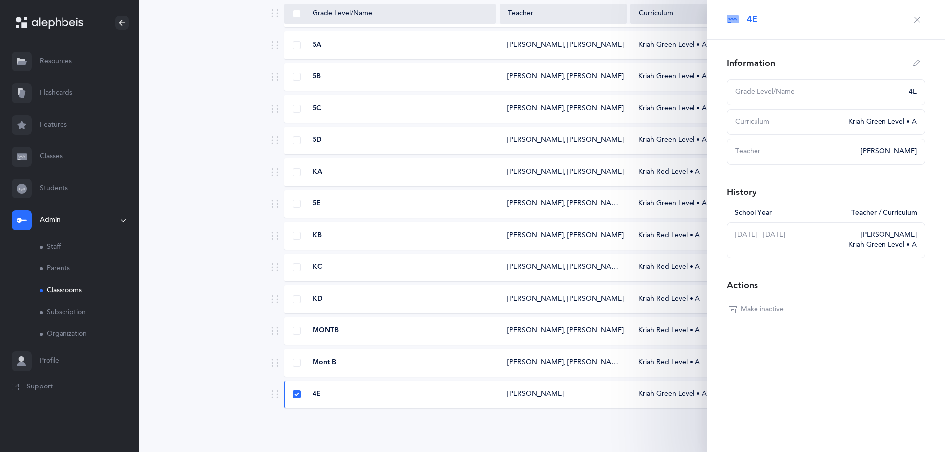
select select "1968"
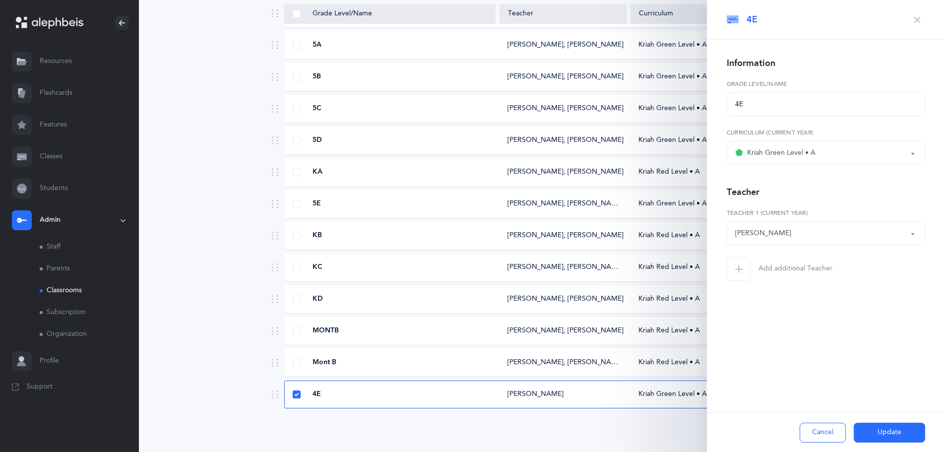
click at [881, 157] on div "Kriah Green Level • A" at bounding box center [826, 152] width 182 height 17
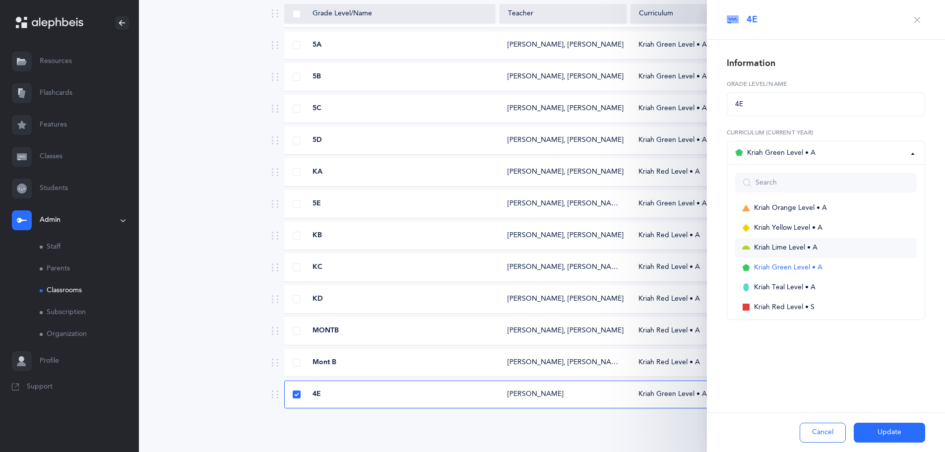
click at [863, 255] on link "Kriah Lime Level • A" at bounding box center [826, 248] width 182 height 20
select select "10"
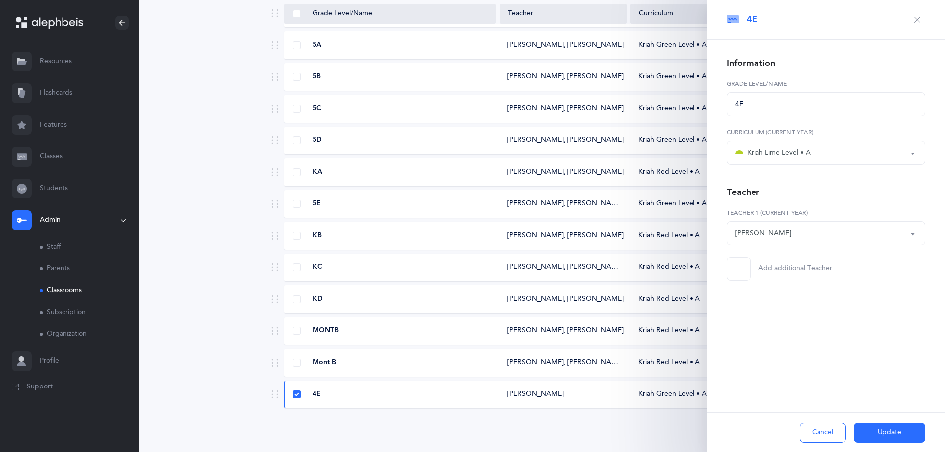
click at [879, 237] on div "Anna Weiss" at bounding box center [826, 233] width 182 height 17
type input "yud"
click at [835, 204] on link "Yechezkel Yudkowsky" at bounding box center [826, 203] width 182 height 20
select select "2245"
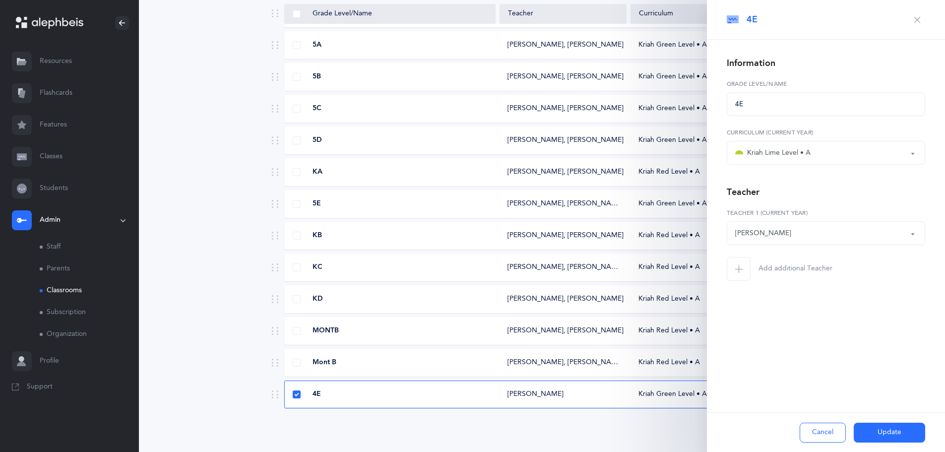
click at [830, 269] on span "Add additional Teacher" at bounding box center [796, 269] width 74 height 10
click at [823, 276] on div "*Choose teacher" at bounding box center [812, 281] width 154 height 17
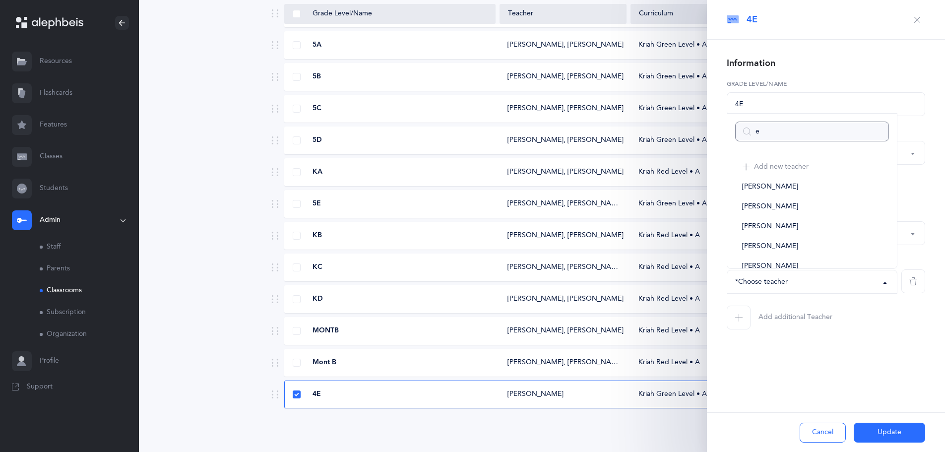
type input "el"
select select
type input "ell"
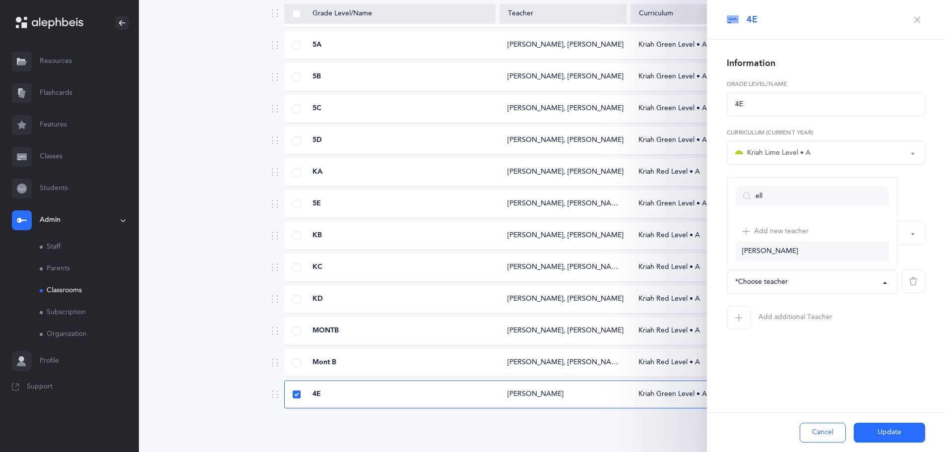
click at [792, 255] on link "Howard Elling" at bounding box center [812, 252] width 154 height 20
select select "1993"
click at [887, 431] on button "Update" at bounding box center [889, 433] width 71 height 20
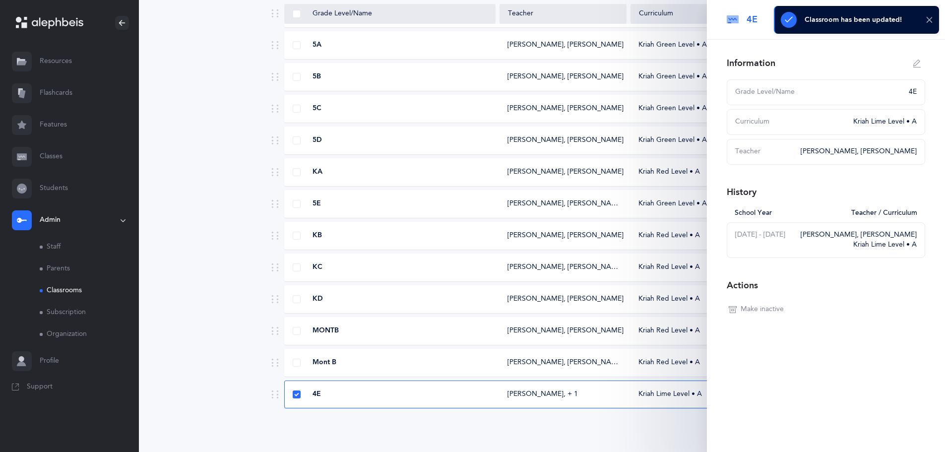
click at [927, 17] on icon at bounding box center [929, 20] width 7 height 8
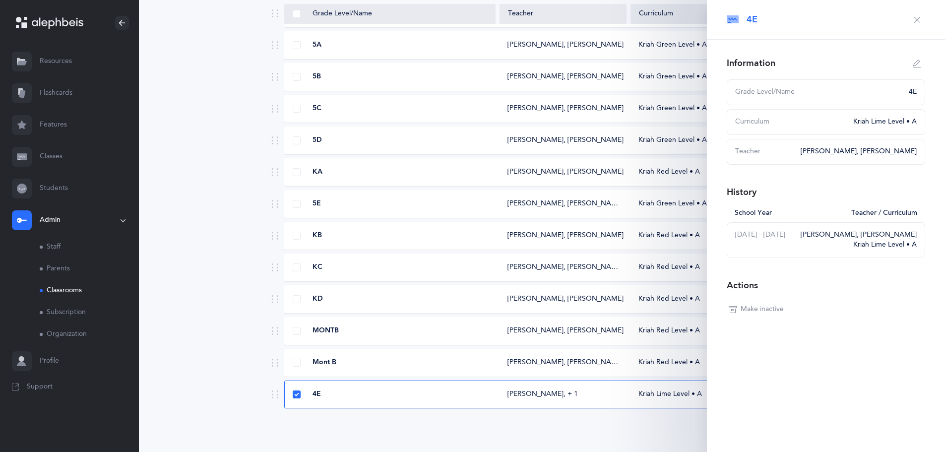
click at [919, 22] on icon "button" at bounding box center [918, 20] width 8 height 8
